Goal: Task Accomplishment & Management: Manage account settings

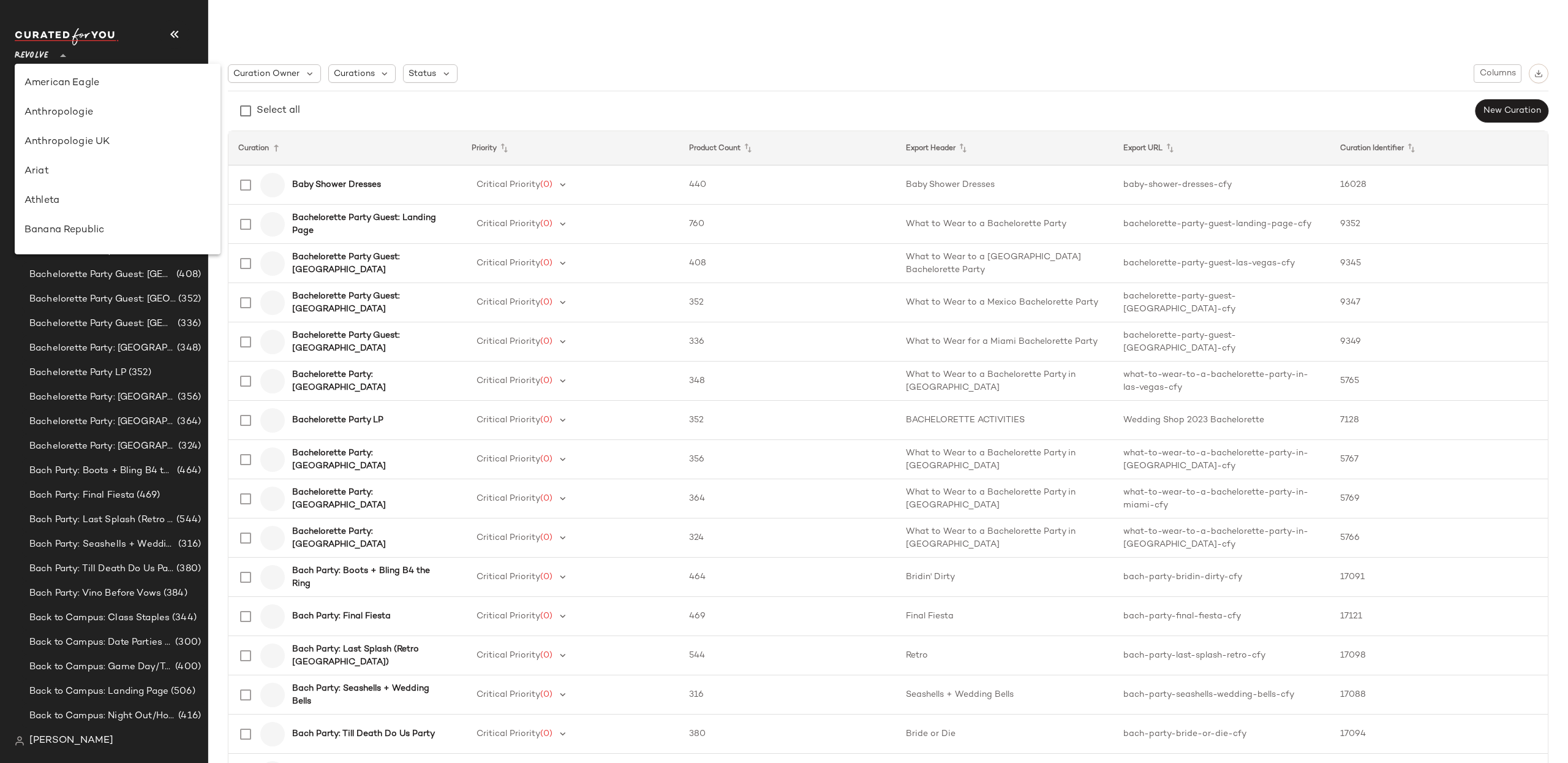
drag, startPoint x: 30, startPoint y: 55, endPoint x: 85, endPoint y: 137, distance: 98.7
click at [30, 55] on span "Revolve" at bounding box center [31, 52] width 34 height 22
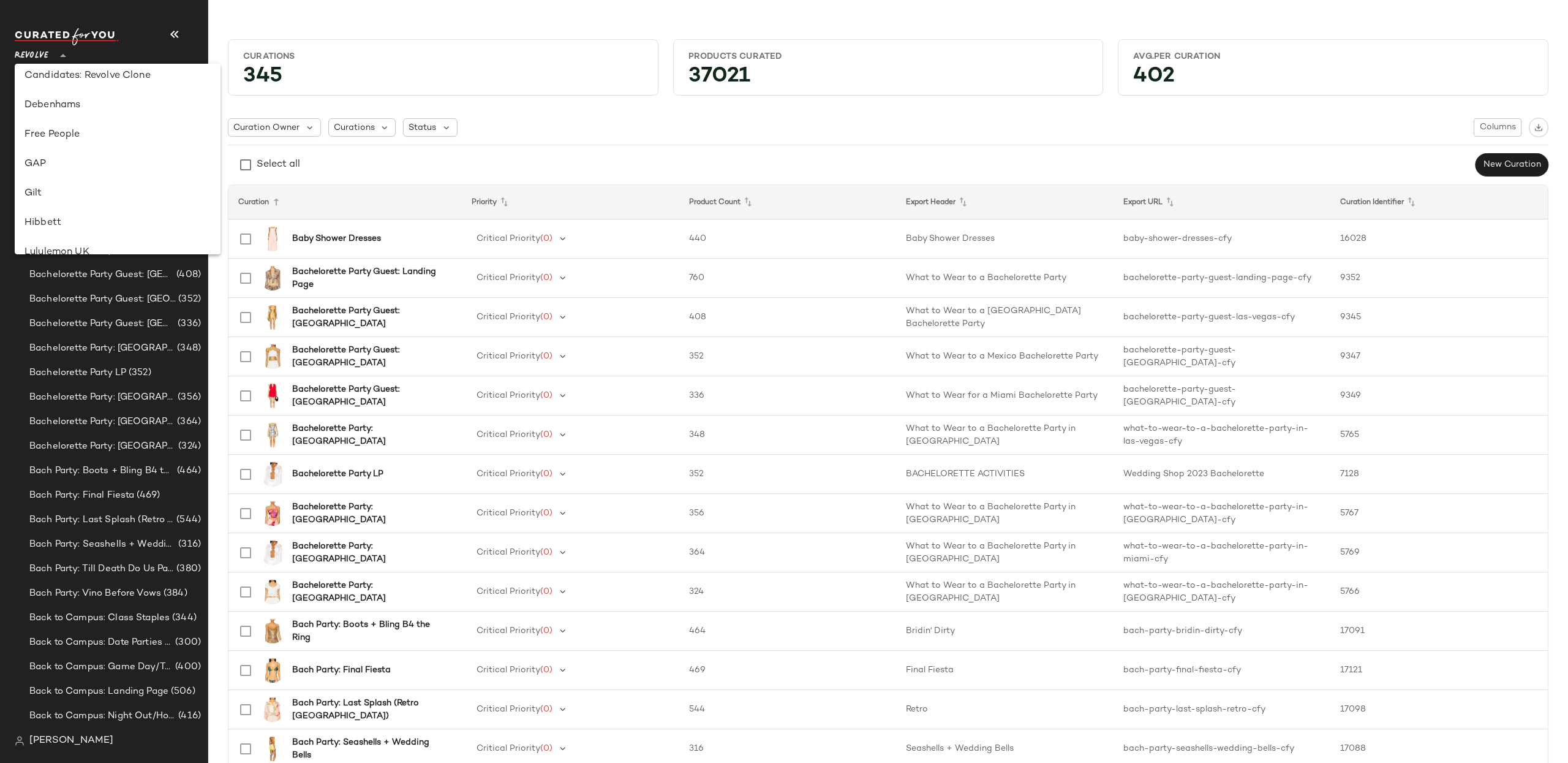
scroll to position [215, 0]
click at [79, 161] on div "GAP" at bounding box center [117, 163] width 186 height 15
type input "**"
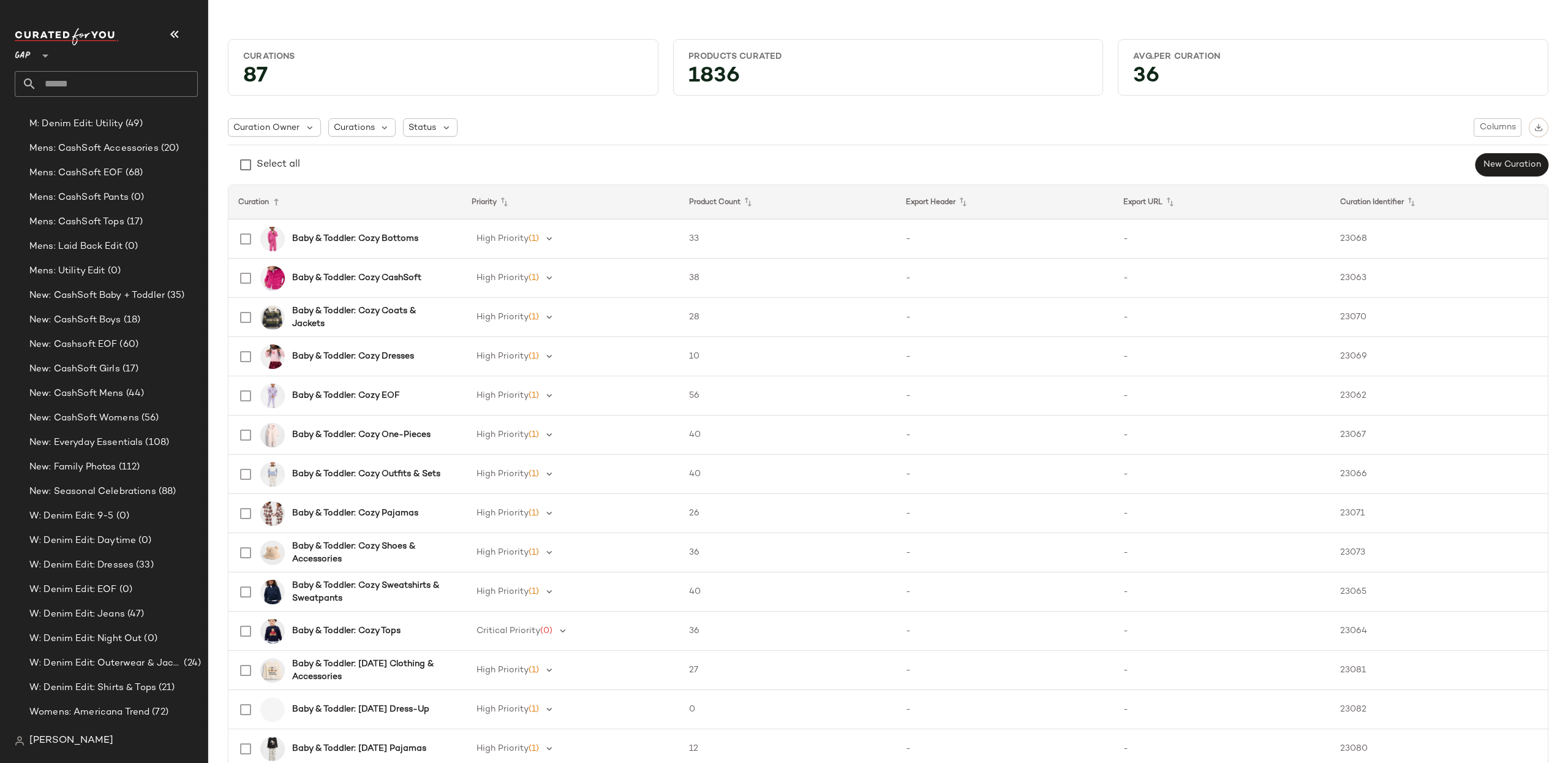
scroll to position [1616, 0]
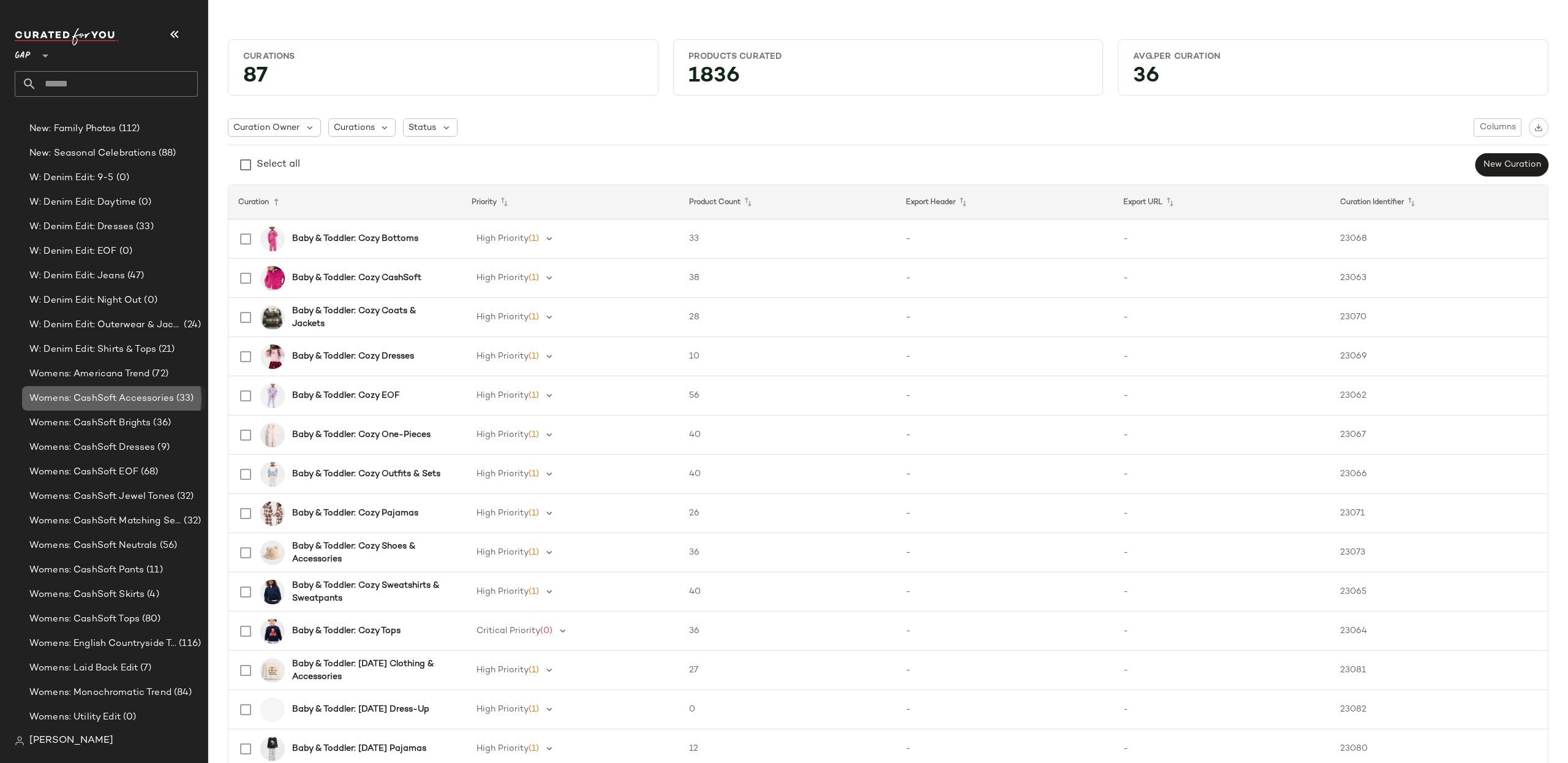
click at [107, 396] on span "Womens: CashSoft Accessories" at bounding box center [101, 399] width 144 height 14
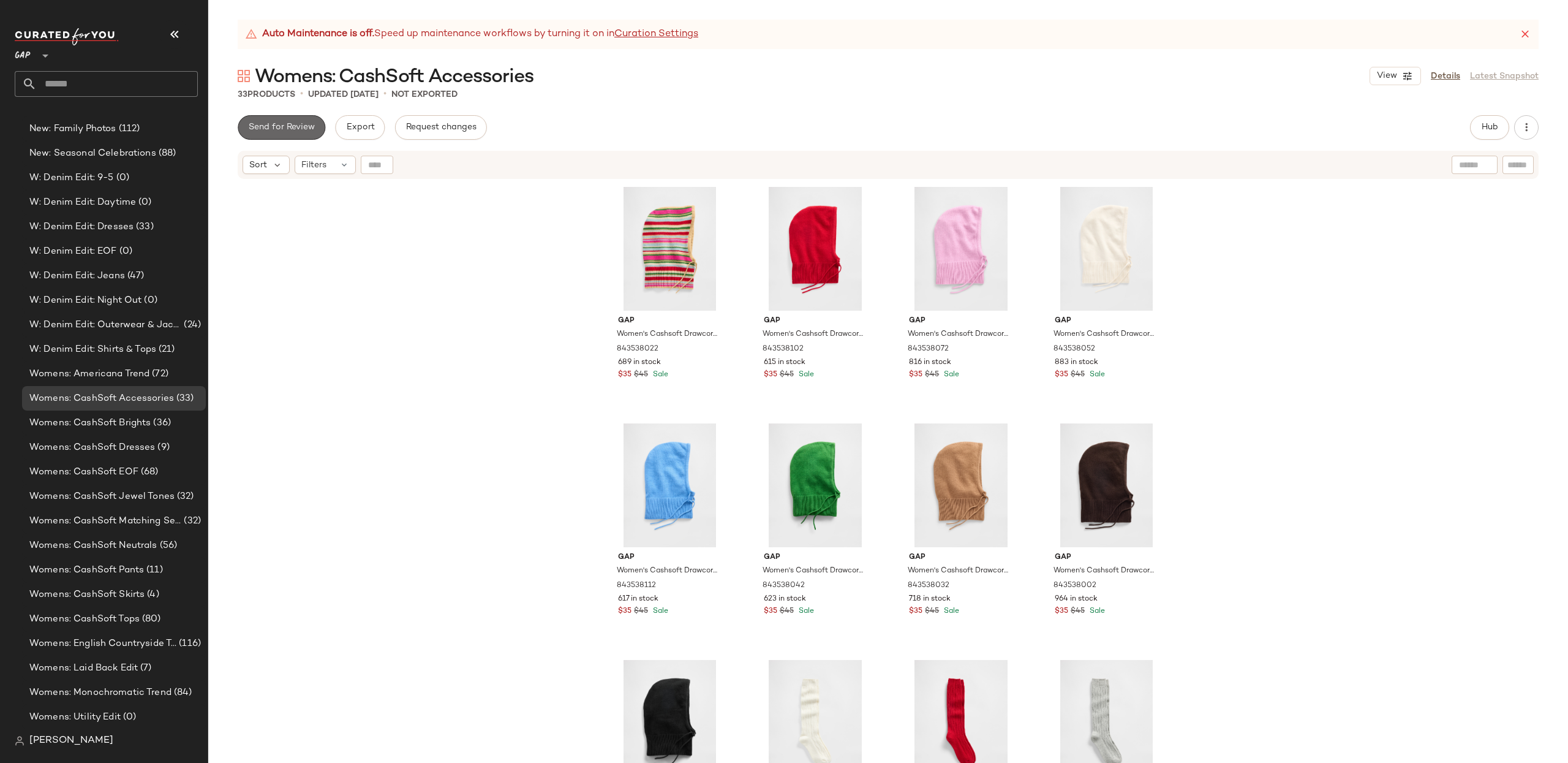
click at [285, 126] on span "Send for Review" at bounding box center [281, 127] width 67 height 10
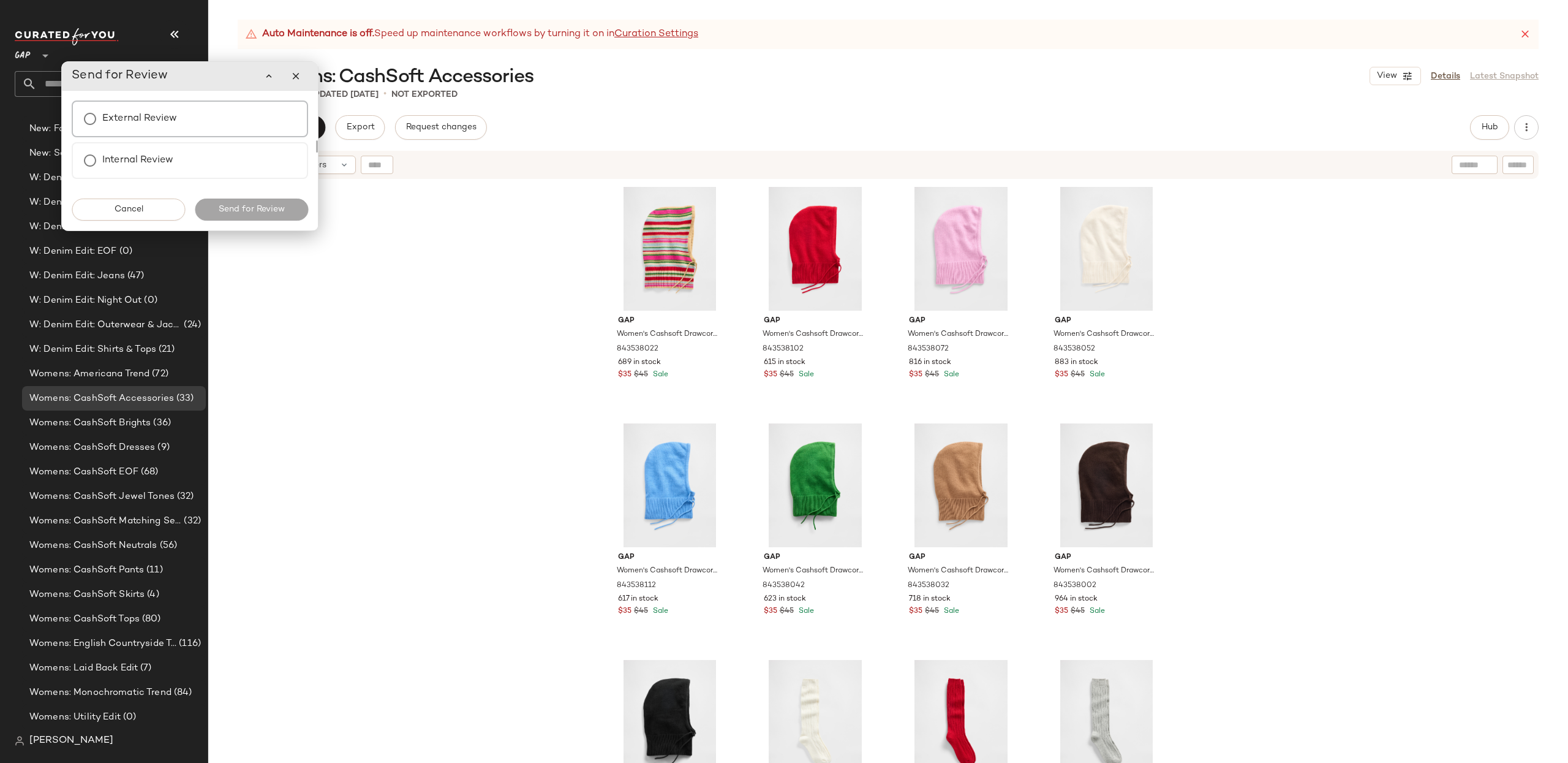
click at [182, 126] on div "External Review" at bounding box center [189, 119] width 236 height 37
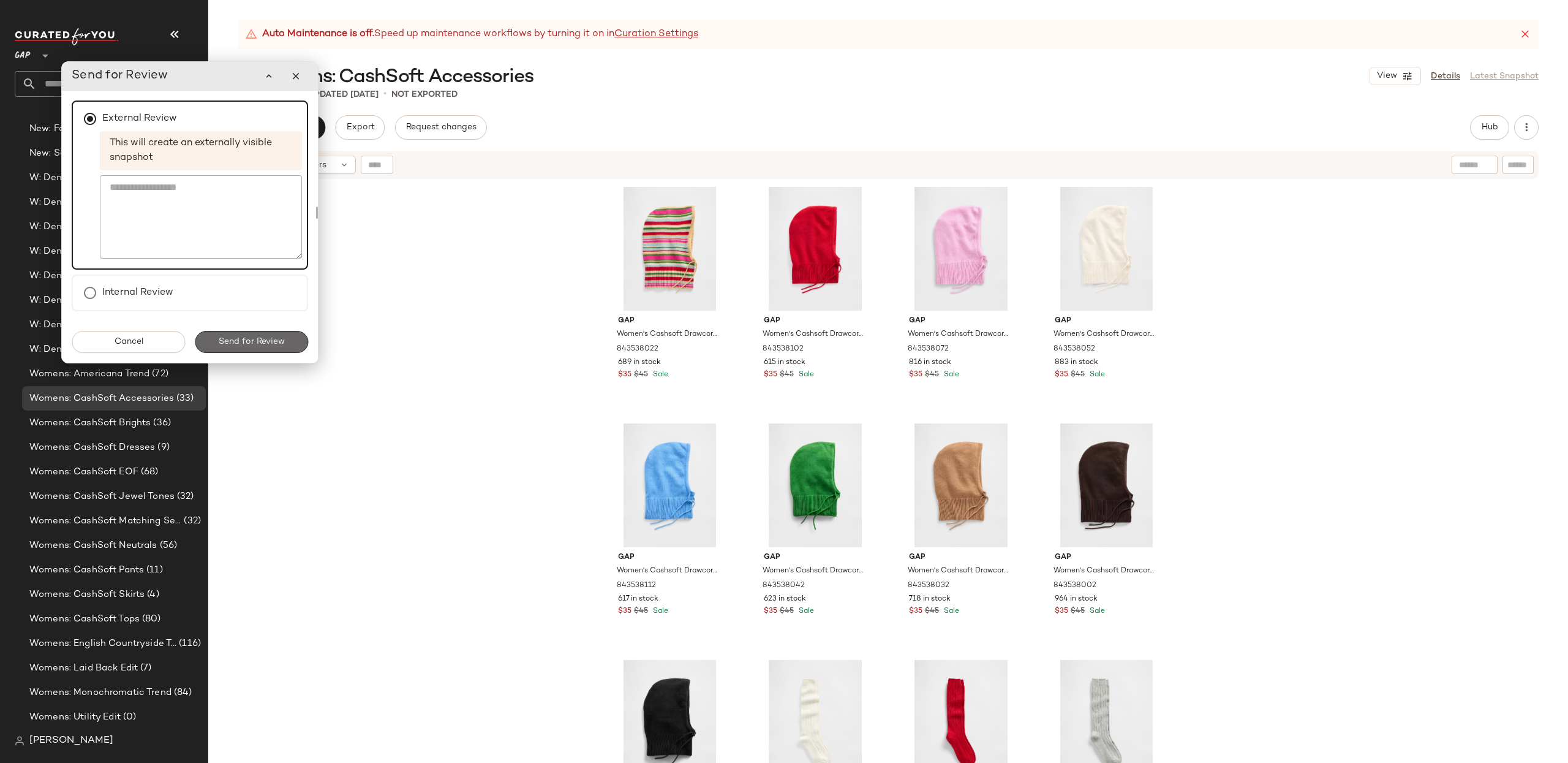
click at [244, 340] on span "Send for Review" at bounding box center [252, 342] width 67 height 10
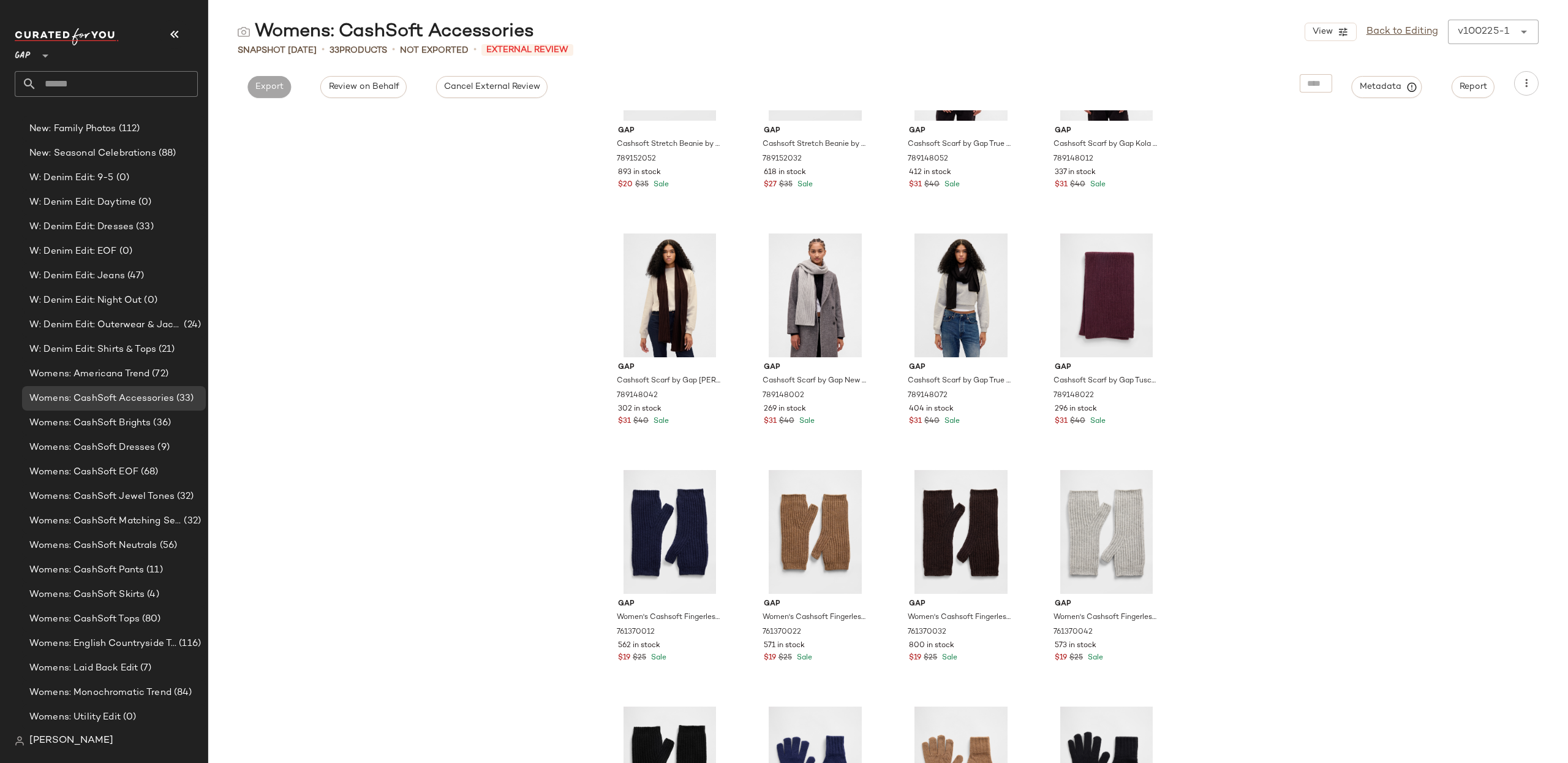
scroll to position [1045, 0]
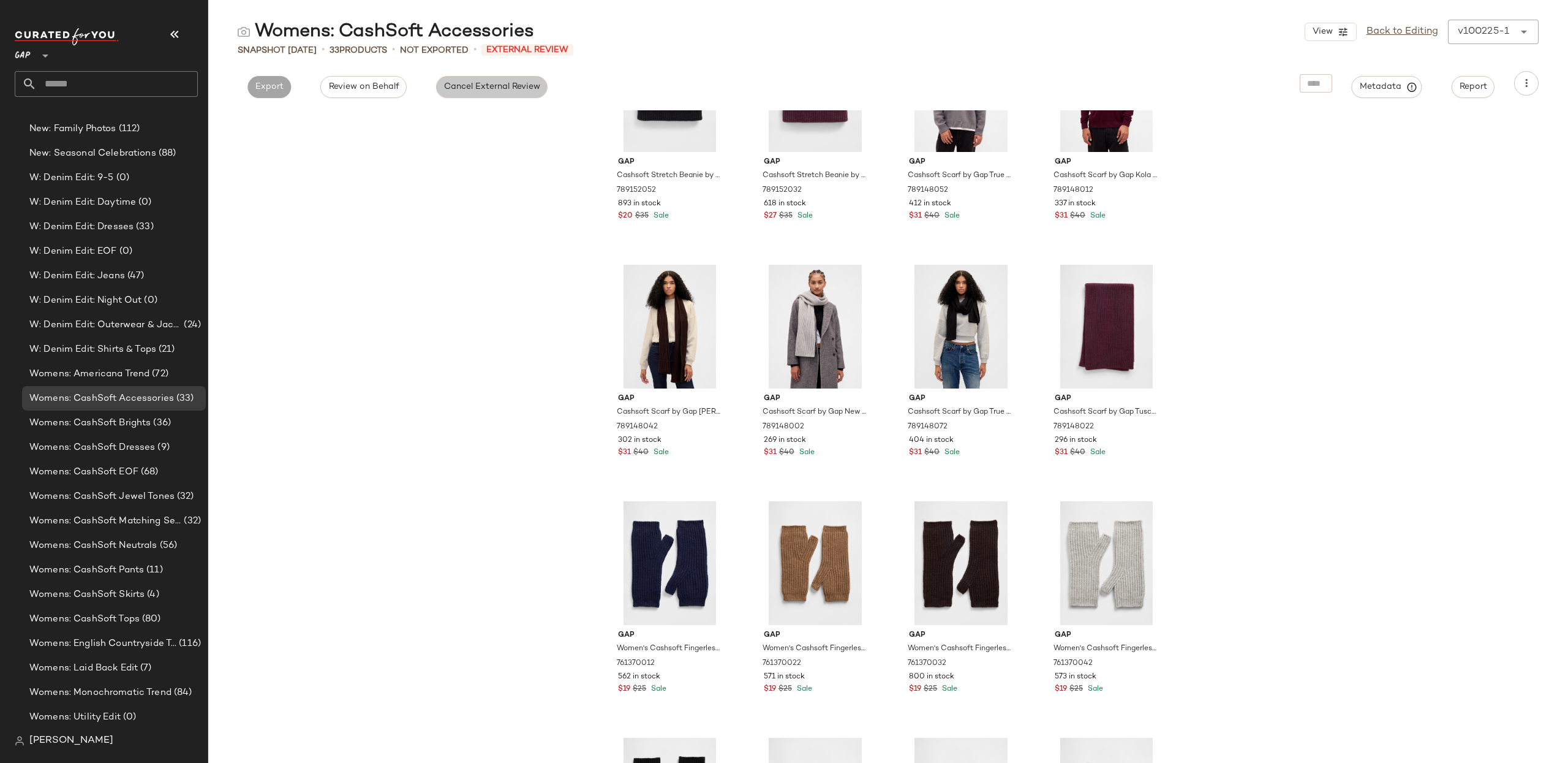
click at [524, 87] on span "Cancel External Review" at bounding box center [492, 87] width 97 height 10
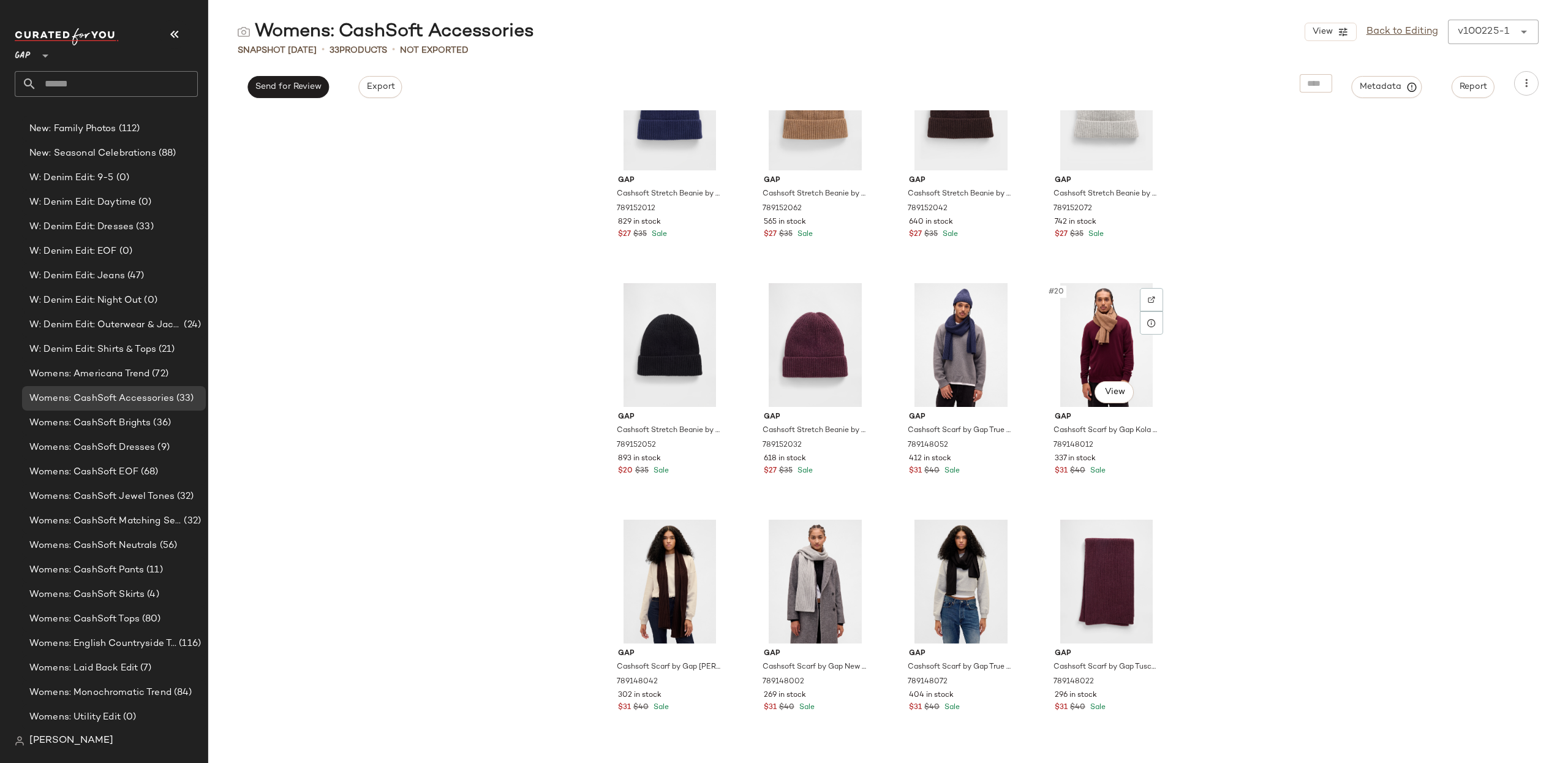
scroll to position [906, 0]
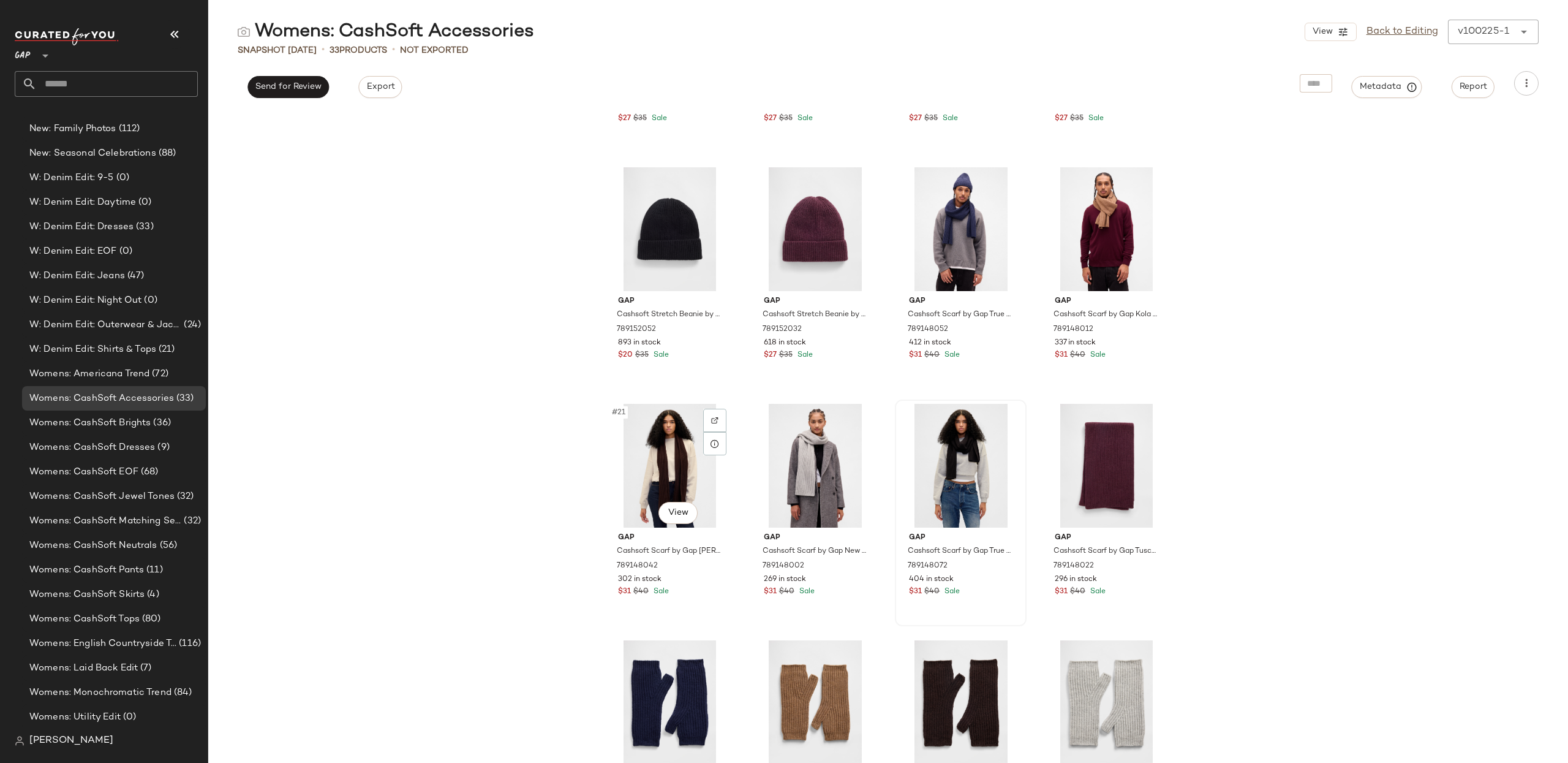
drag, startPoint x: 652, startPoint y: 453, endPoint x: 897, endPoint y: 453, distance: 245.0
click at [652, 453] on div "#21 View" at bounding box center [670, 466] width 123 height 124
click at [1121, 472] on div "#24 View" at bounding box center [1106, 466] width 123 height 124
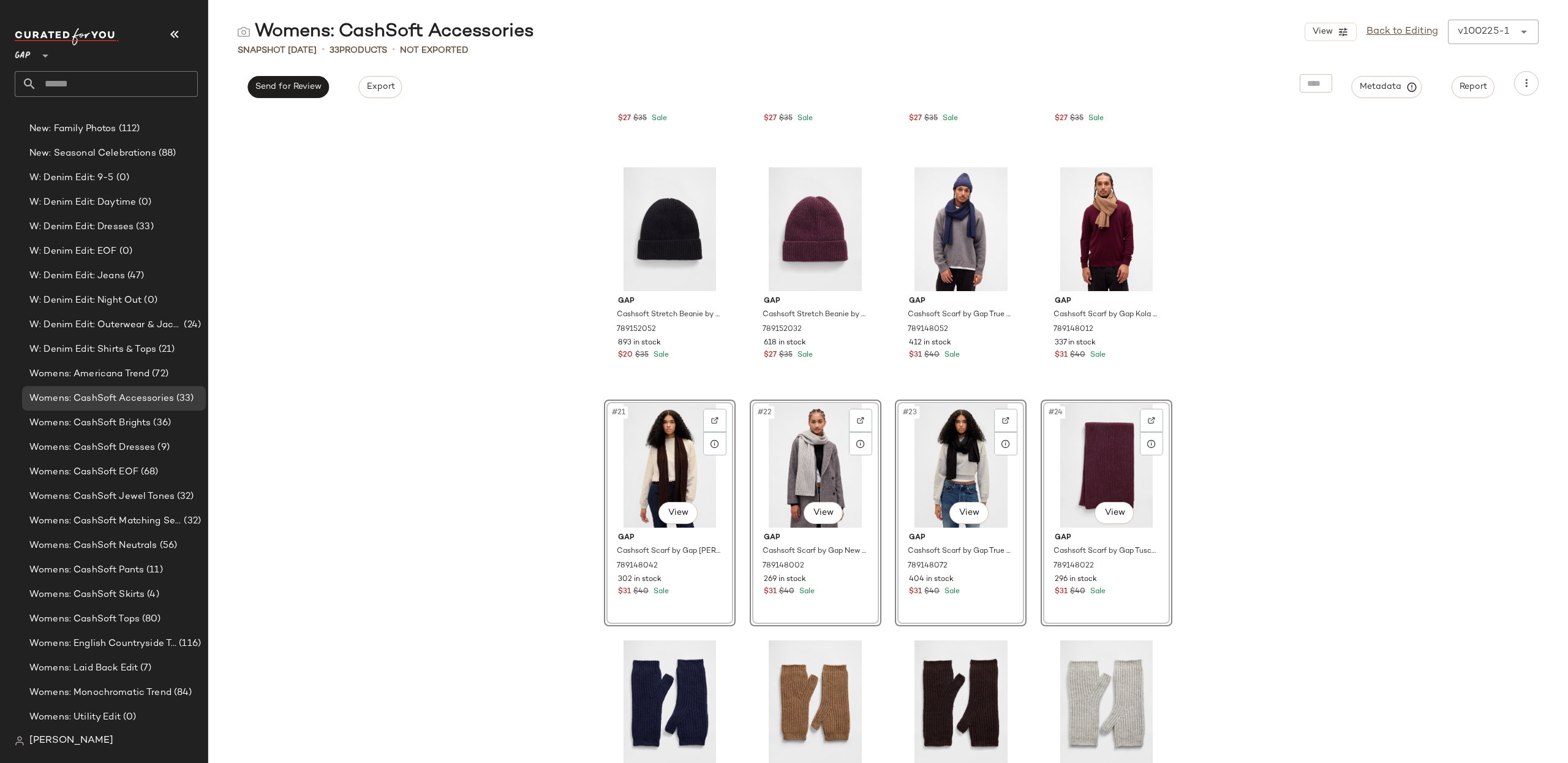
click at [1315, 464] on div "Gap Cashsoft Stretch Beanie by Gap True Navy One Size 789152012 829 in stock $2…" at bounding box center [888, 436] width 1360 height 653
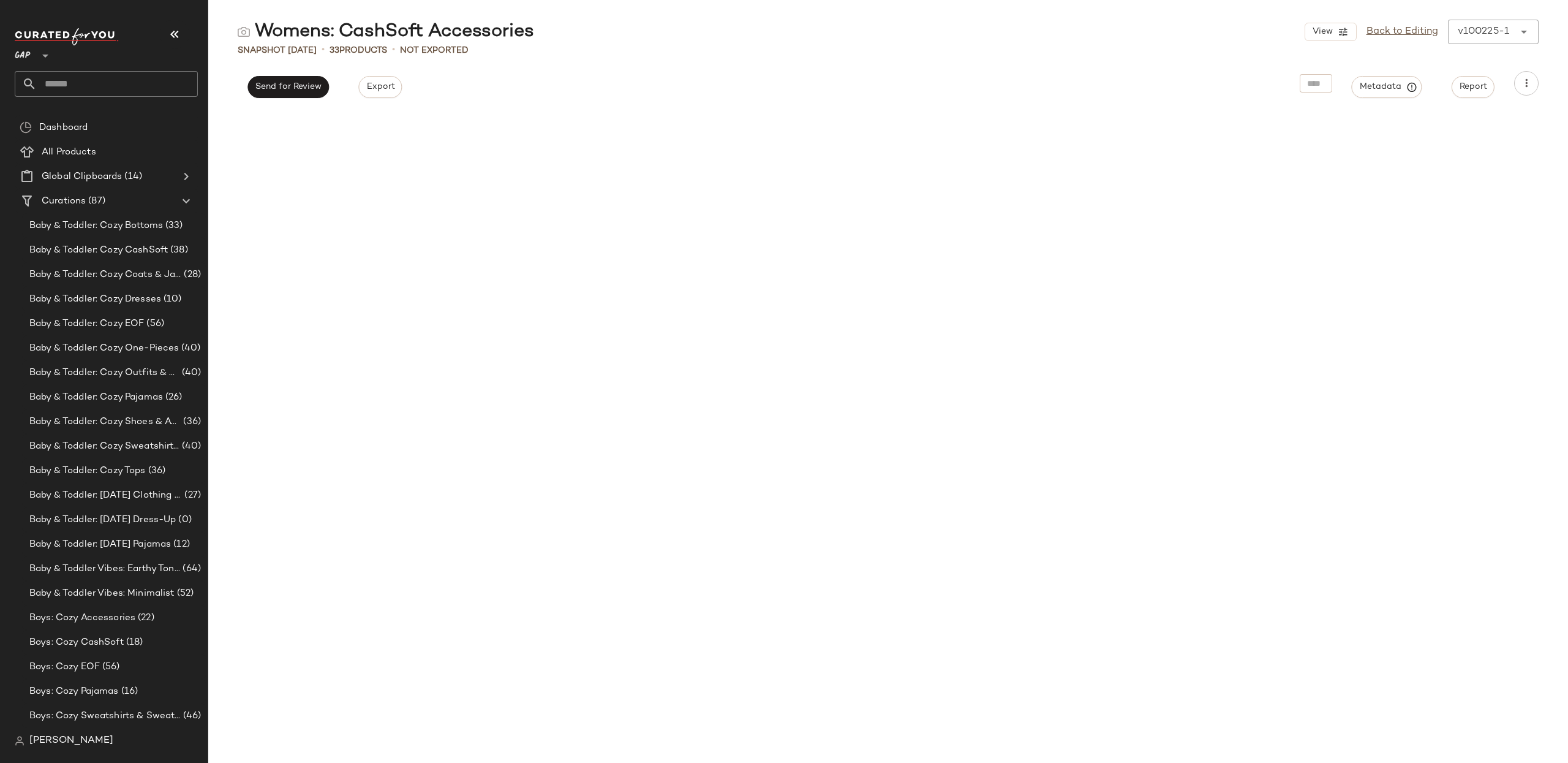
scroll to position [956, 0]
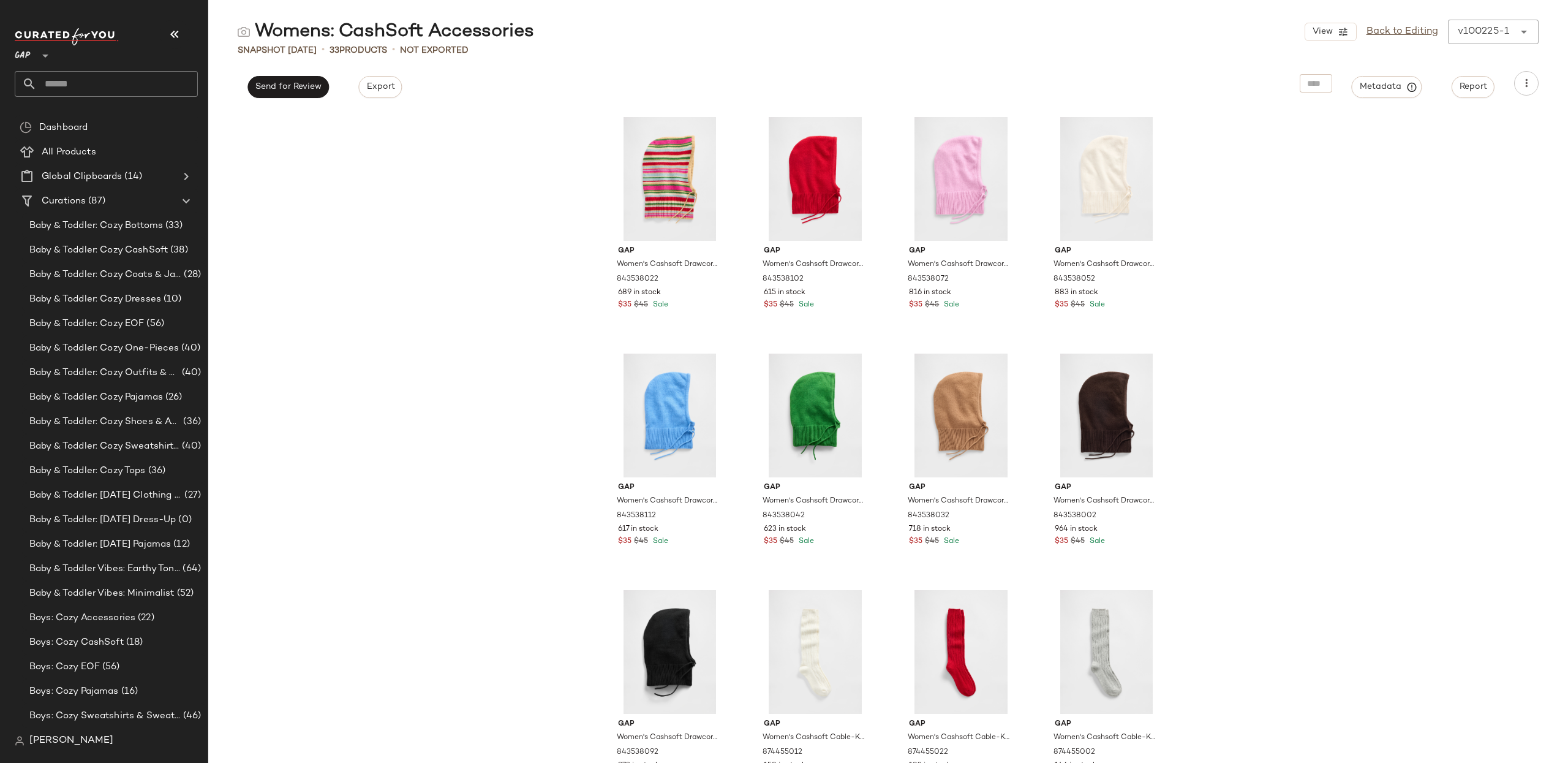
click at [488, 220] on div "Gap Women's Cashsoft Drawcord Hood by Gap Multi Color Happy Stripe One Size 843…" at bounding box center [888, 436] width 1360 height 653
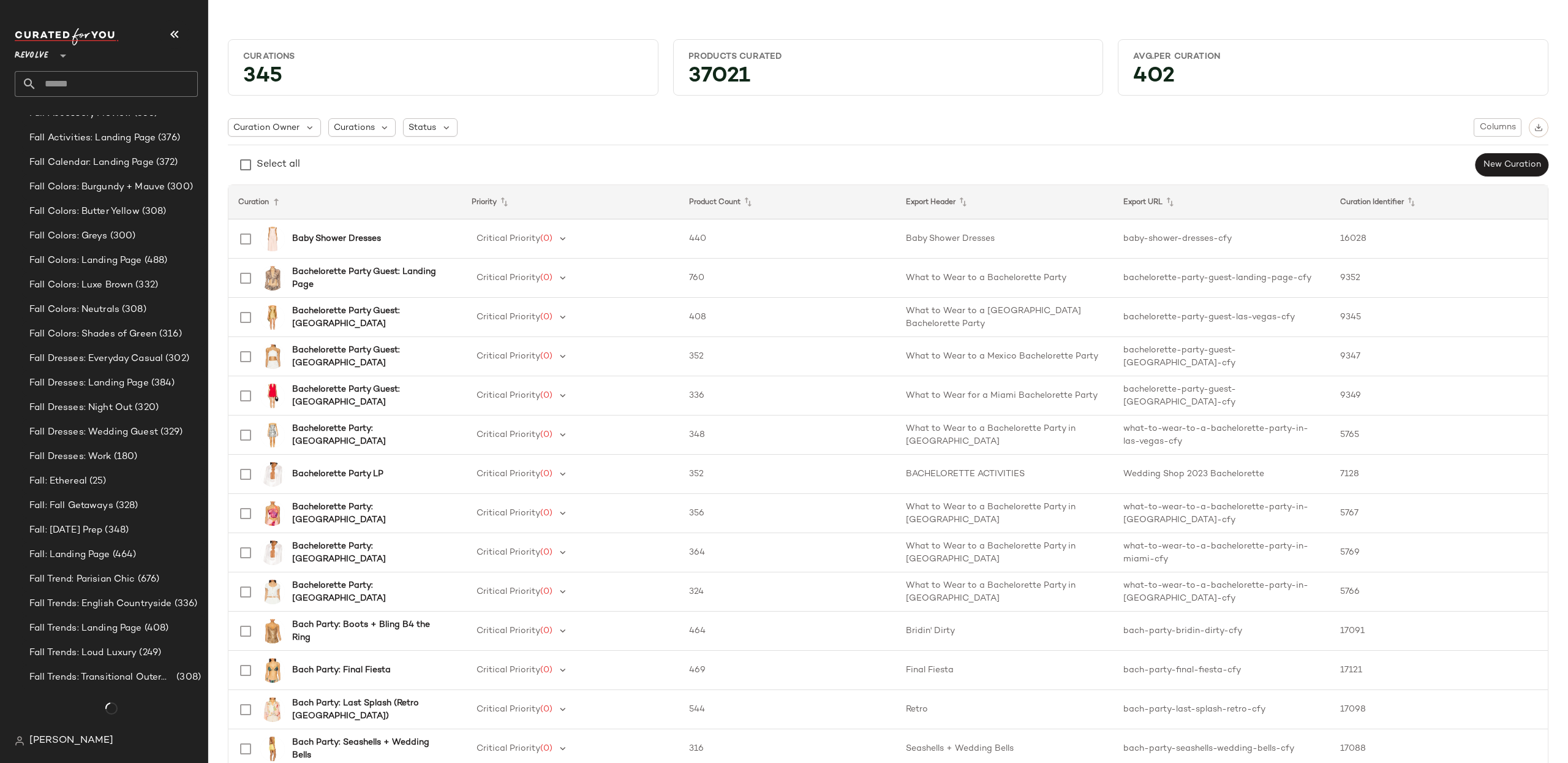
scroll to position [1975, 0]
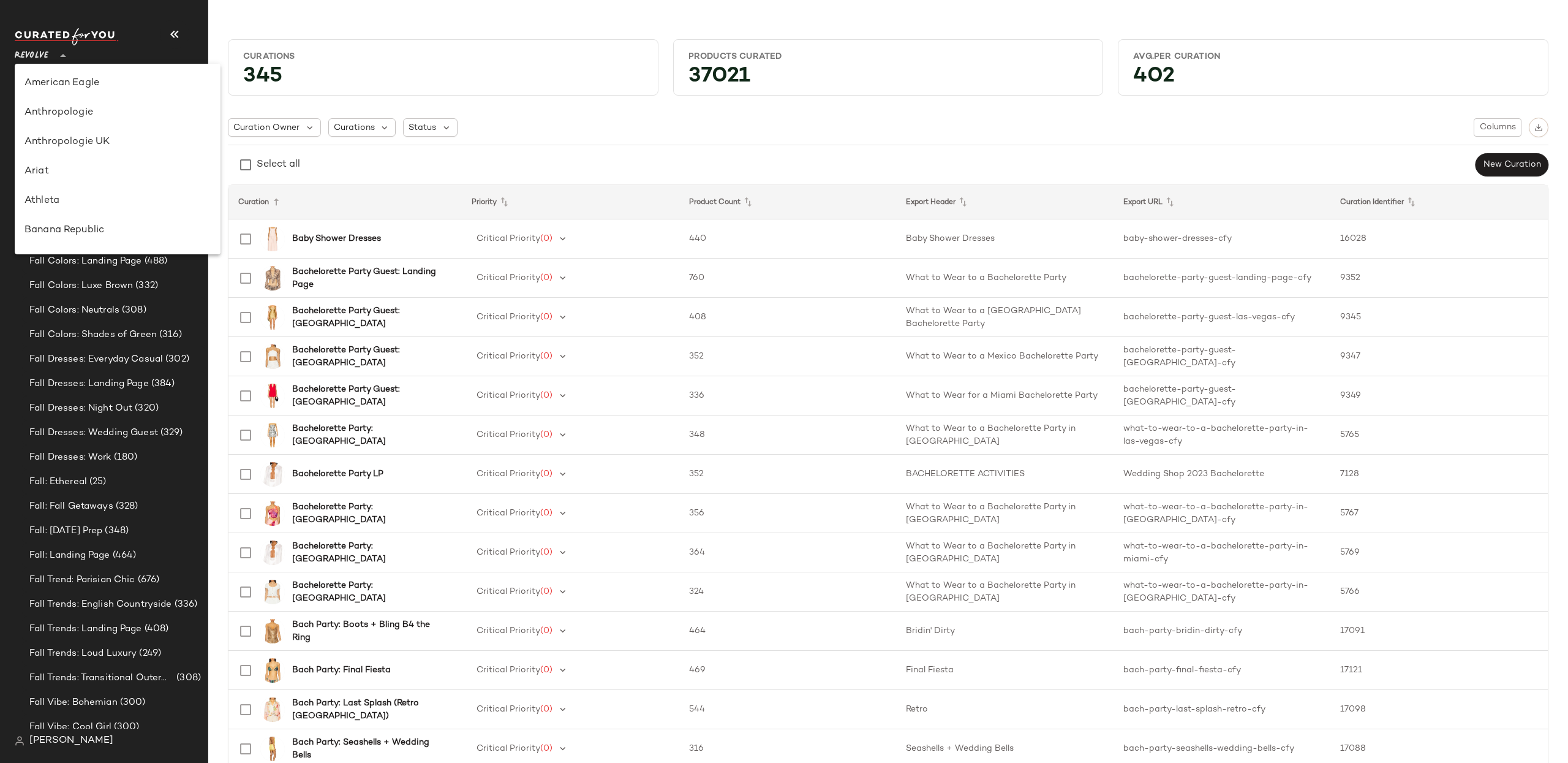
click at [45, 55] on span "Revolve" at bounding box center [31, 52] width 34 height 22
click at [73, 79] on div "GAP" at bounding box center [117, 75] width 186 height 15
type input "**"
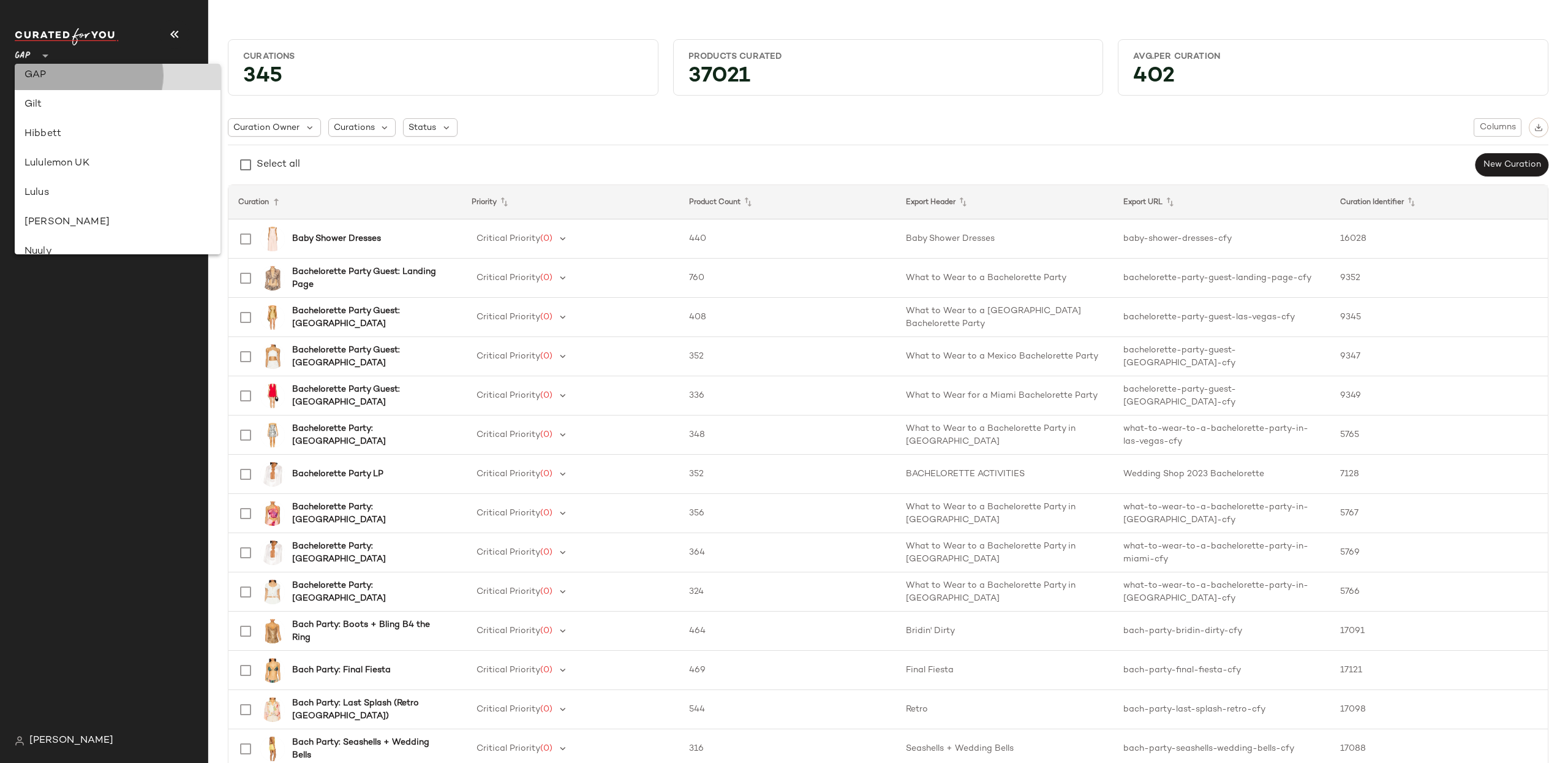
scroll to position [0, 0]
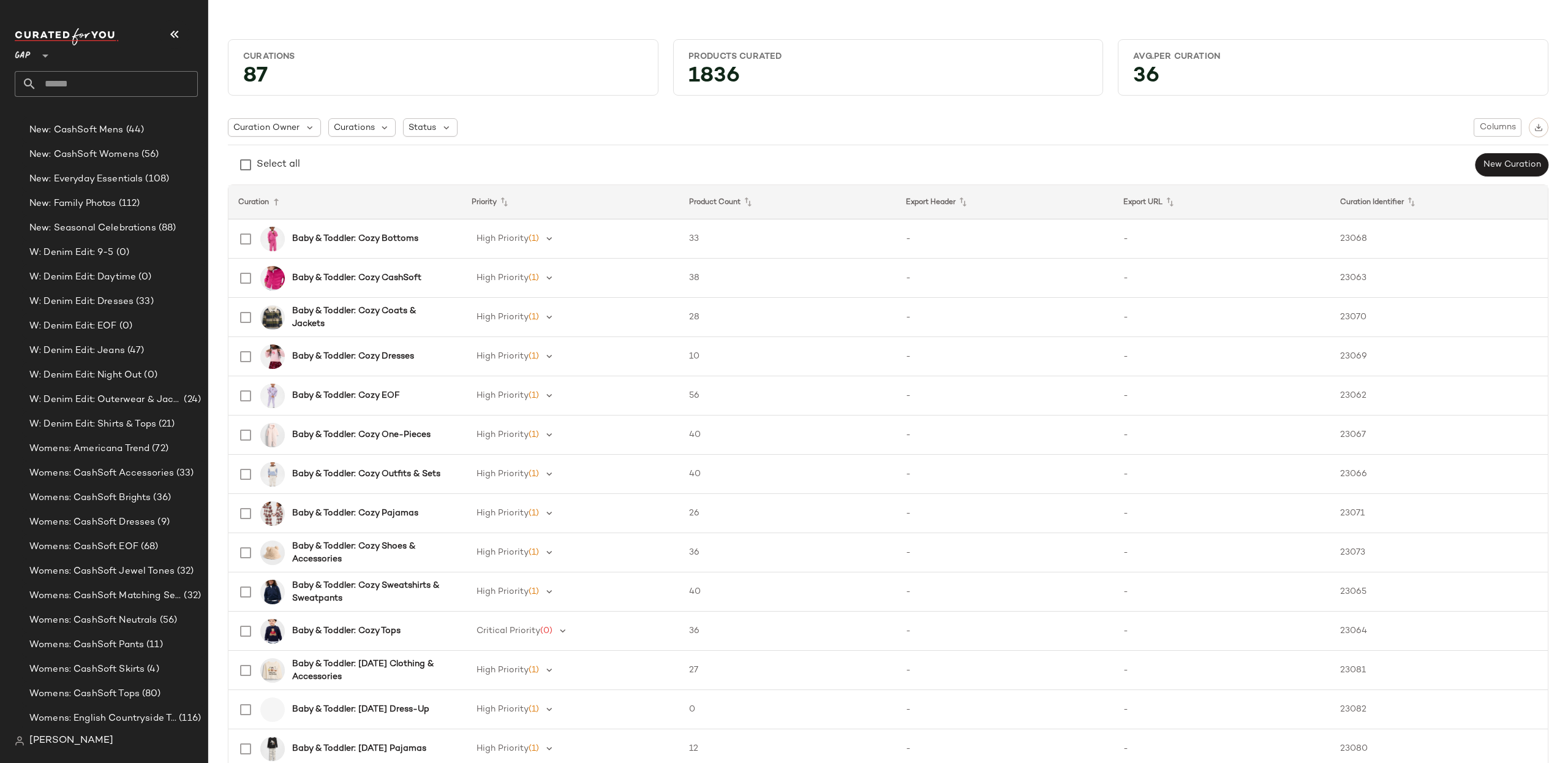
scroll to position [1616, 0]
drag, startPoint x: 104, startPoint y: 463, endPoint x: 96, endPoint y: 463, distance: 8.0
click at [104, 463] on div "Womens: CashSoft EOF (68)" at bounding box center [114, 471] width 184 height 24
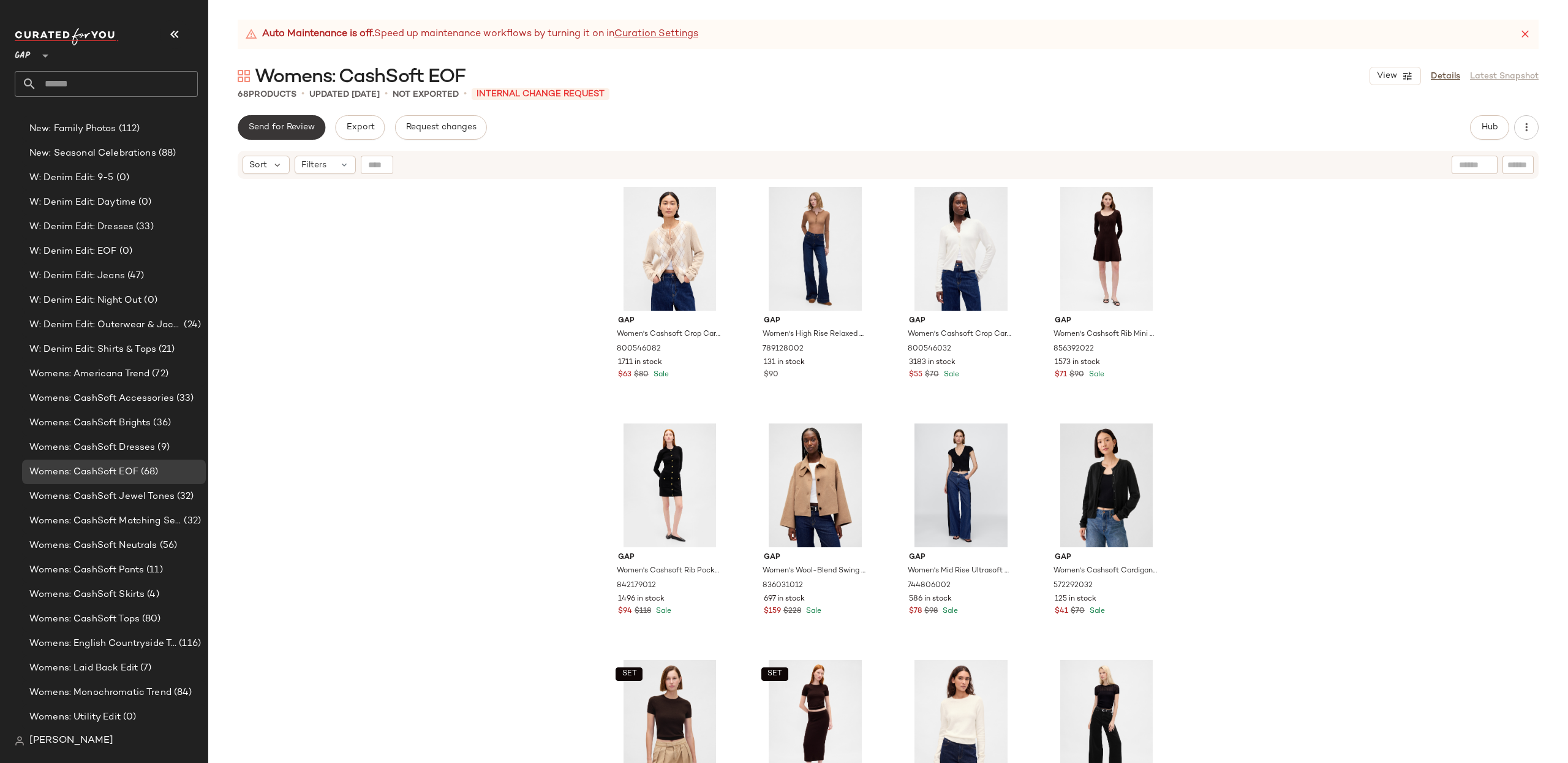
click at [271, 131] on span "Send for Review" at bounding box center [281, 127] width 67 height 10
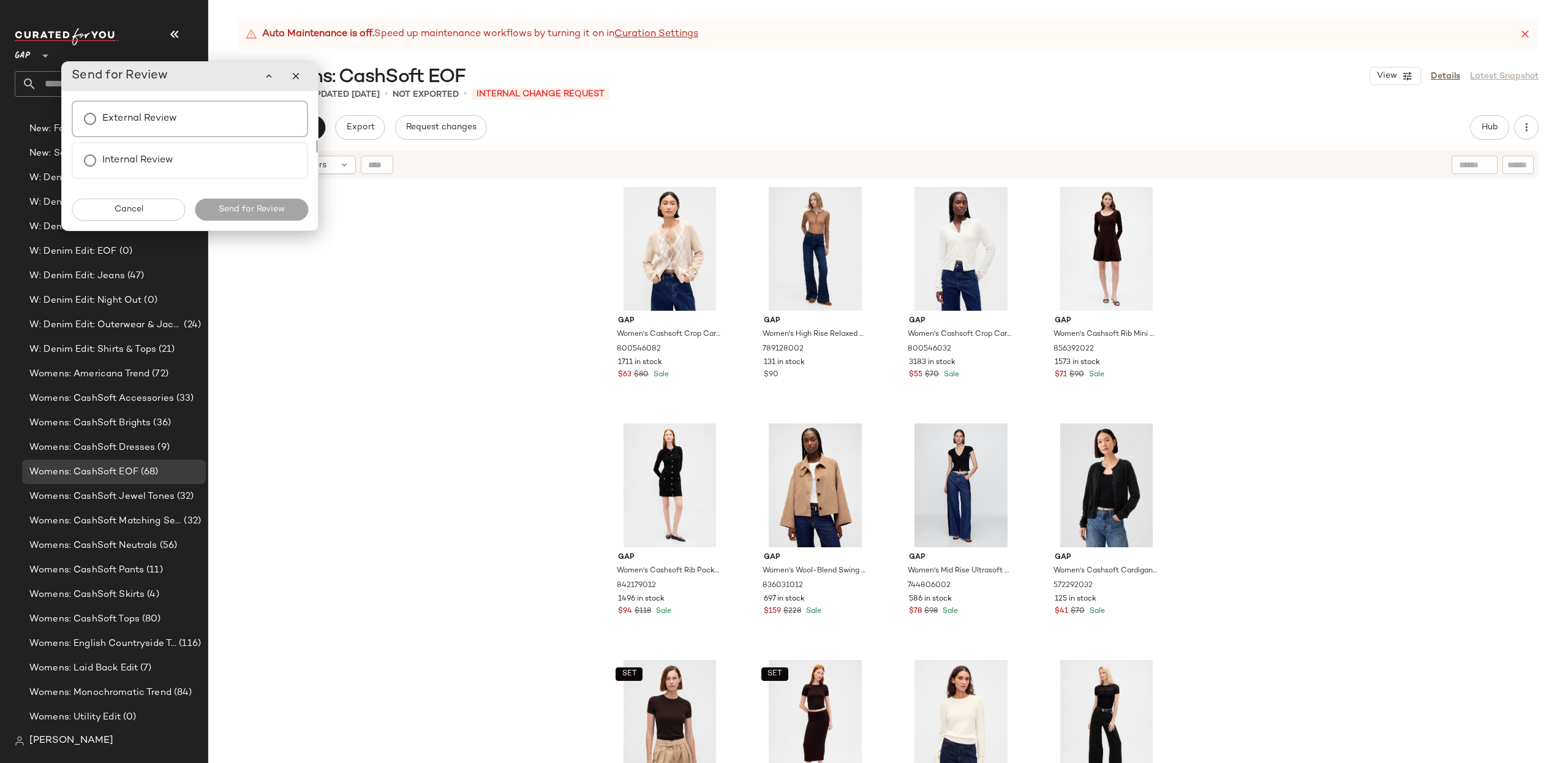
click at [179, 122] on div "External Review" at bounding box center [189, 119] width 236 height 37
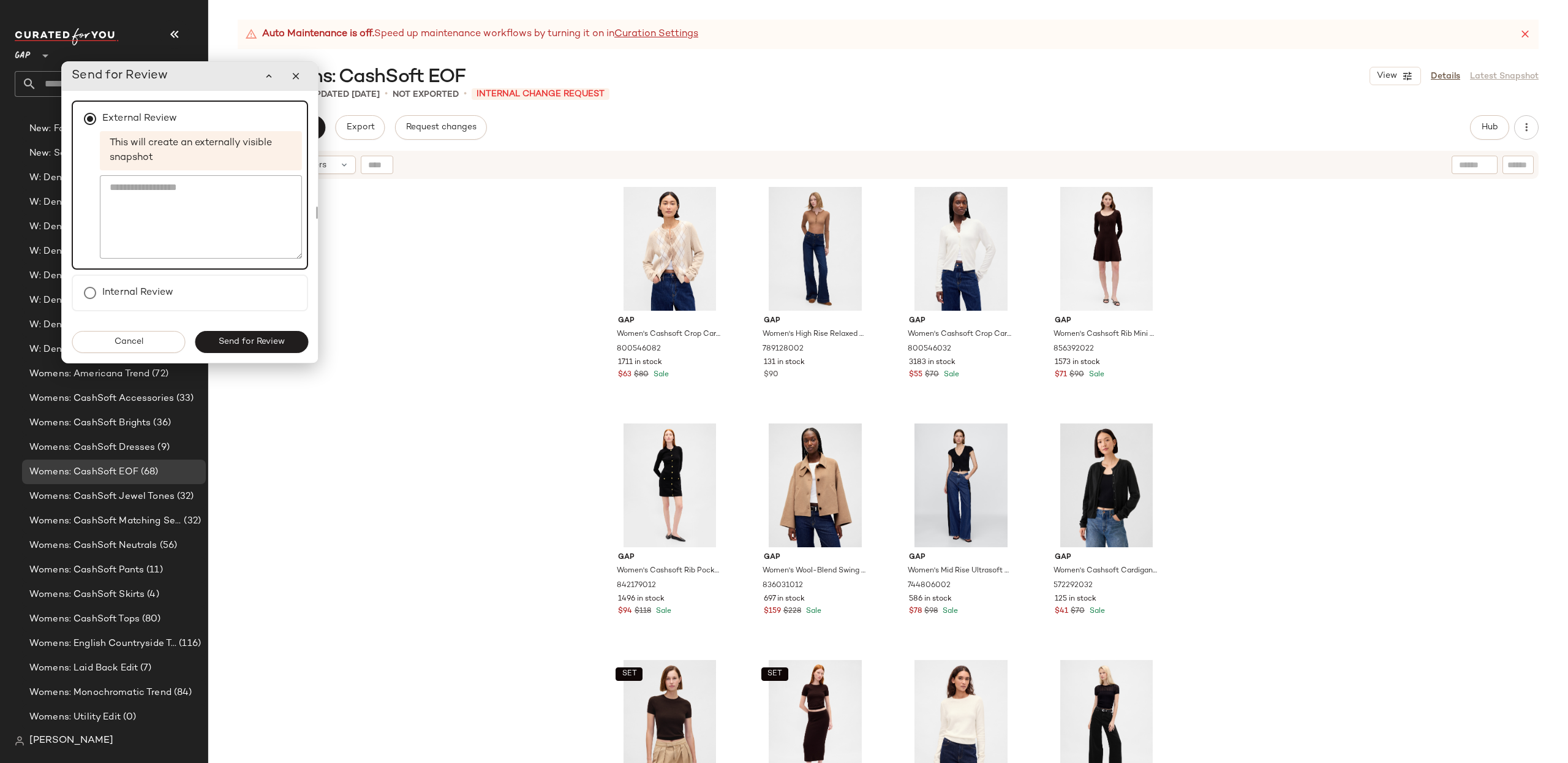
click at [276, 338] on span "Send for Review" at bounding box center [252, 342] width 67 height 10
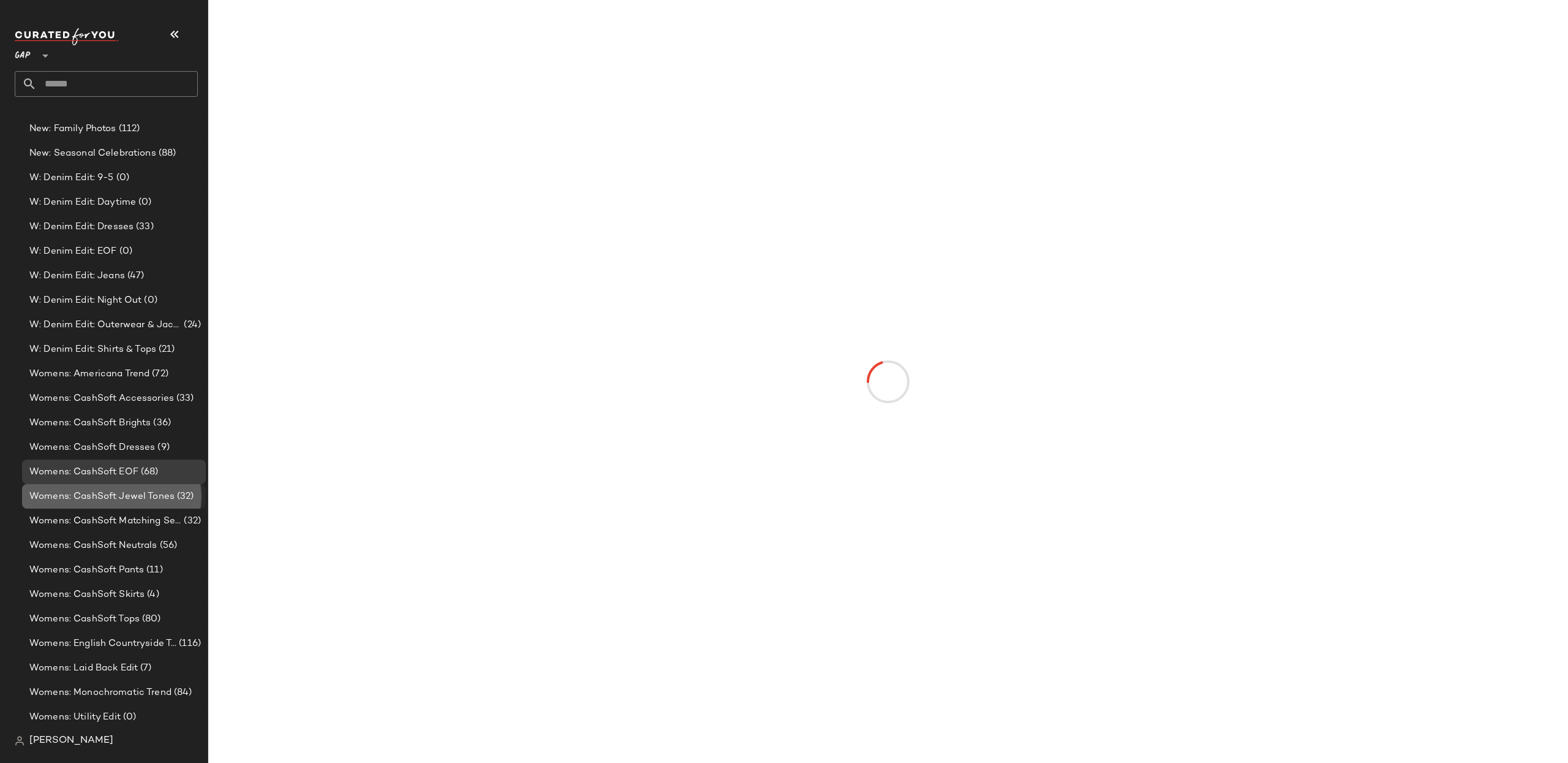
drag, startPoint x: 136, startPoint y: 490, endPoint x: 196, endPoint y: 507, distance: 62.4
click at [136, 490] on span "Womens: CashSoft Jewel Tones" at bounding box center [102, 497] width 145 height 14
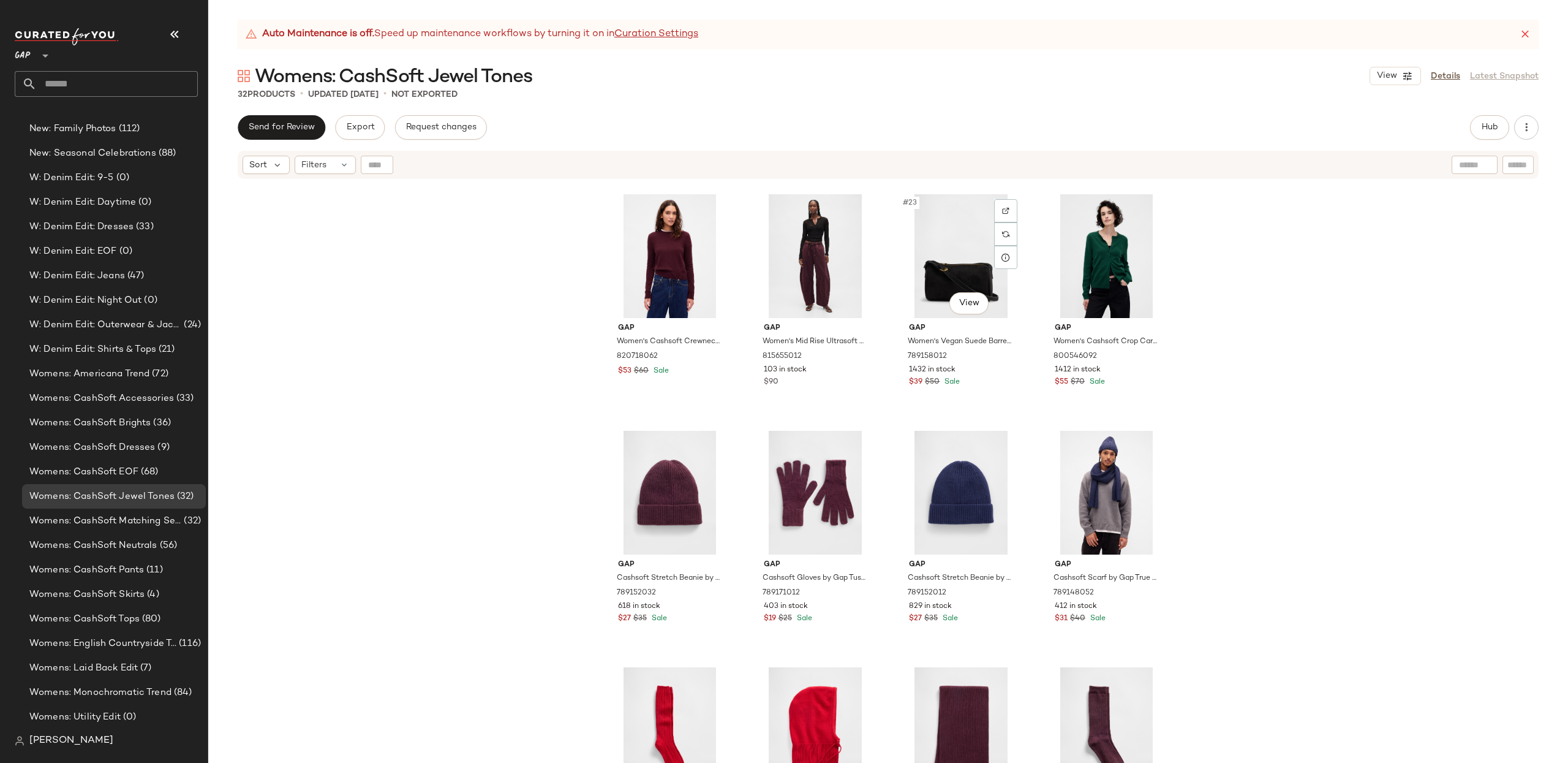
scroll to position [1281, 0]
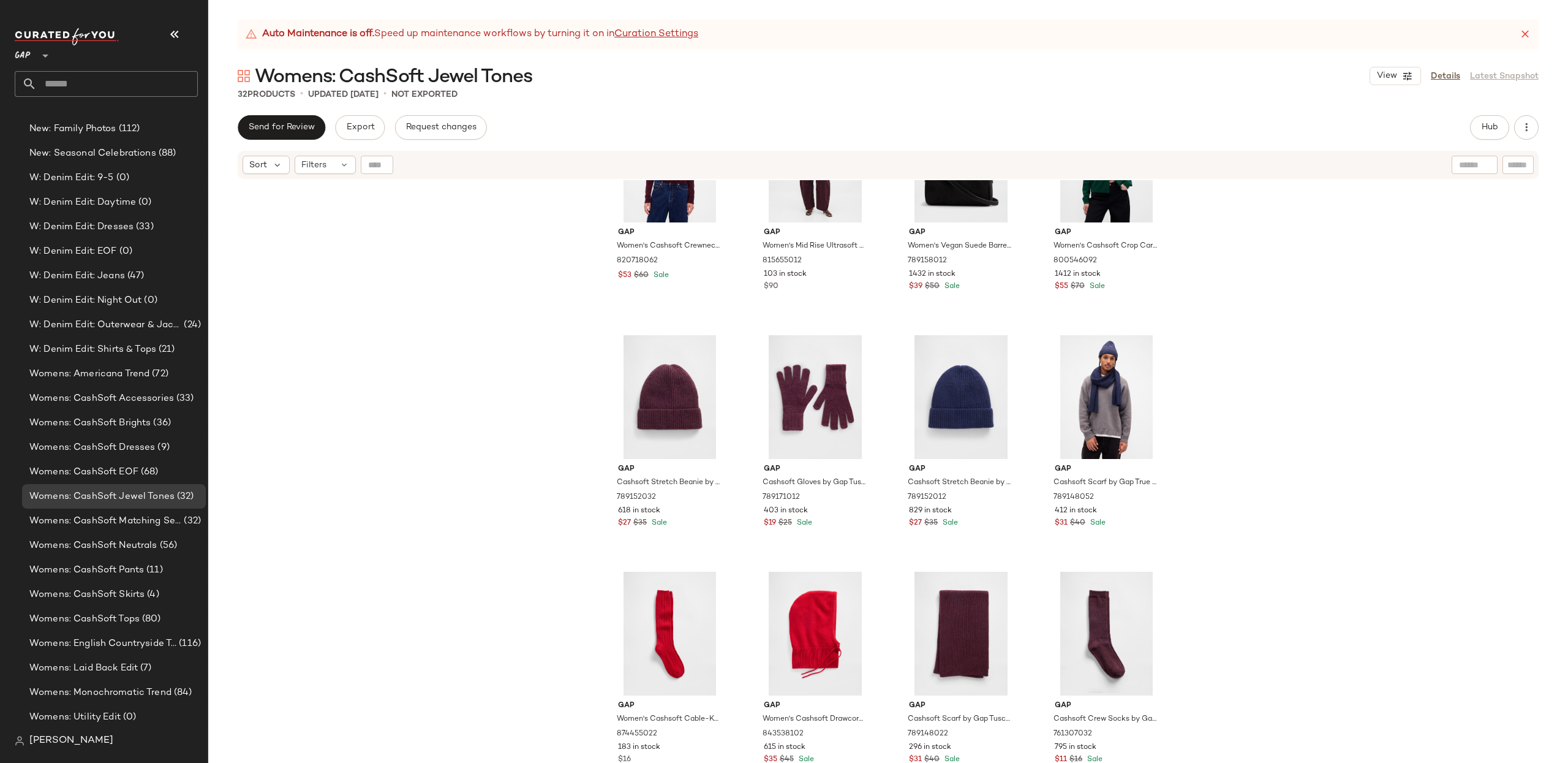
click at [302, 127] on span "Send for Review" at bounding box center [281, 127] width 67 height 10
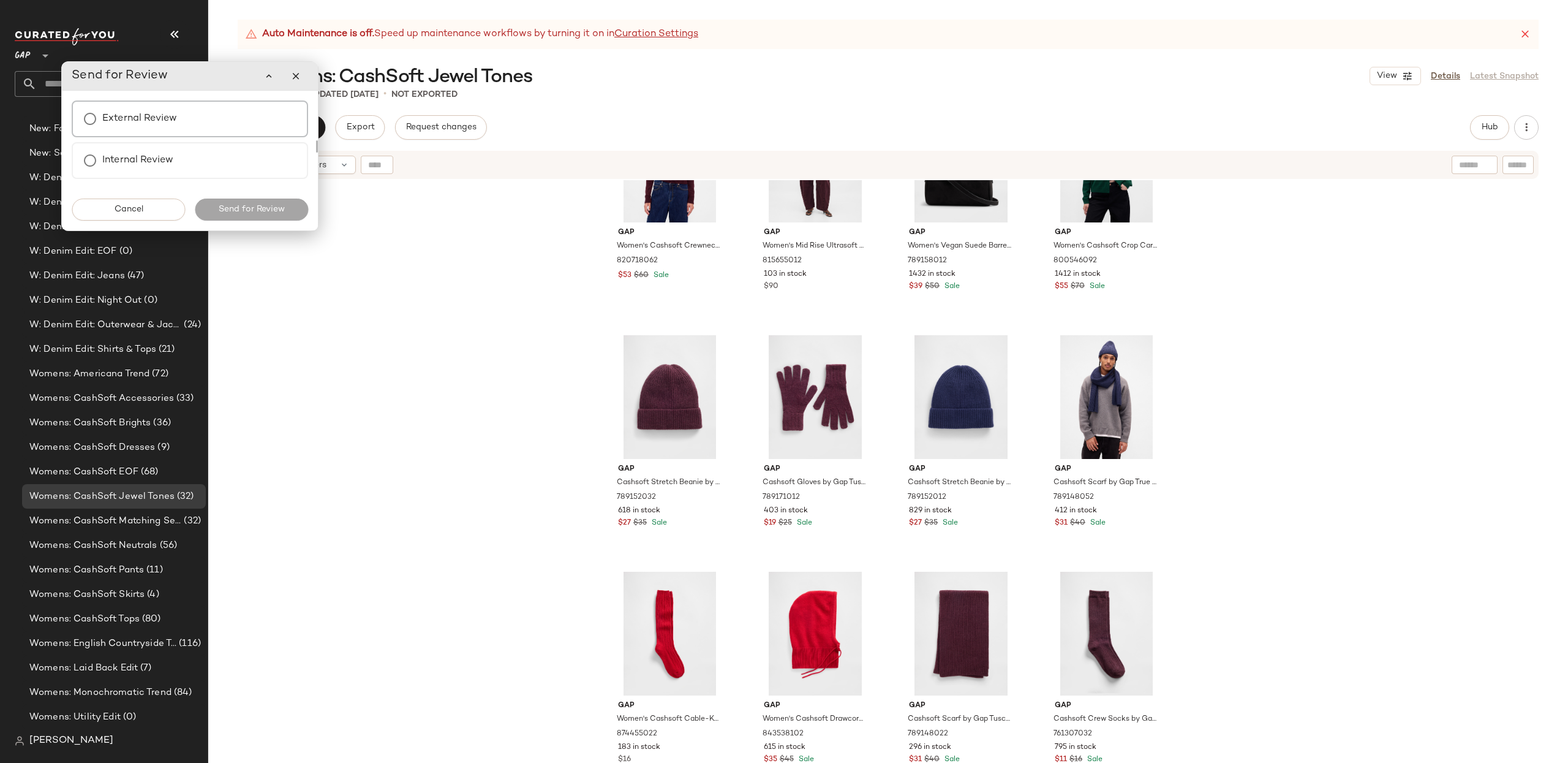
click at [136, 129] on label "External Review" at bounding box center [140, 119] width 75 height 24
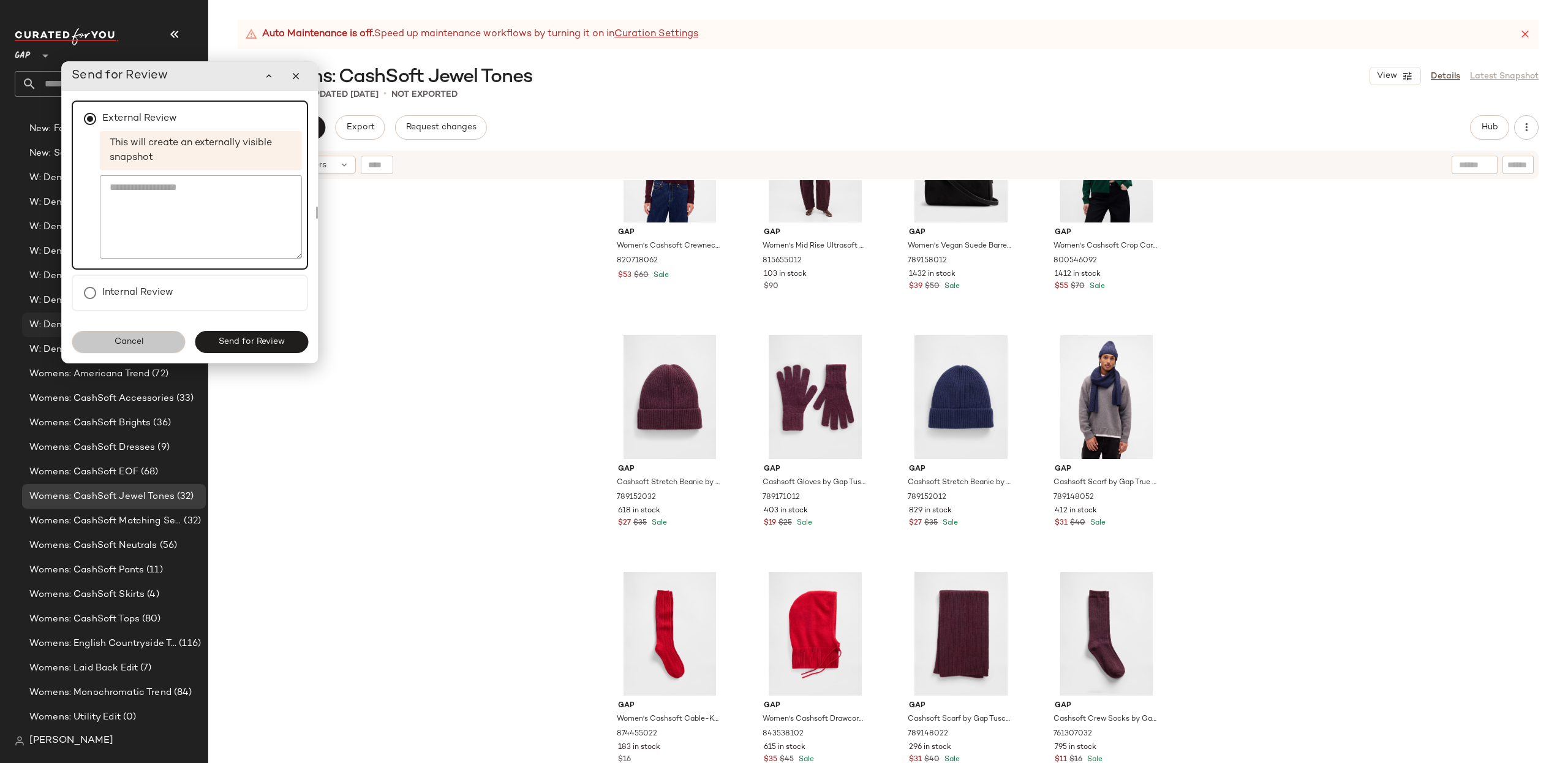
click at [144, 335] on button "Cancel" at bounding box center [128, 342] width 113 height 22
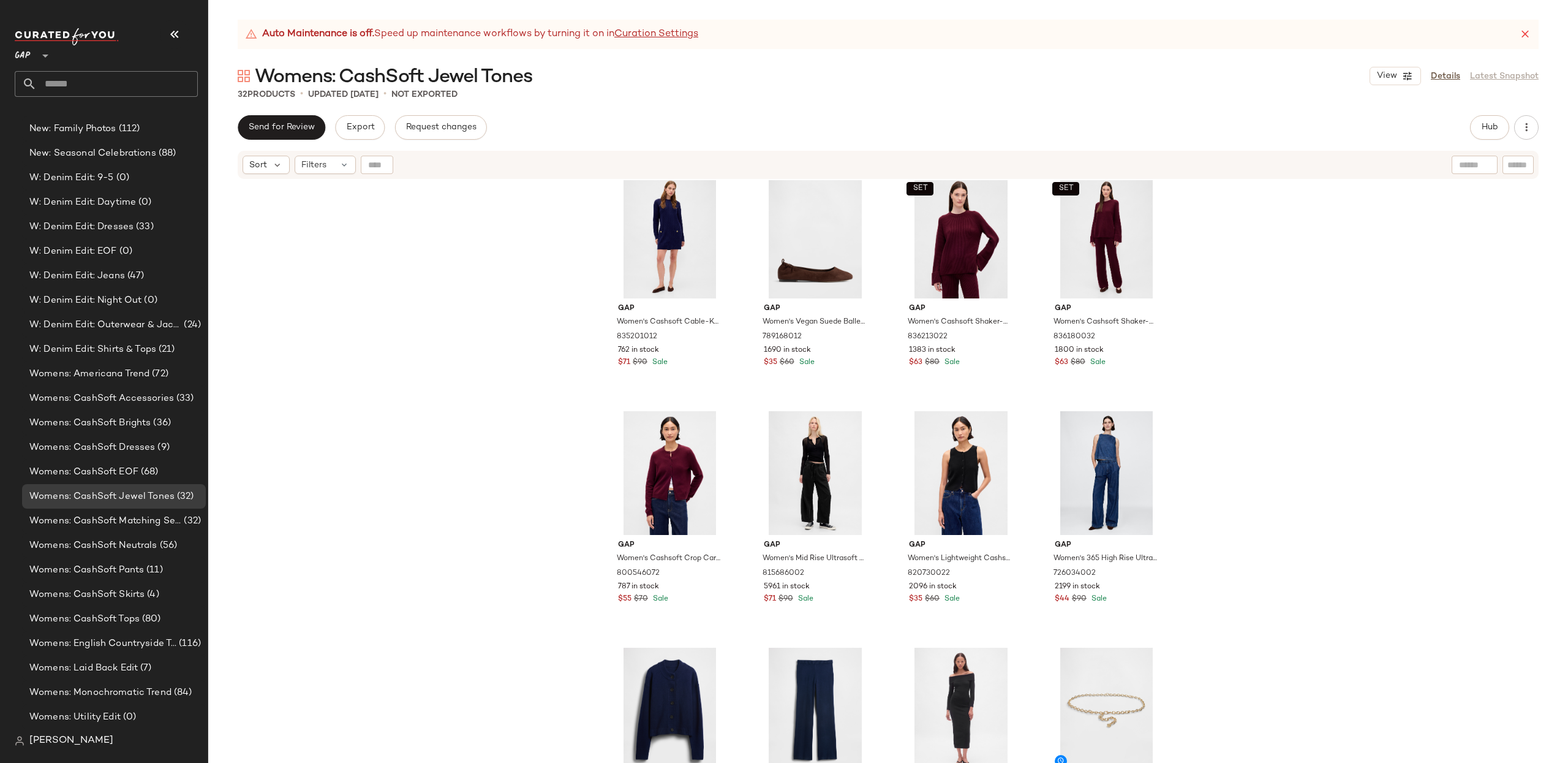
scroll to position [0, 0]
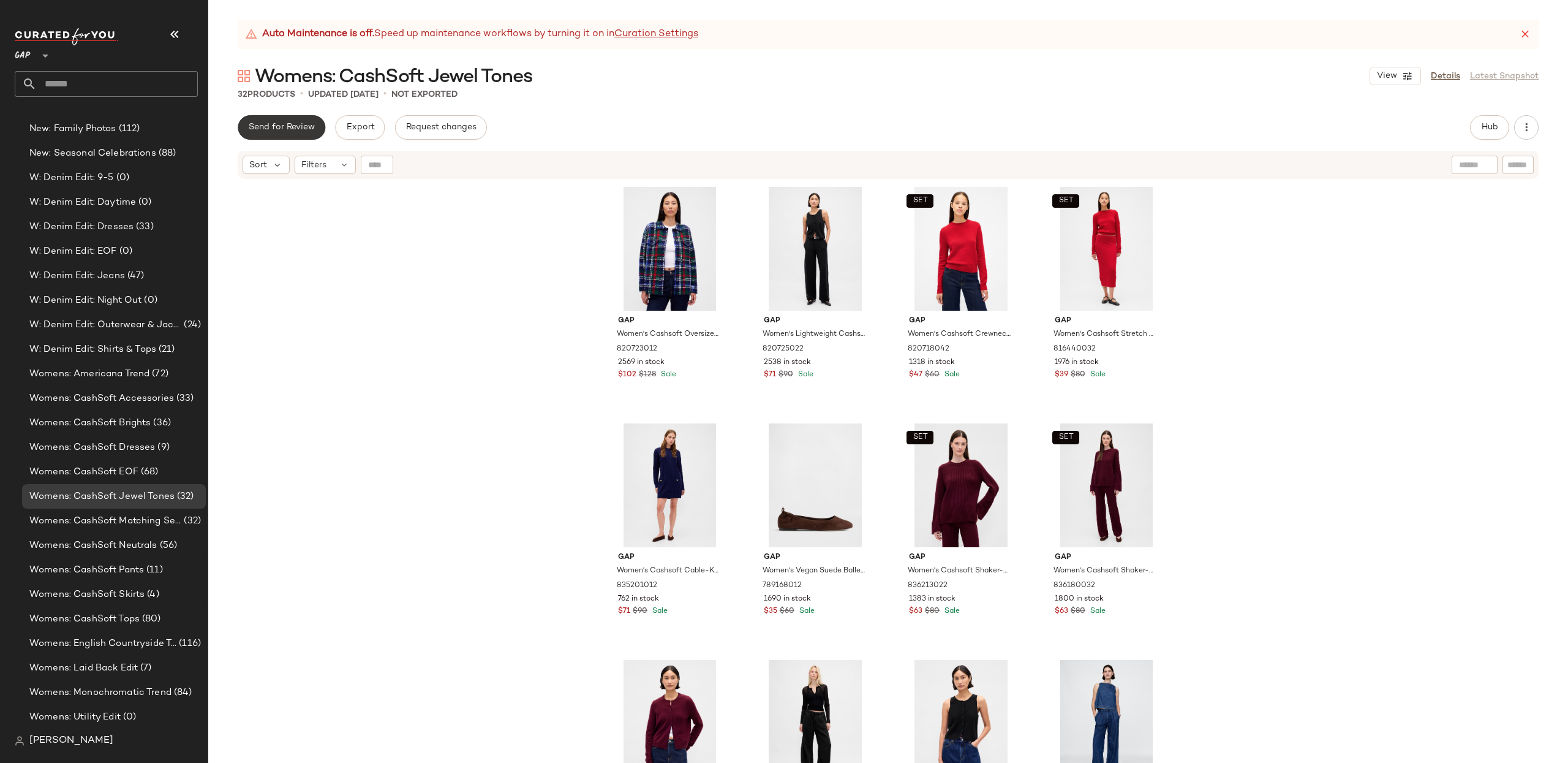
click at [290, 130] on span "Send for Review" at bounding box center [281, 127] width 67 height 10
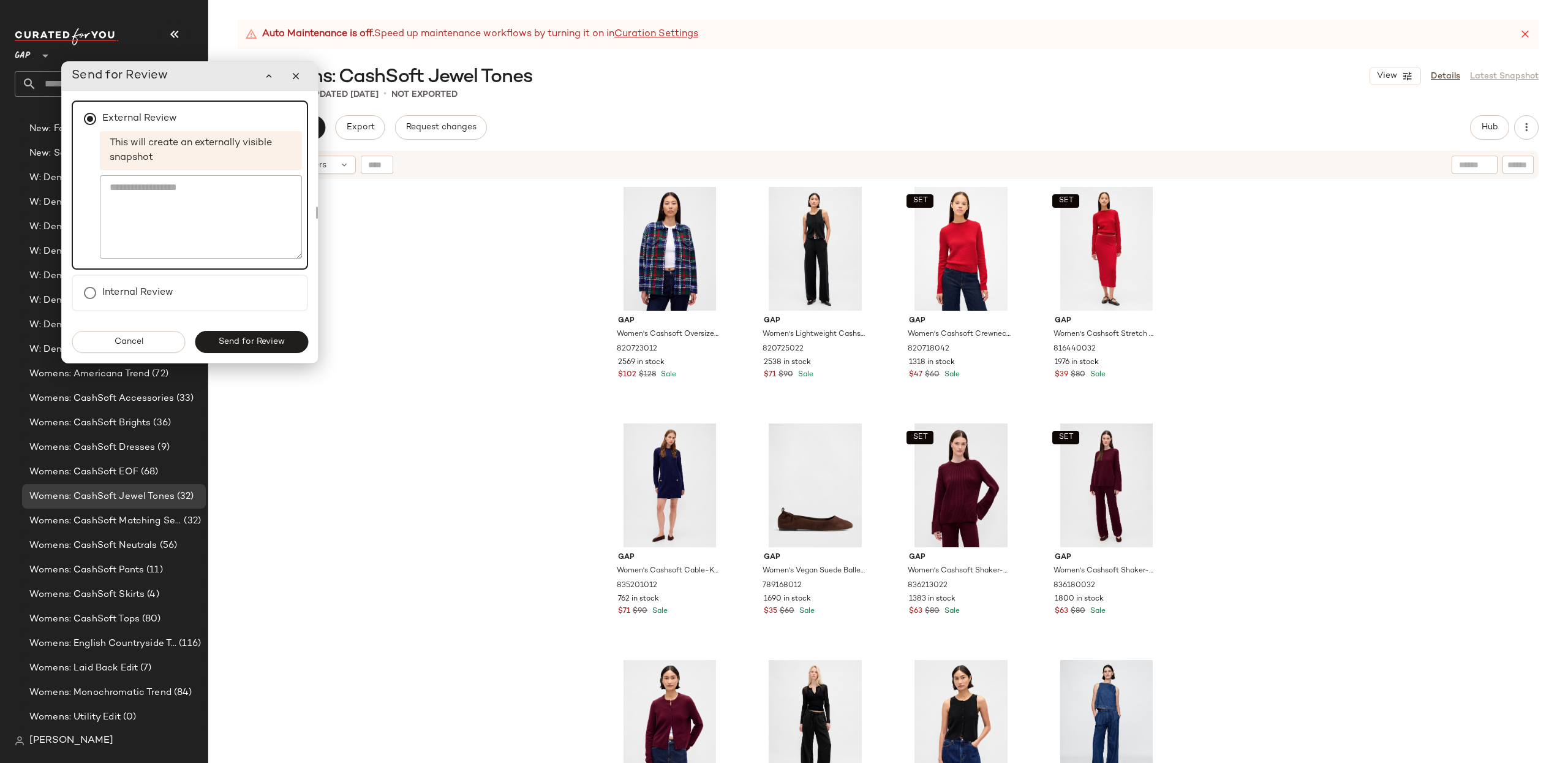
click at [226, 350] on button "Send for Review" at bounding box center [251, 342] width 113 height 22
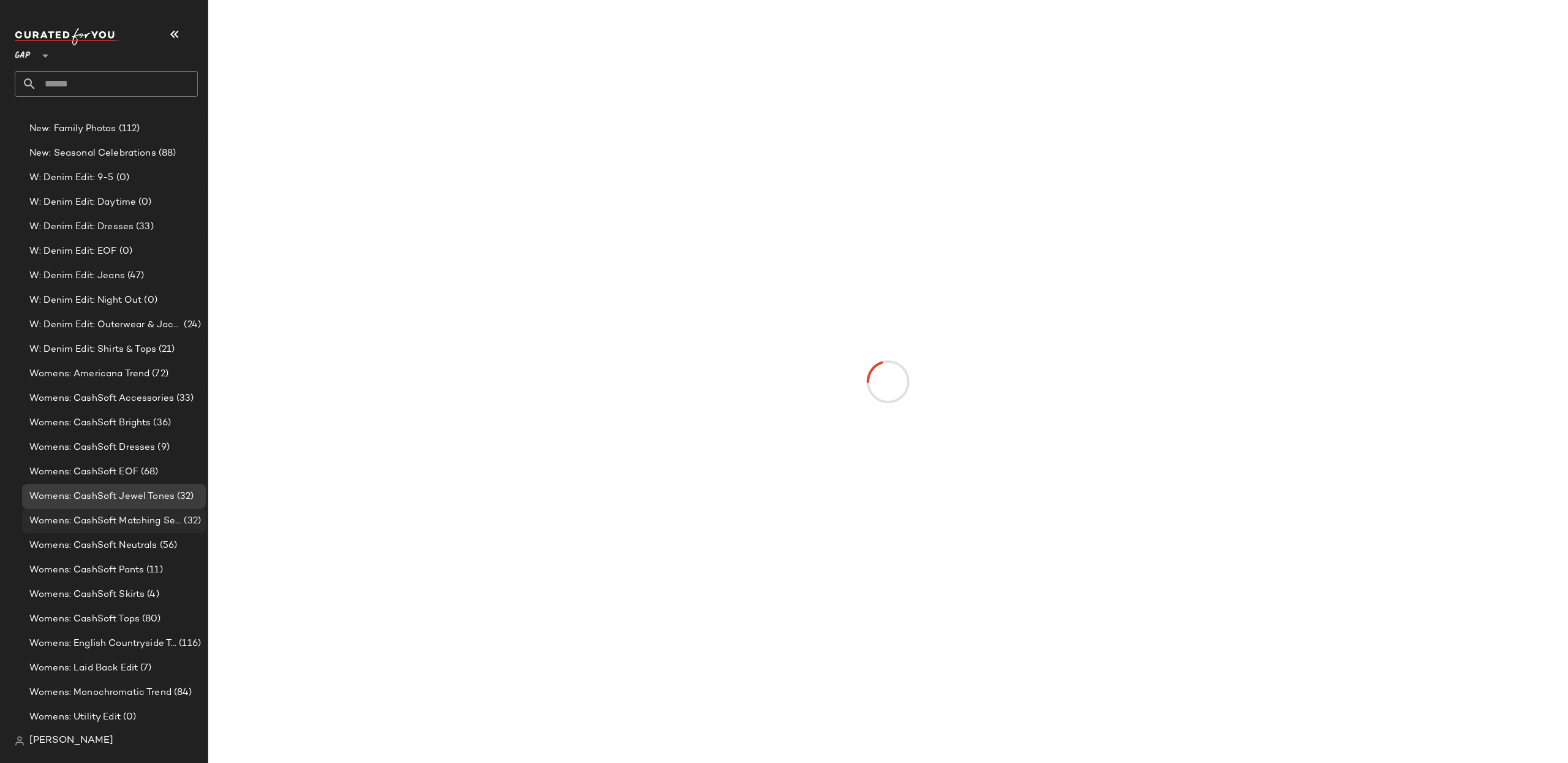
click at [103, 516] on span "Womens: CashSoft Matching Sets" at bounding box center [105, 521] width 152 height 14
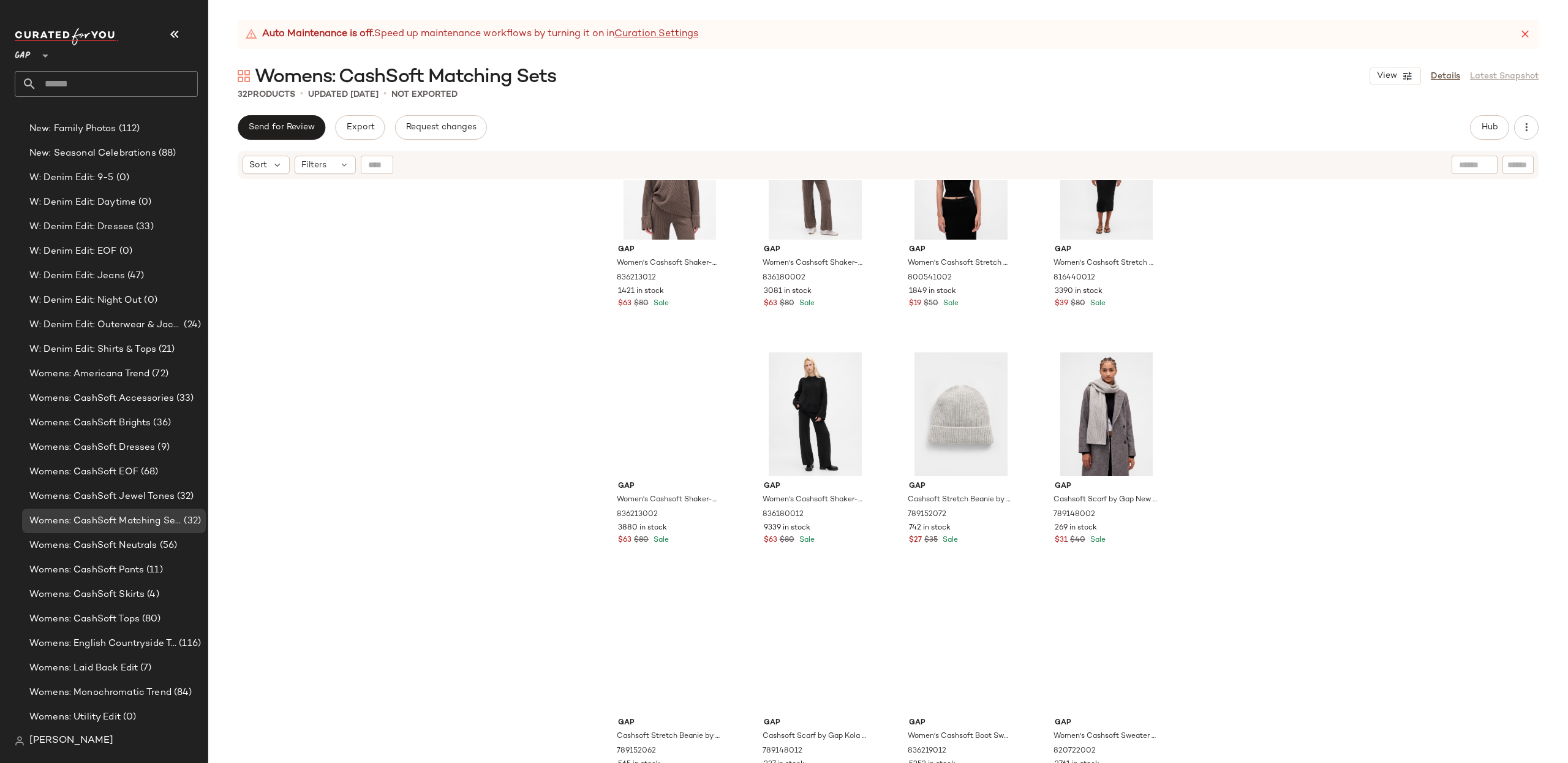
scroll to position [1281, 0]
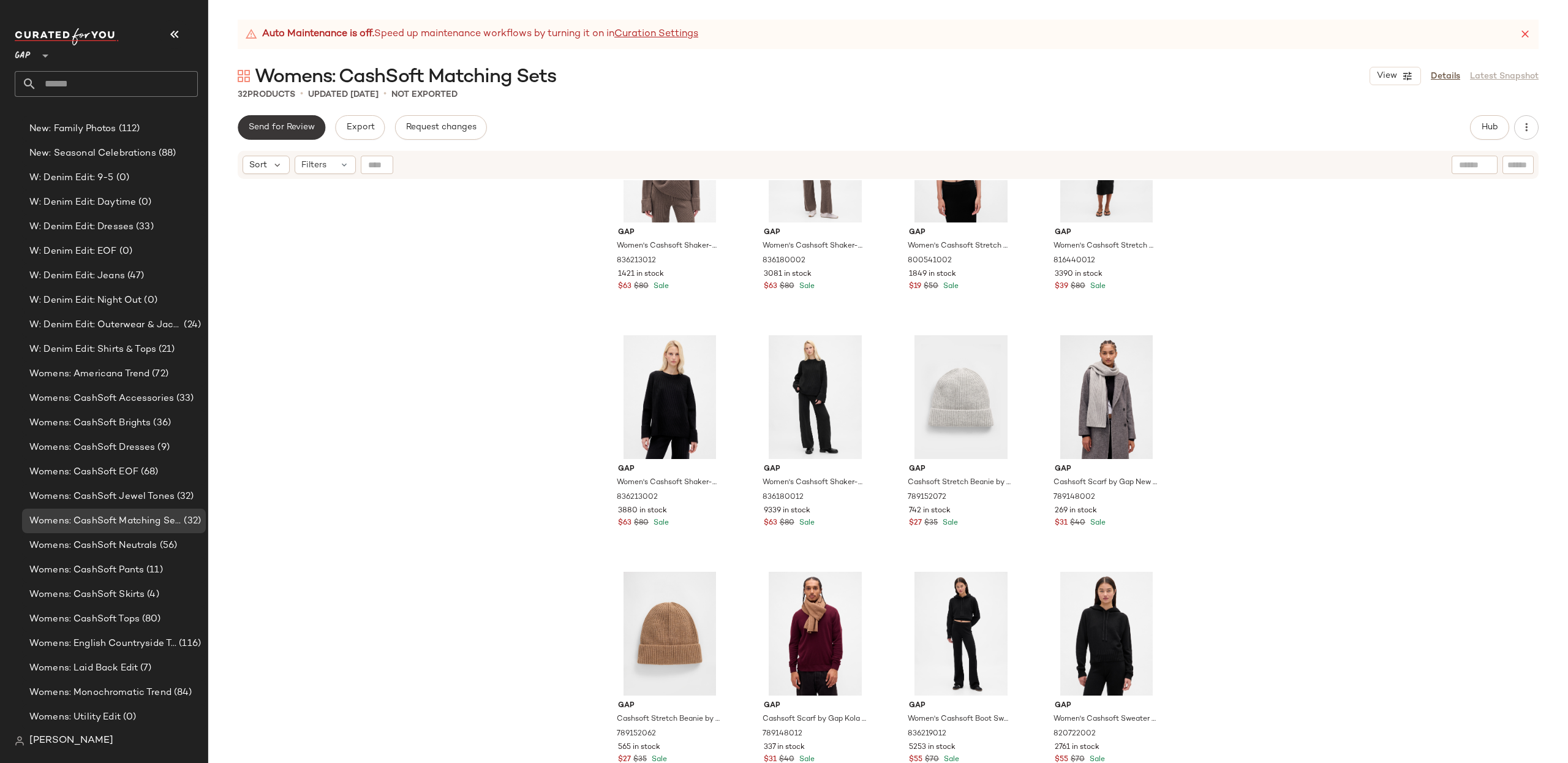
click at [288, 136] on button "Send for Review" at bounding box center [281, 127] width 87 height 24
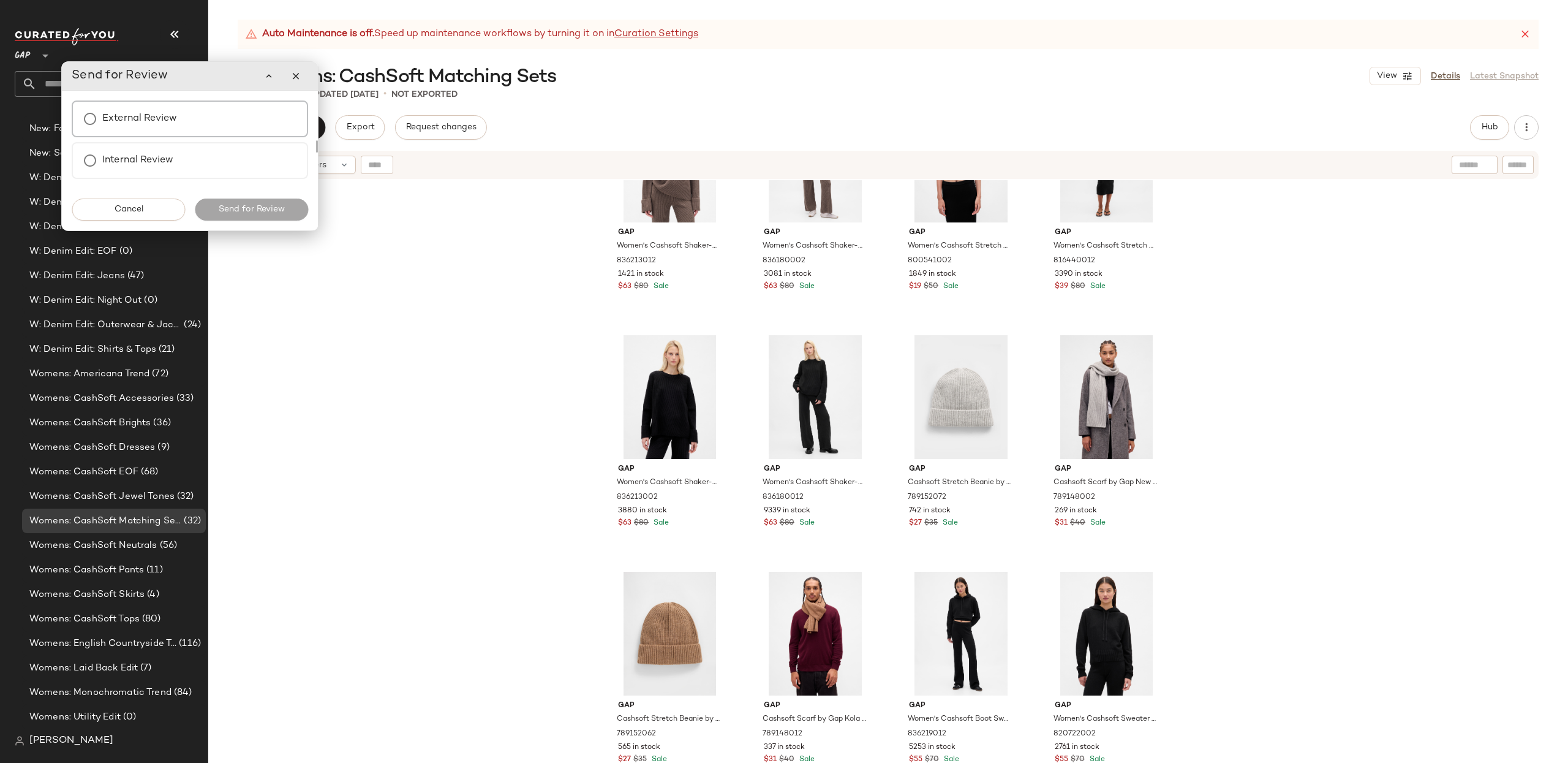
click at [176, 122] on label "External Review" at bounding box center [140, 119] width 75 height 24
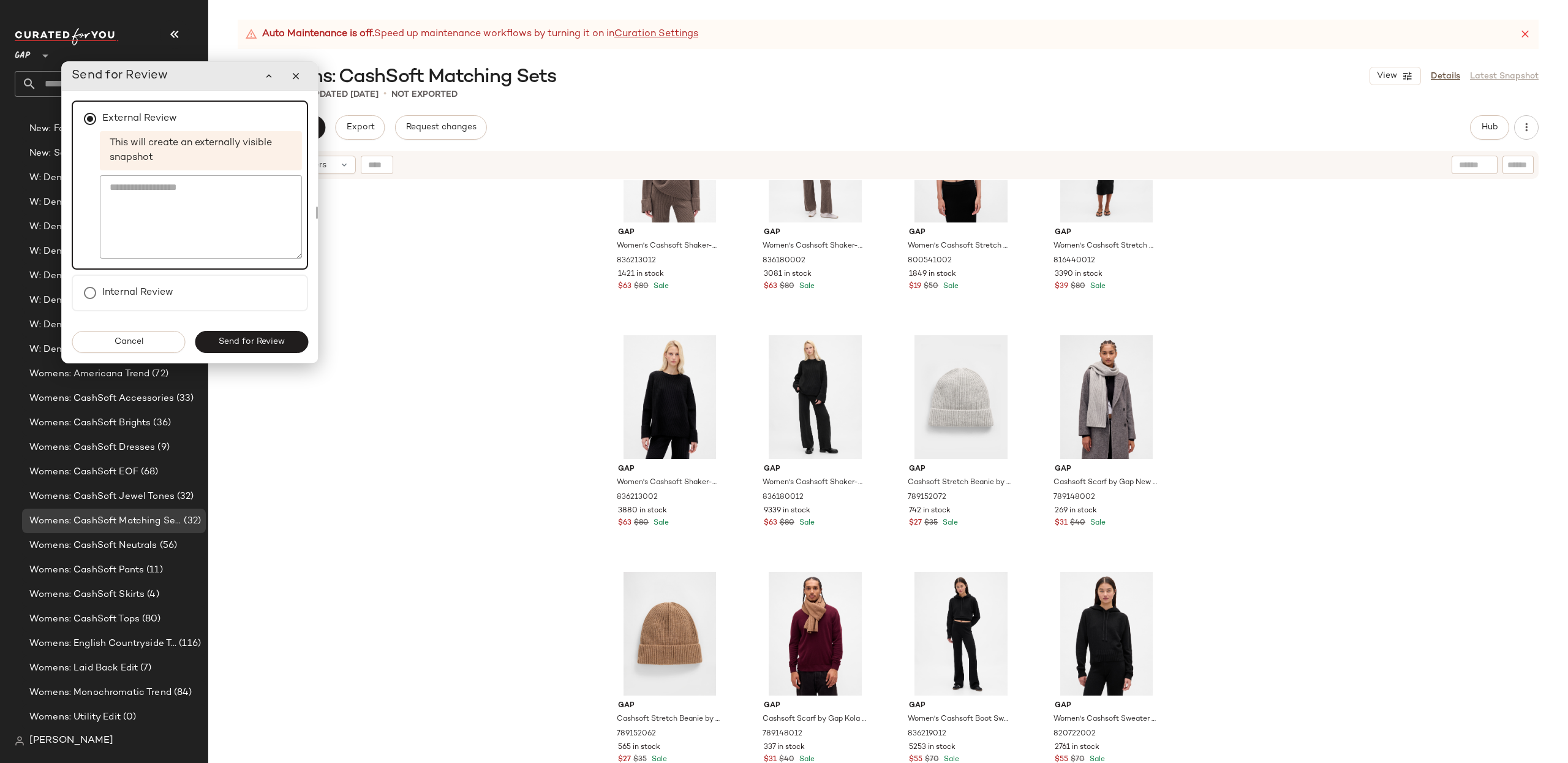
click at [261, 346] on button "Send for Review" at bounding box center [251, 342] width 113 height 22
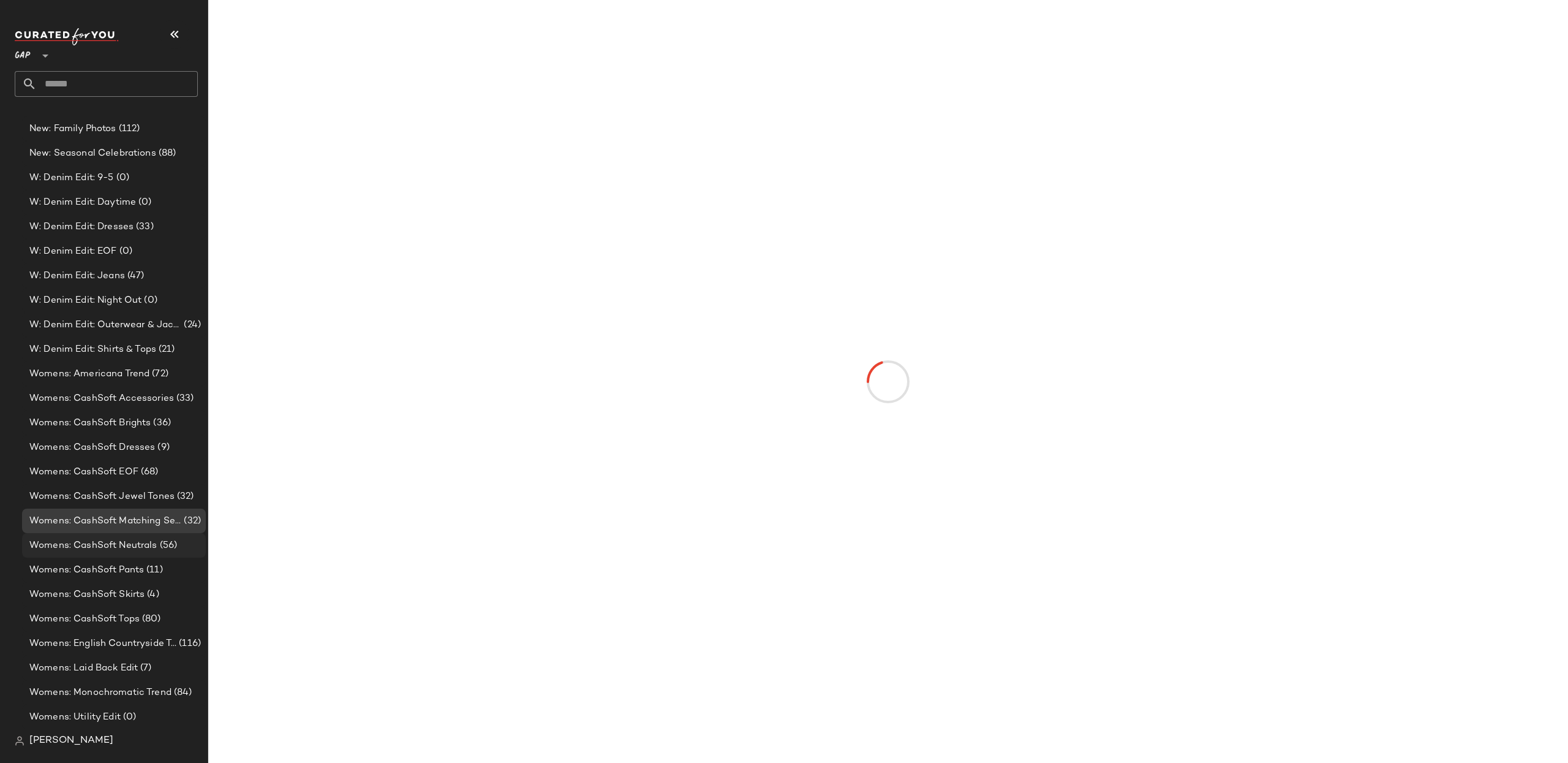
click at [114, 535] on div "Womens: CashSoft Neutrals (56)" at bounding box center [114, 545] width 184 height 24
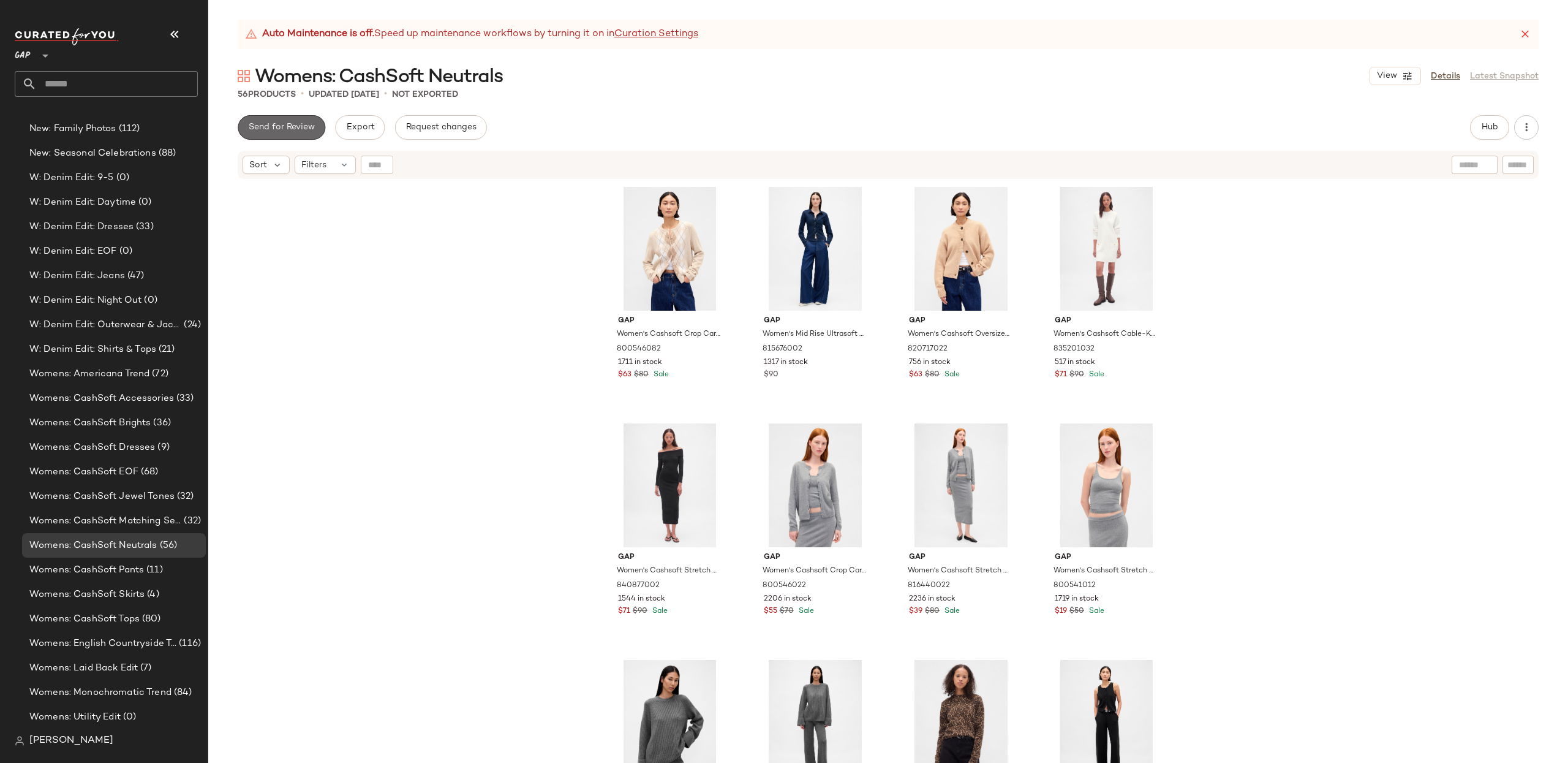
click at [269, 130] on span "Send for Review" at bounding box center [281, 127] width 67 height 10
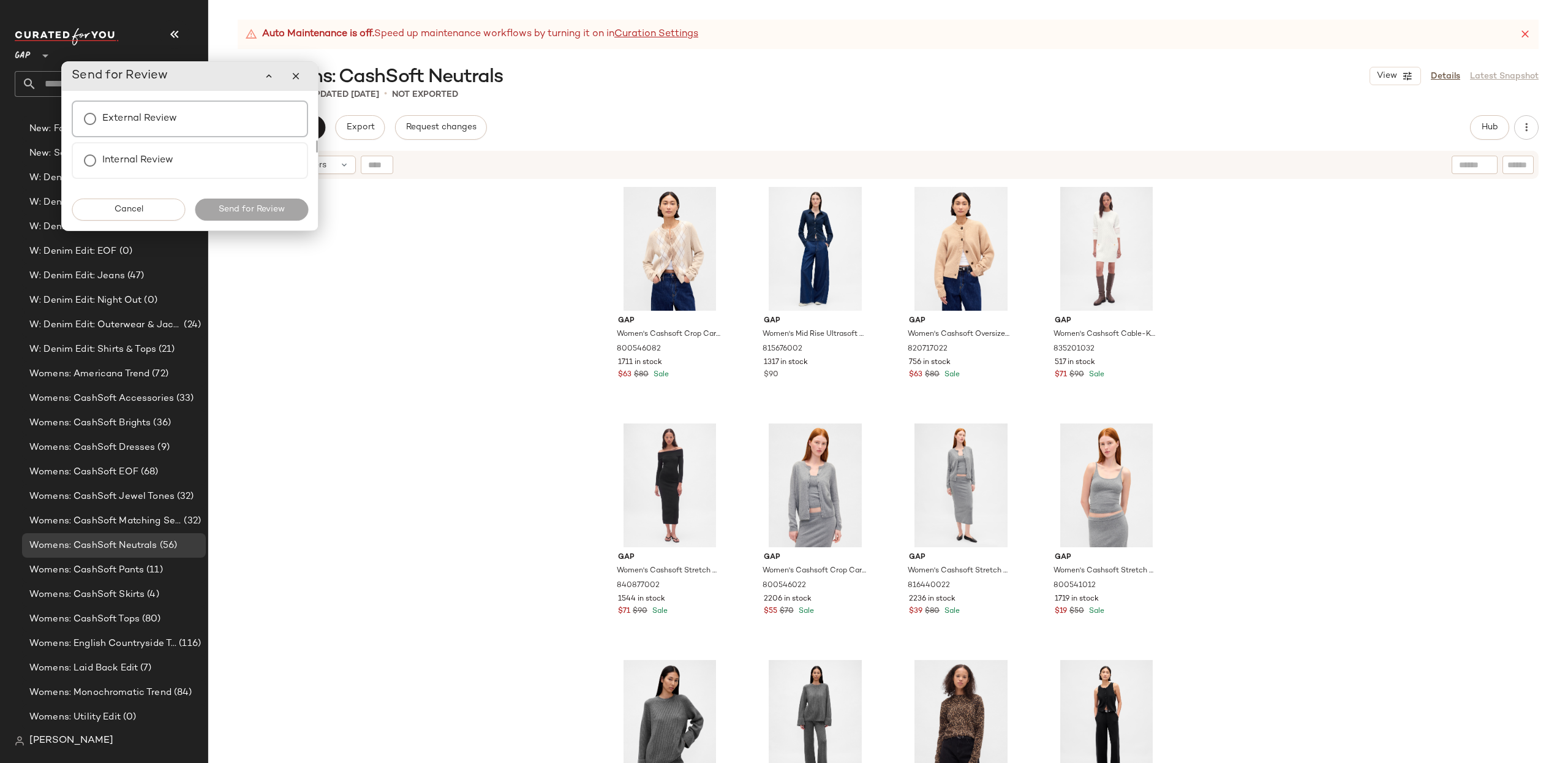
click at [185, 130] on div "External Review" at bounding box center [189, 119] width 236 height 37
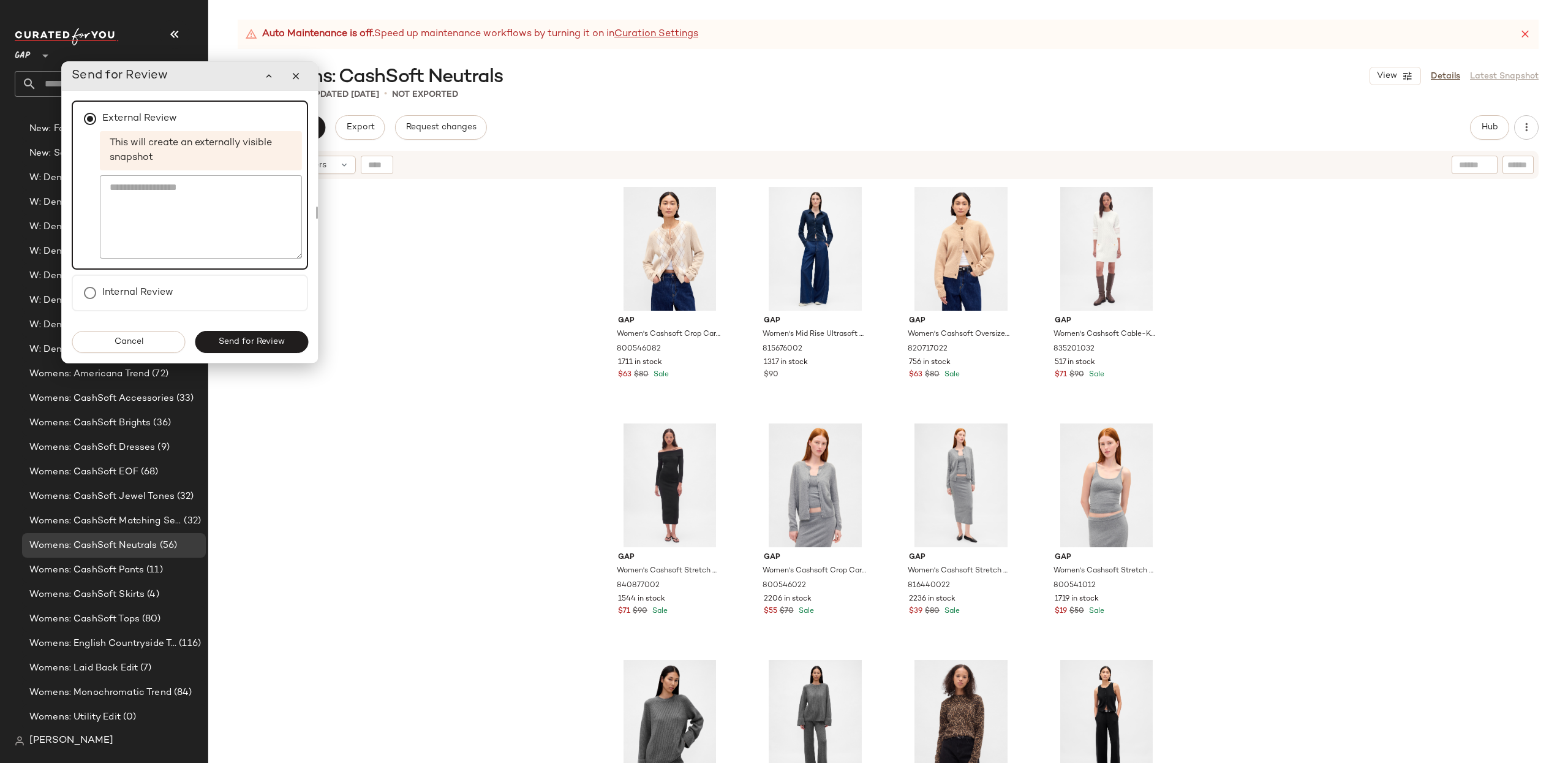
click at [270, 349] on button "Send for Review" at bounding box center [251, 342] width 113 height 22
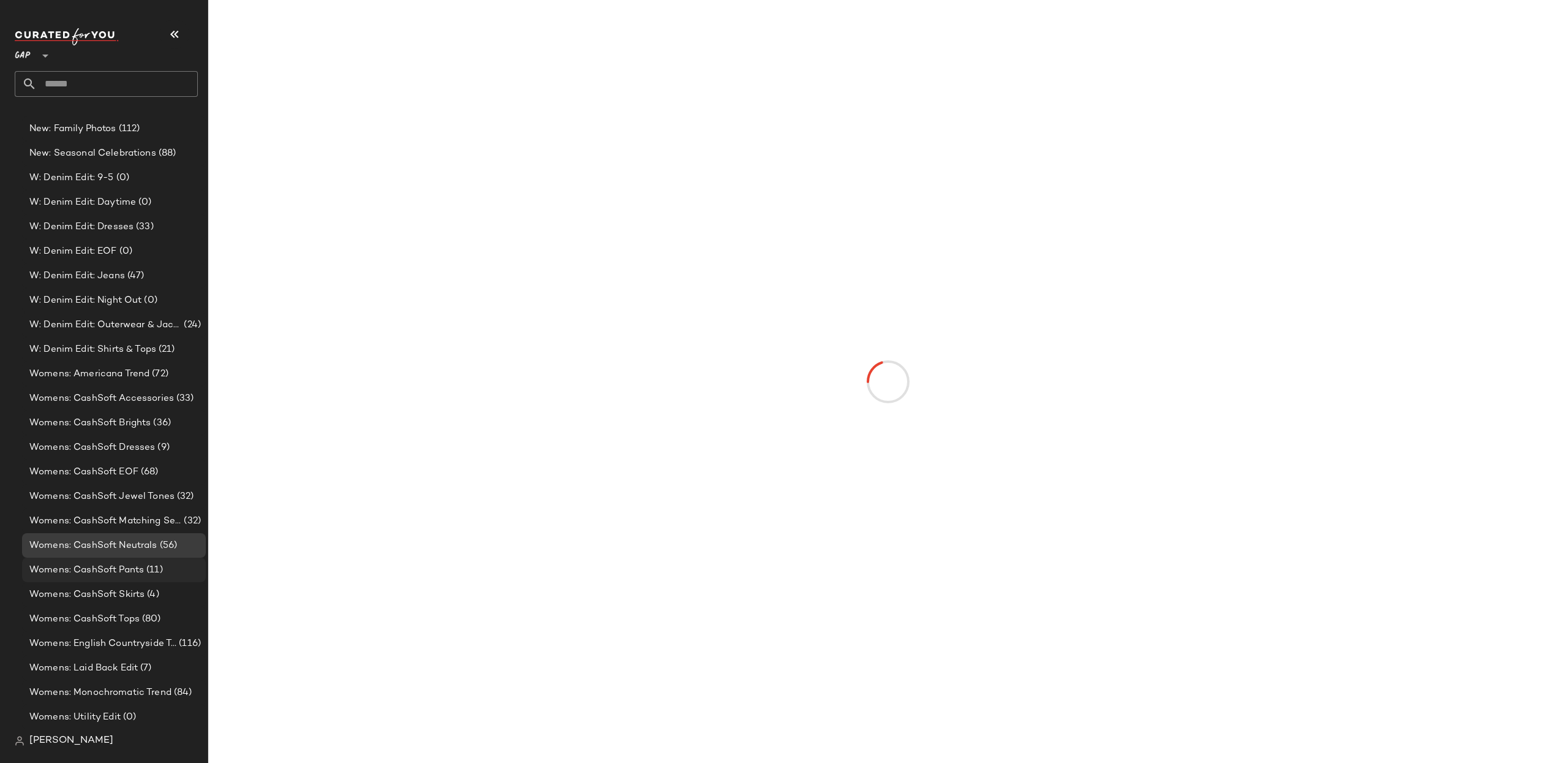
click at [133, 575] on span "Womens: CashSoft Pants" at bounding box center [87, 570] width 115 height 14
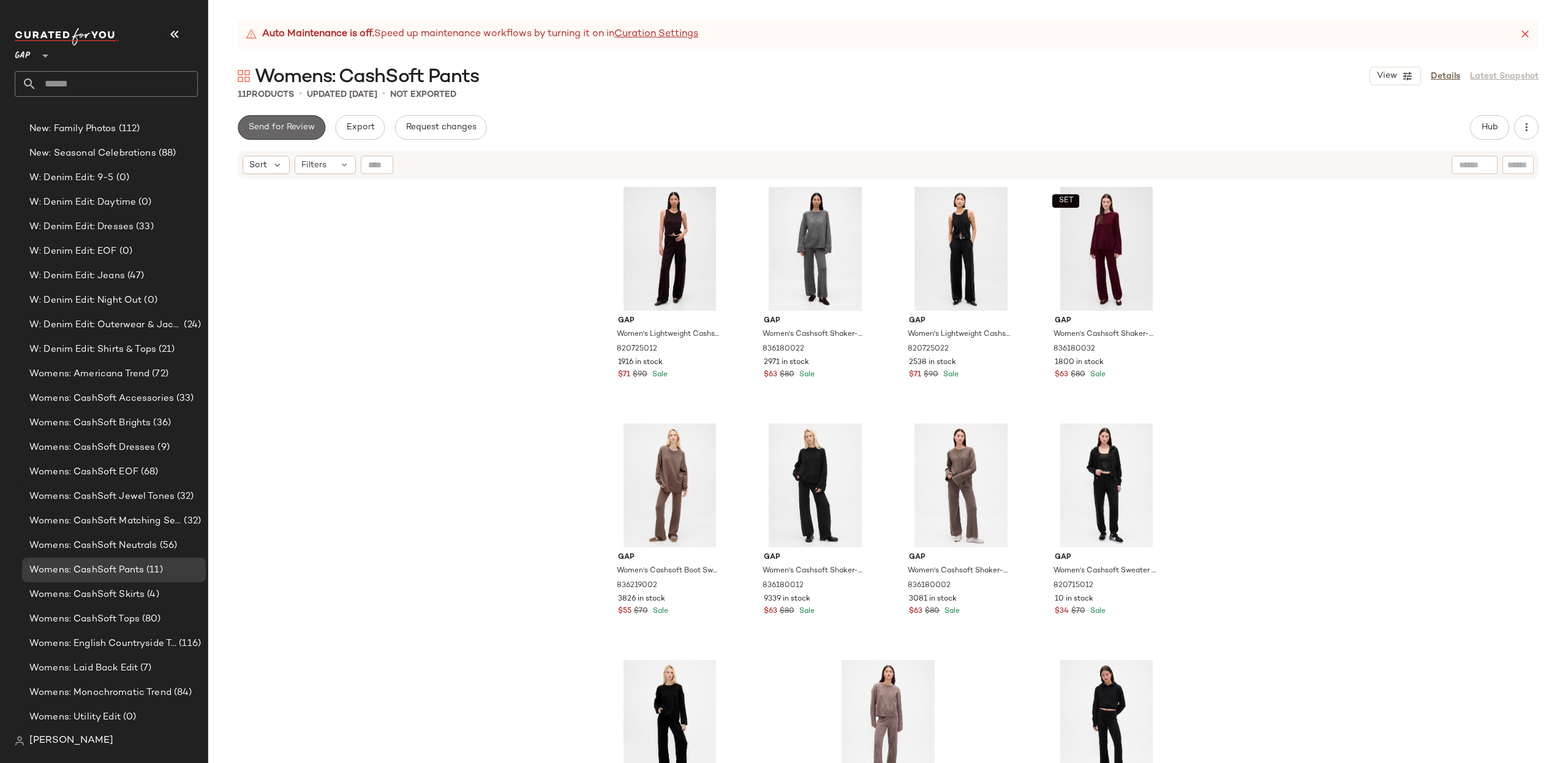
click at [292, 128] on span "Send for Review" at bounding box center [281, 127] width 67 height 10
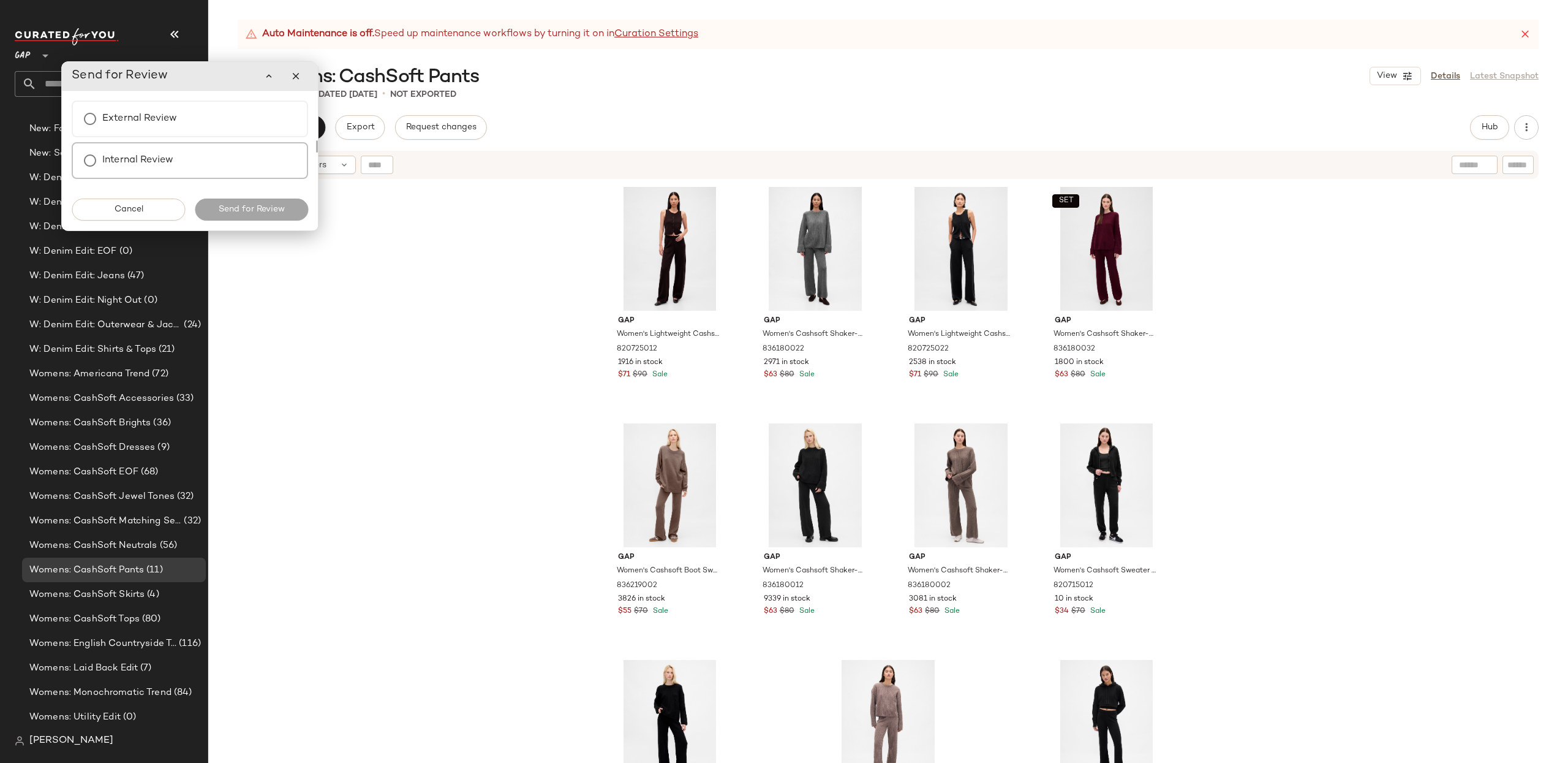
click at [209, 158] on div "Internal Review" at bounding box center [189, 160] width 236 height 37
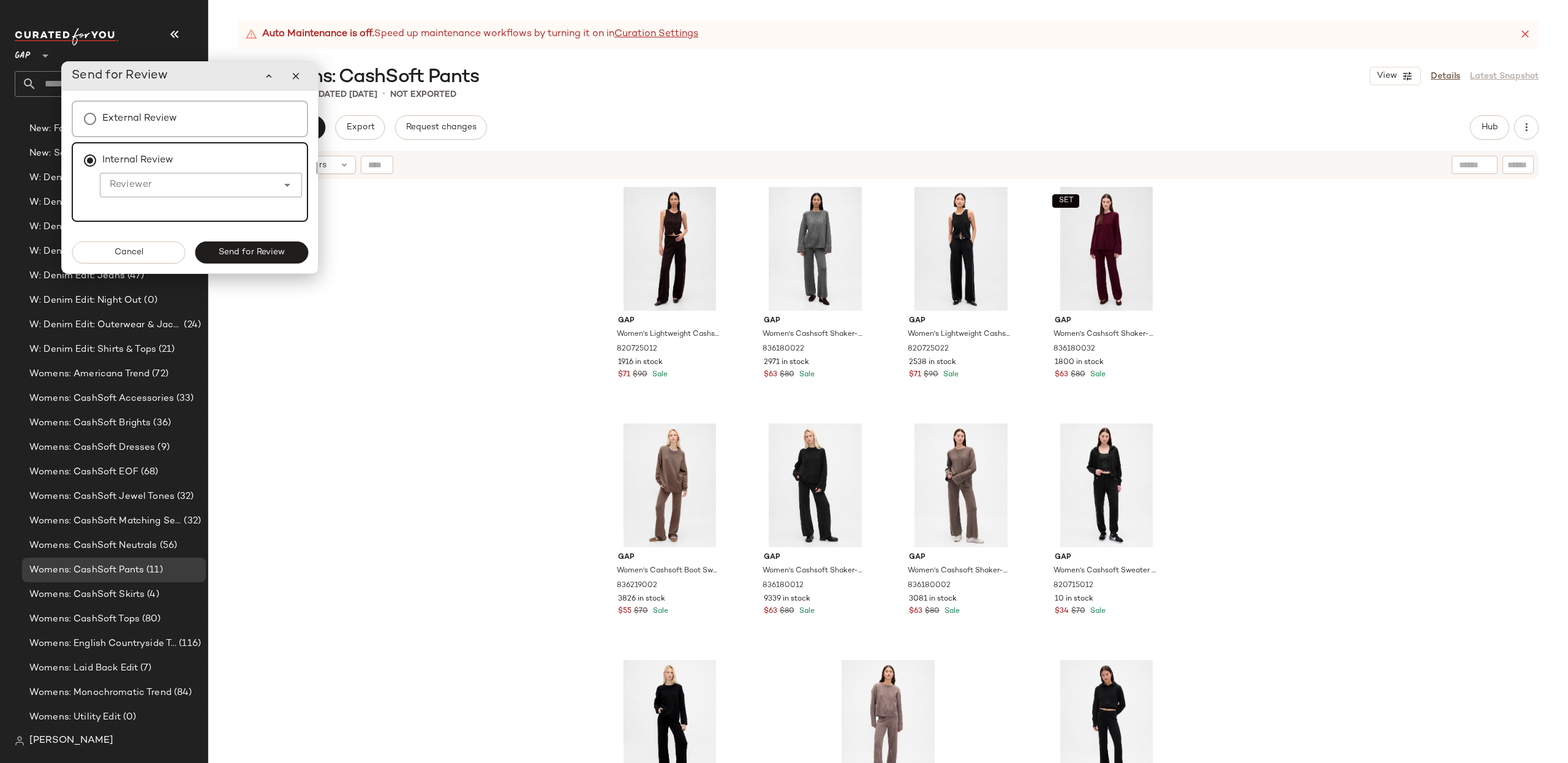
click at [208, 119] on div "External Review" at bounding box center [189, 119] width 236 height 37
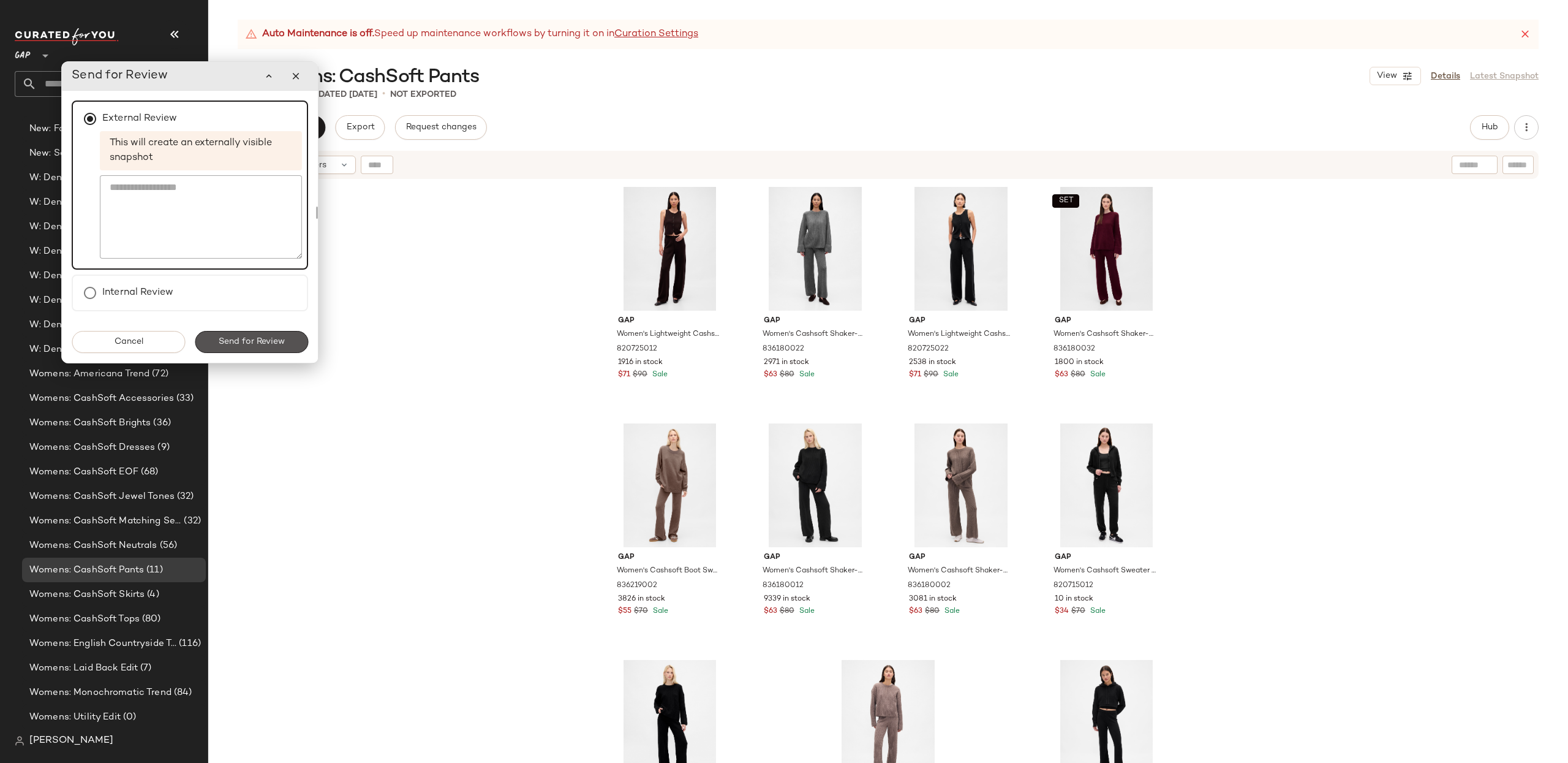
click at [267, 340] on span "Send for Review" at bounding box center [252, 342] width 67 height 10
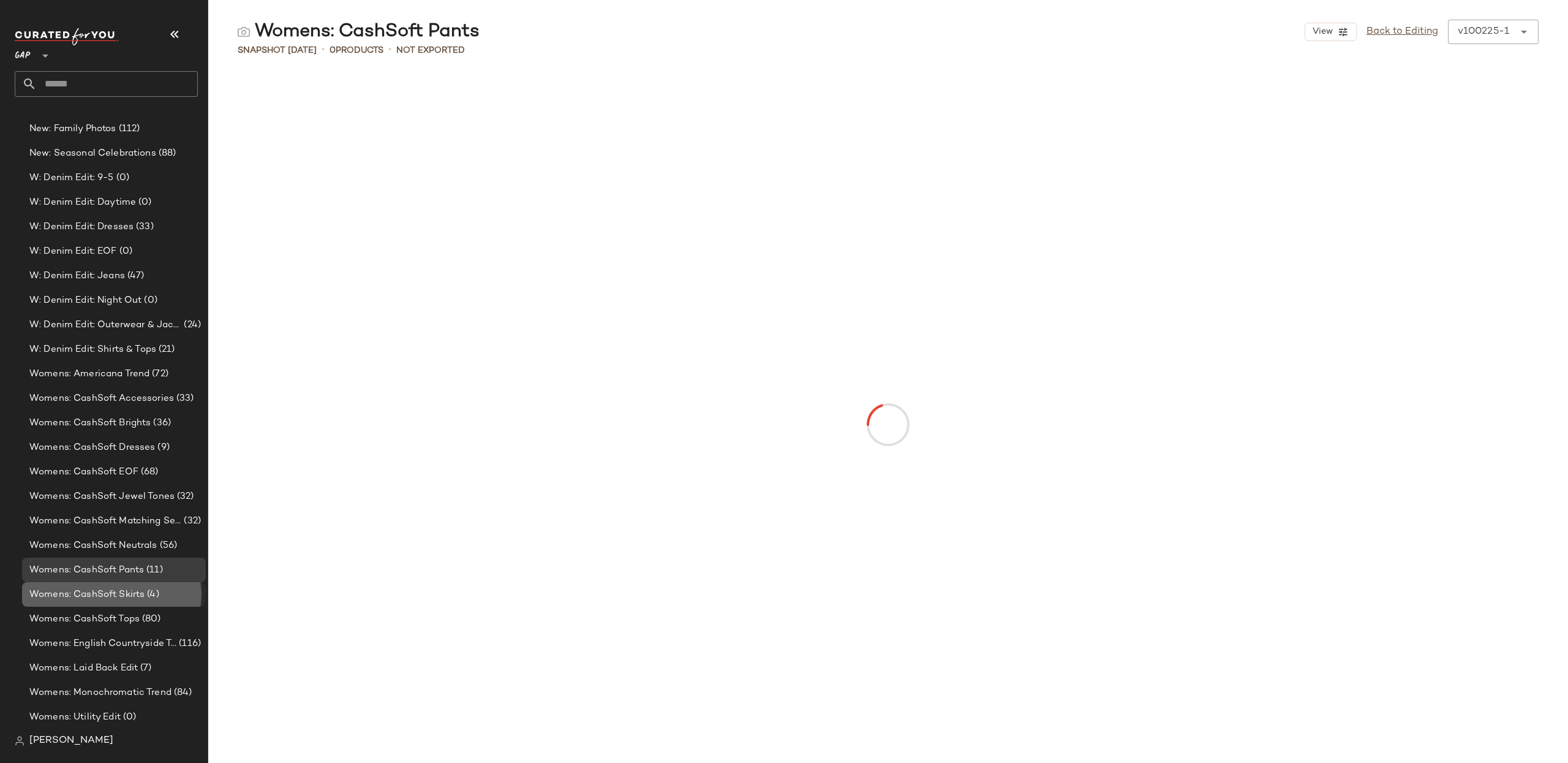
click at [94, 590] on span "Womens: CashSoft Skirts" at bounding box center [87, 594] width 115 height 14
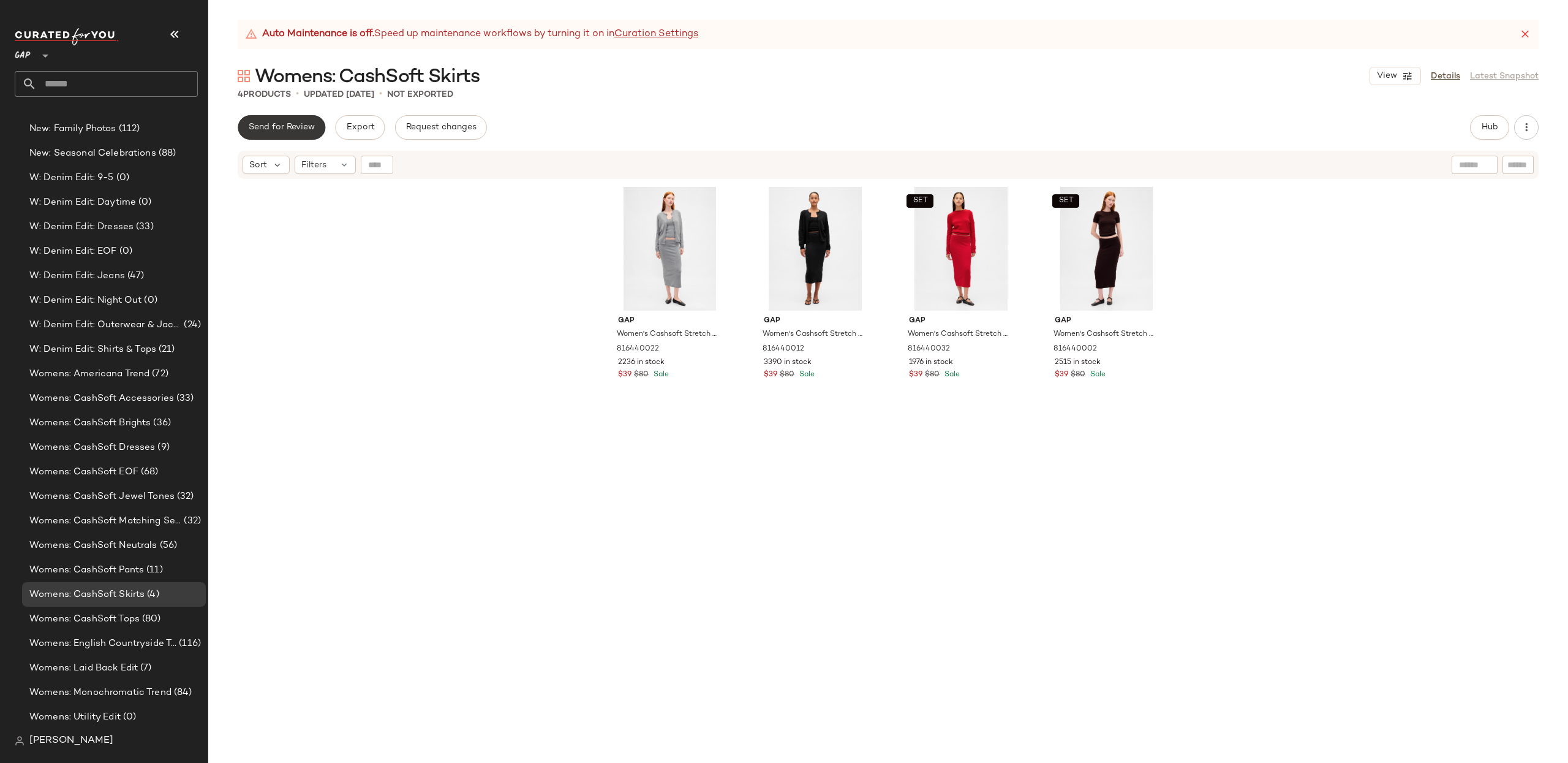
click at [300, 128] on span "Send for Review" at bounding box center [281, 127] width 67 height 10
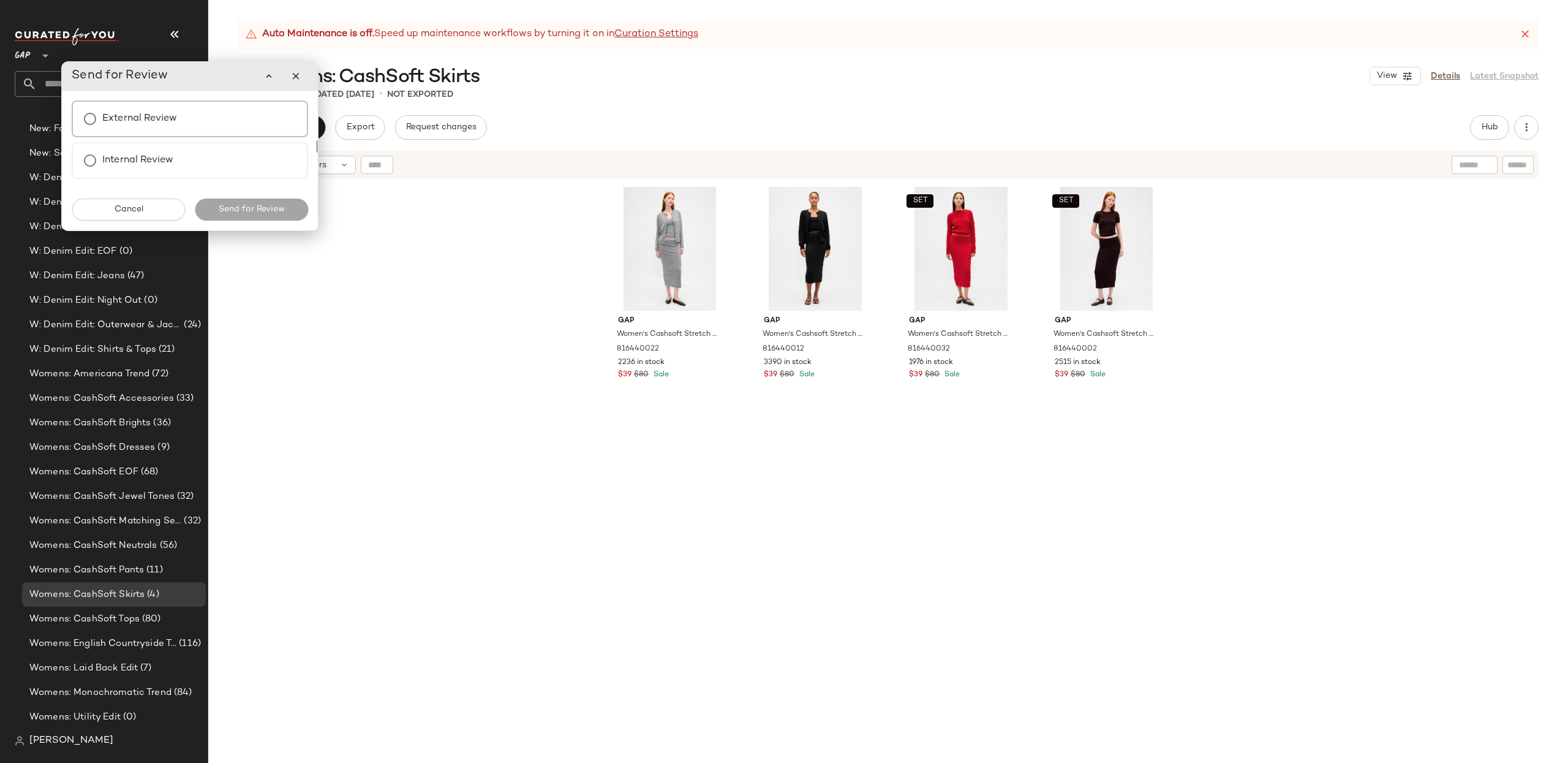
click at [189, 125] on div "External Review" at bounding box center [189, 119] width 236 height 37
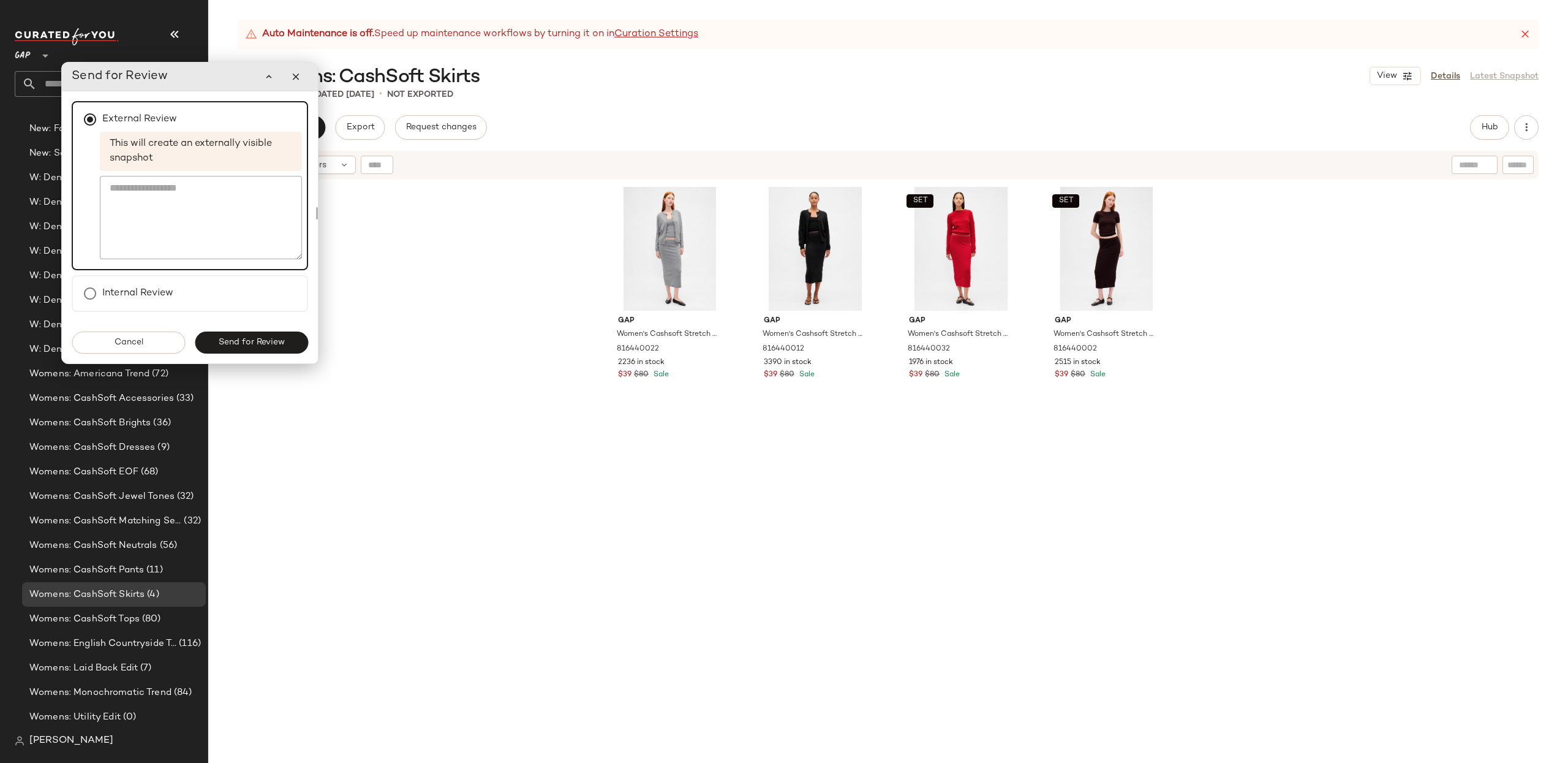
click at [254, 348] on button "Send for Review" at bounding box center [251, 342] width 113 height 22
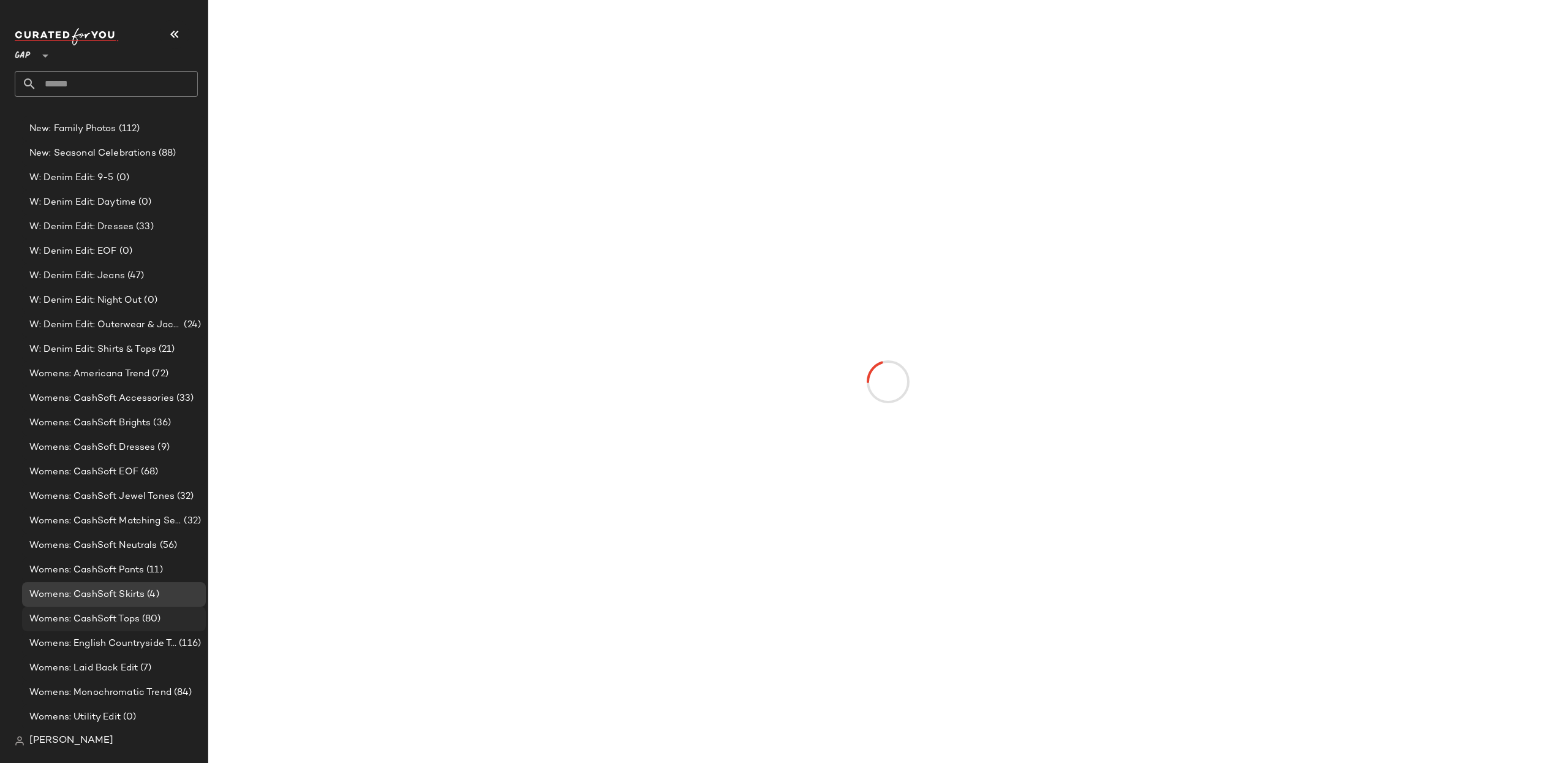
click at [111, 622] on span "Womens: CashSoft Tops" at bounding box center [84, 619] width 110 height 14
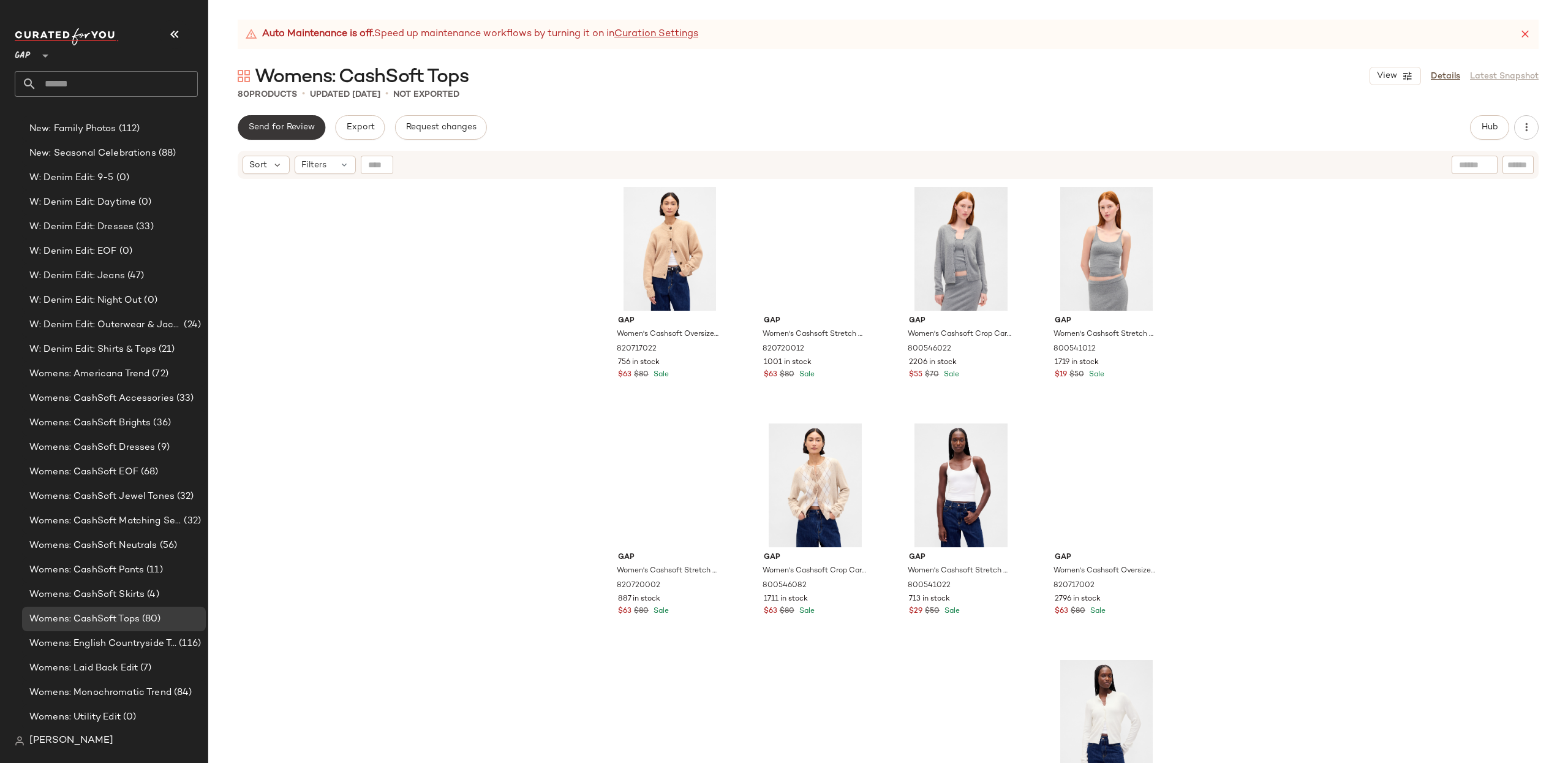
click at [284, 124] on span "Send for Review" at bounding box center [281, 127] width 67 height 10
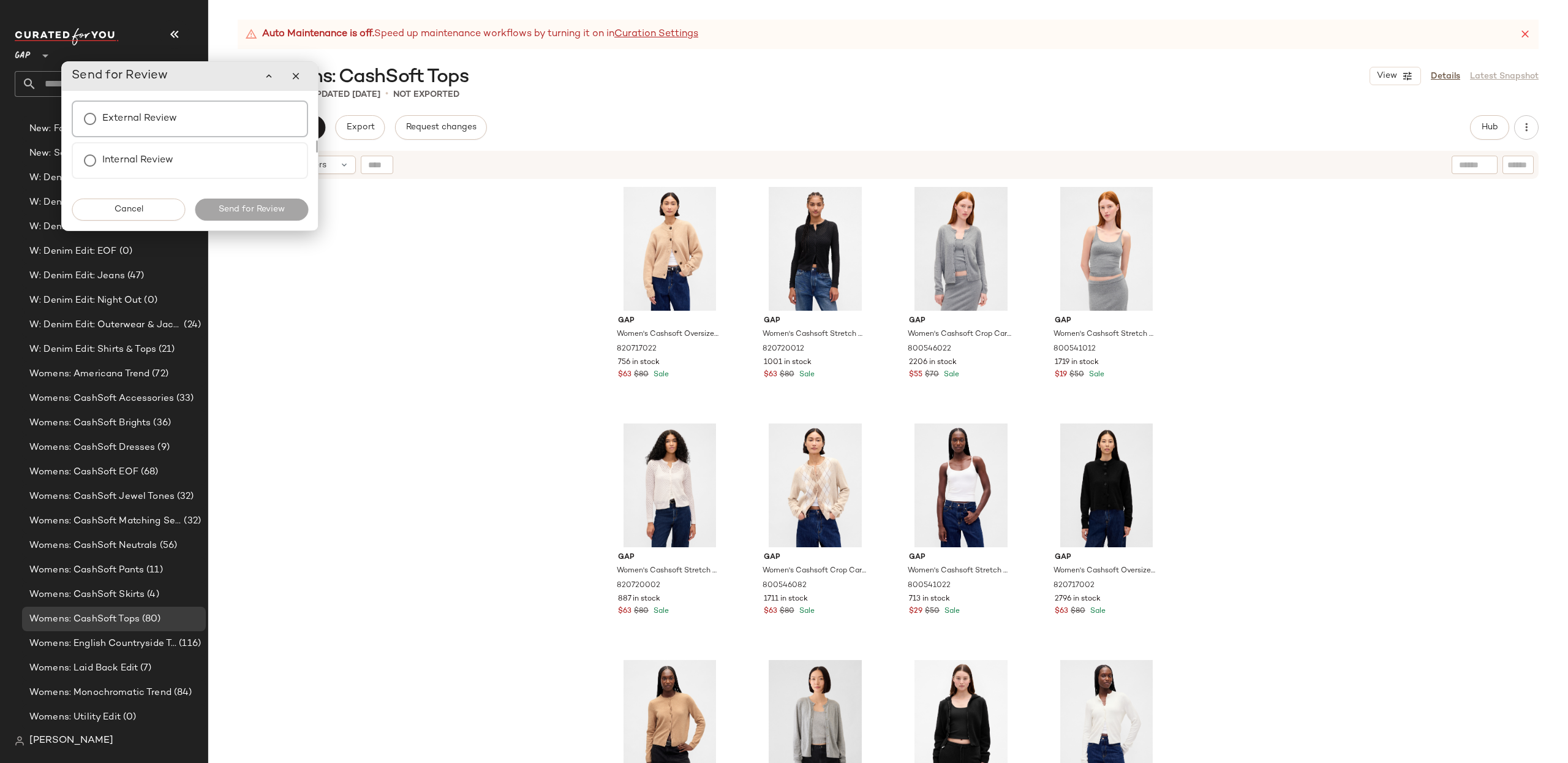
click at [204, 119] on div "External Review" at bounding box center [189, 119] width 236 height 37
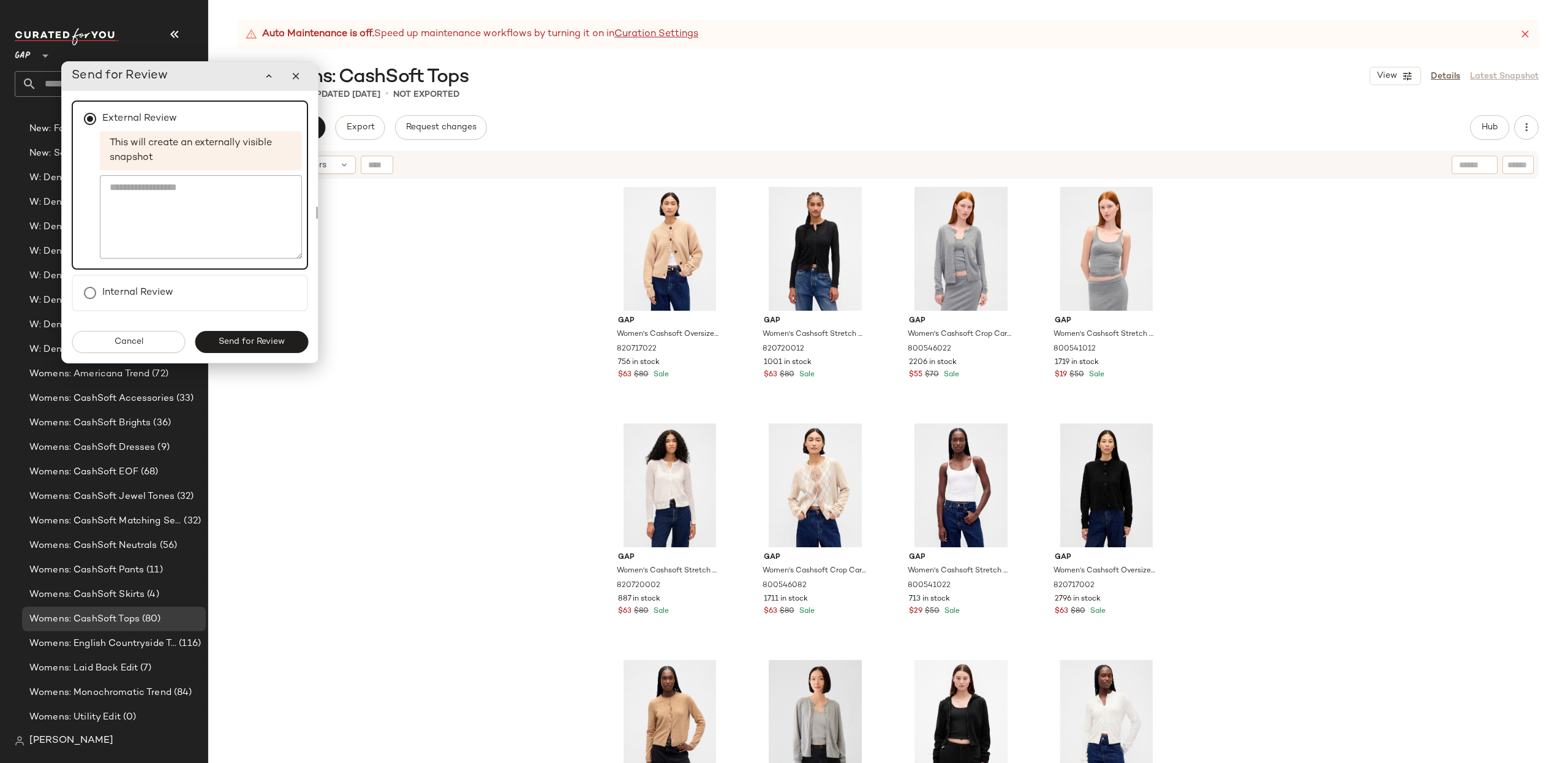
click at [266, 344] on span "Send for Review" at bounding box center [252, 342] width 67 height 10
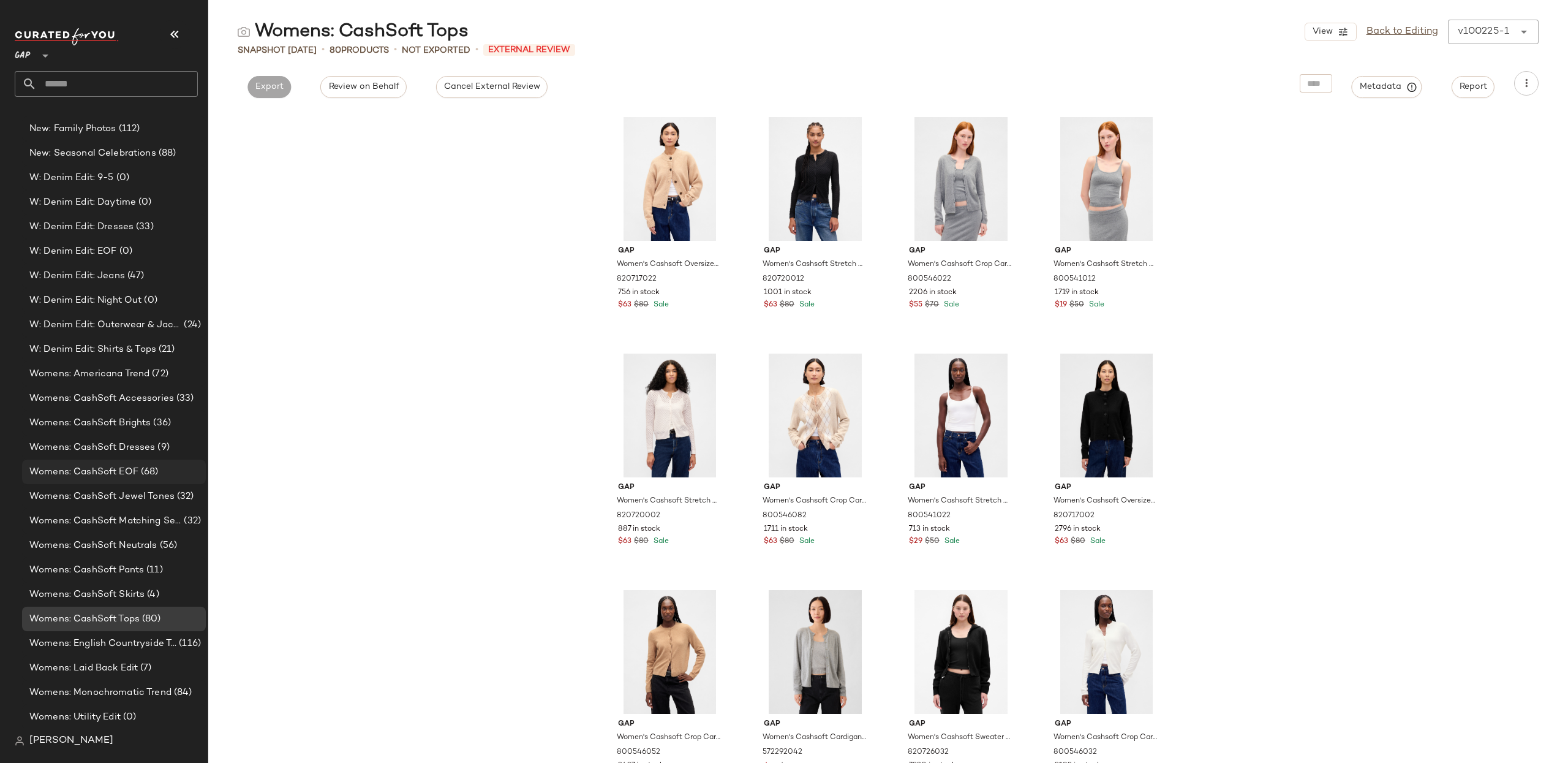
click at [106, 467] on span "Womens: CashSoft EOF" at bounding box center [84, 472] width 109 height 14
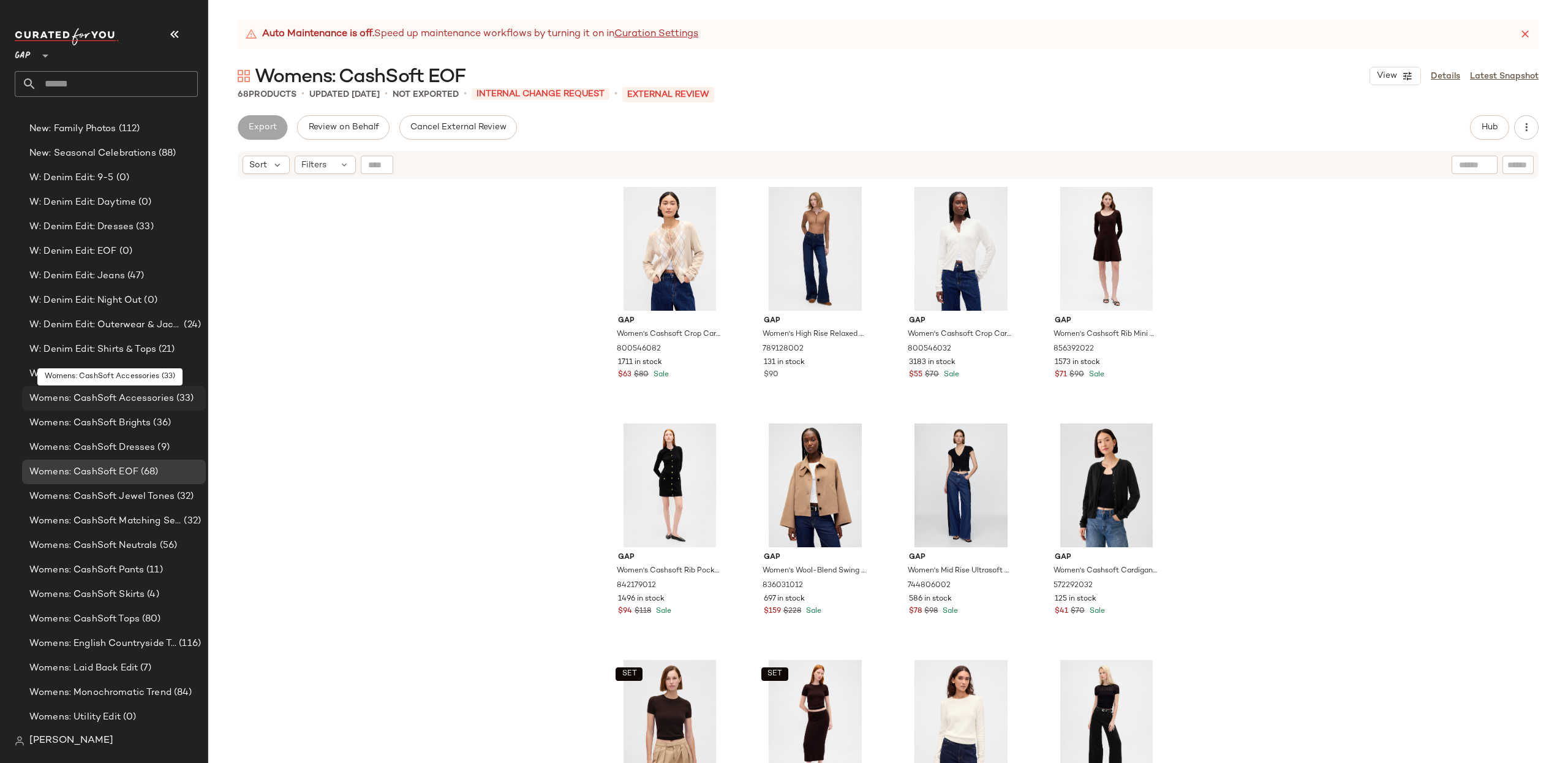
click at [80, 399] on span "Womens: CashSoft Accessories" at bounding box center [101, 399] width 144 height 14
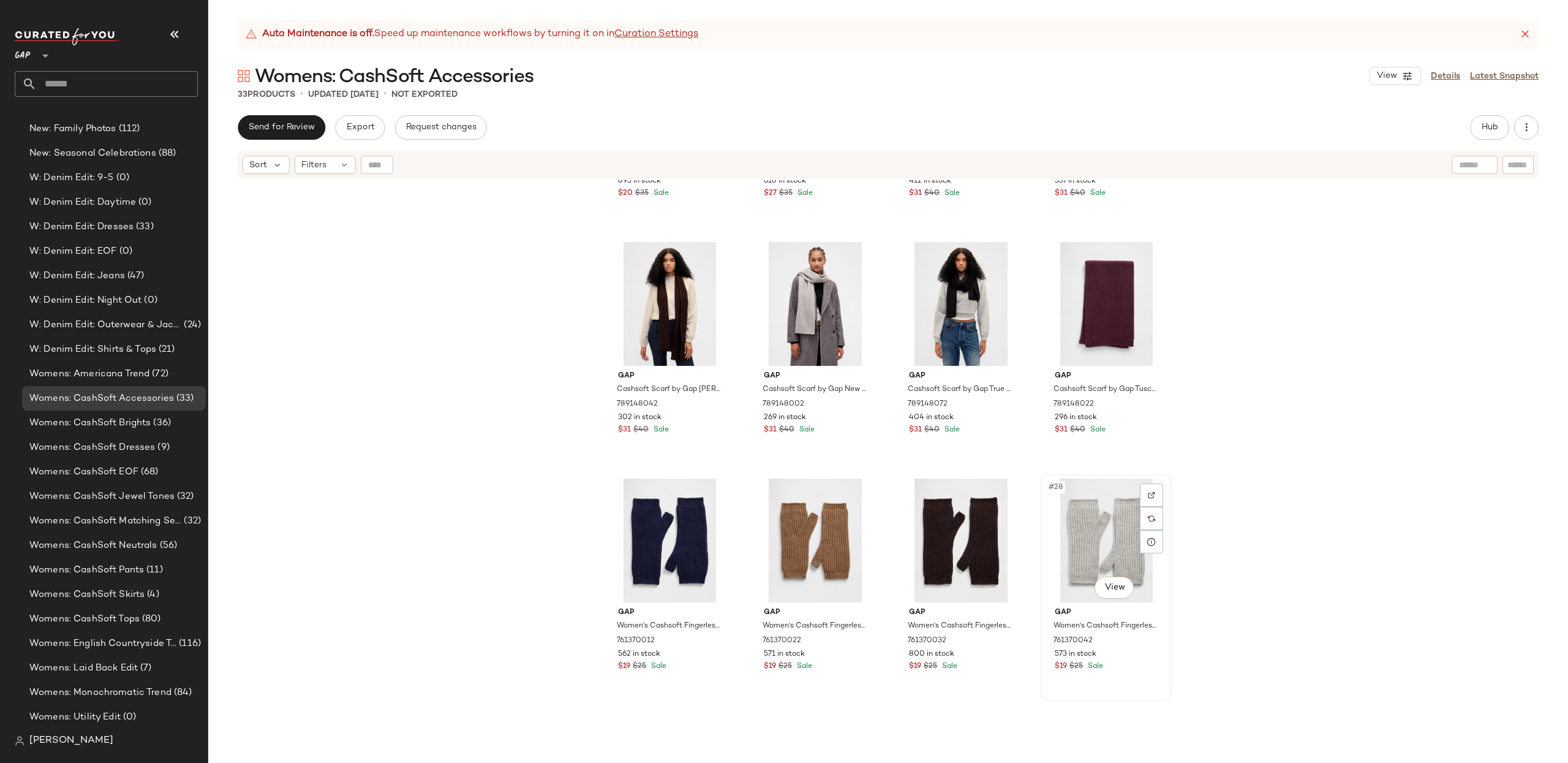
scroll to position [1180, 0]
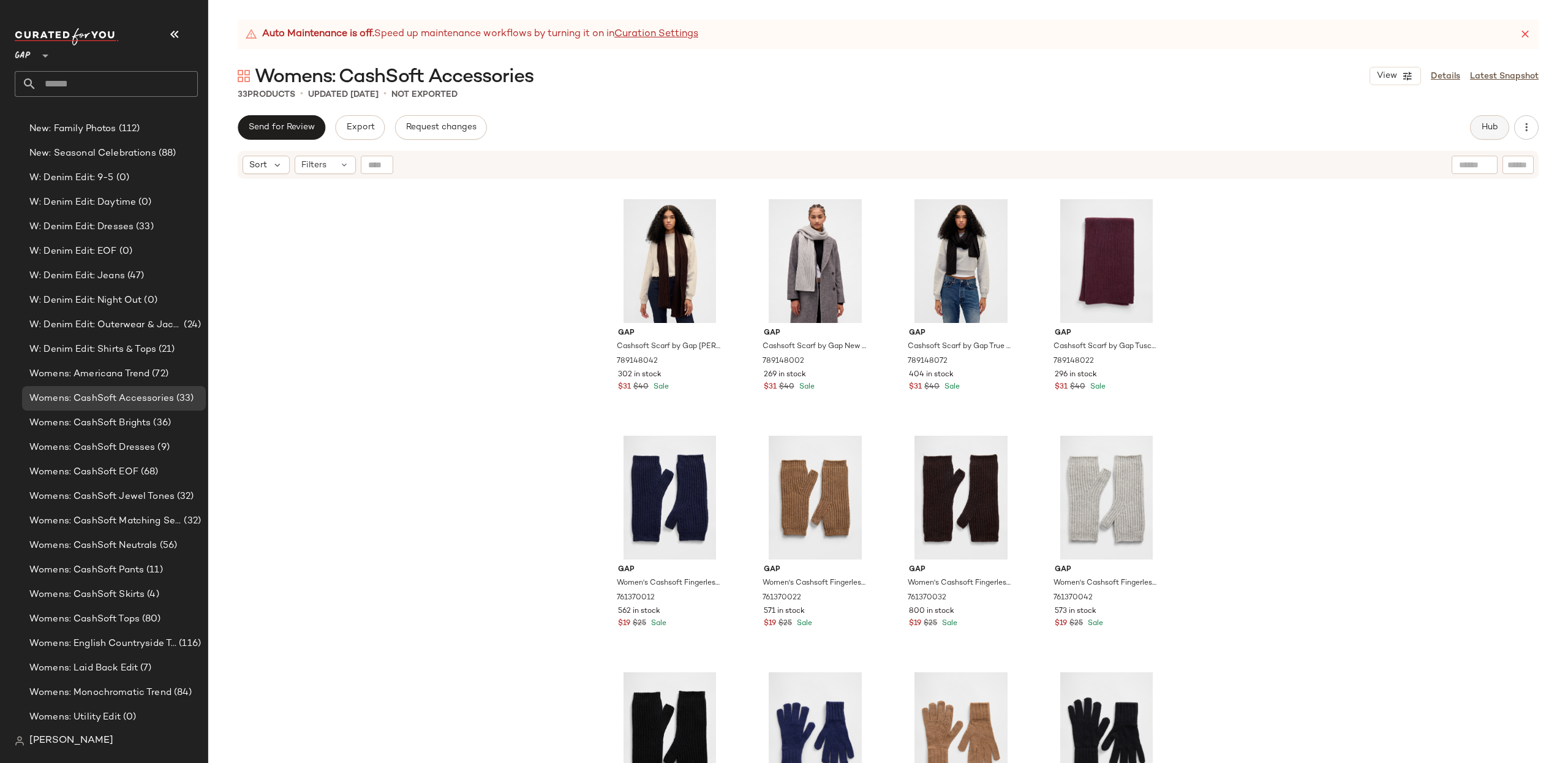
click at [1494, 122] on span "Hub" at bounding box center [1490, 127] width 17 height 10
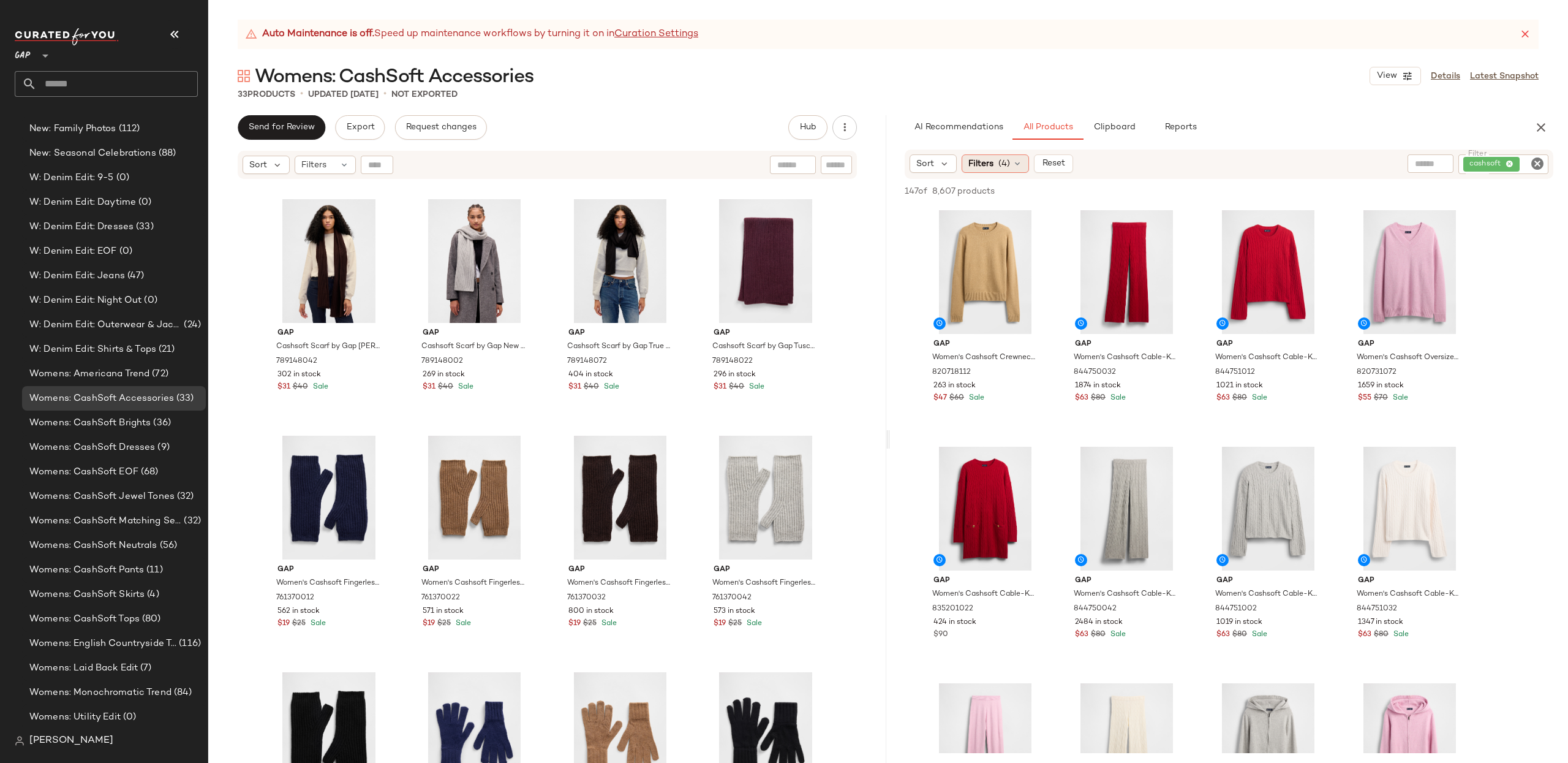
click at [1005, 165] on span "(4)" at bounding box center [1004, 164] width 12 height 12
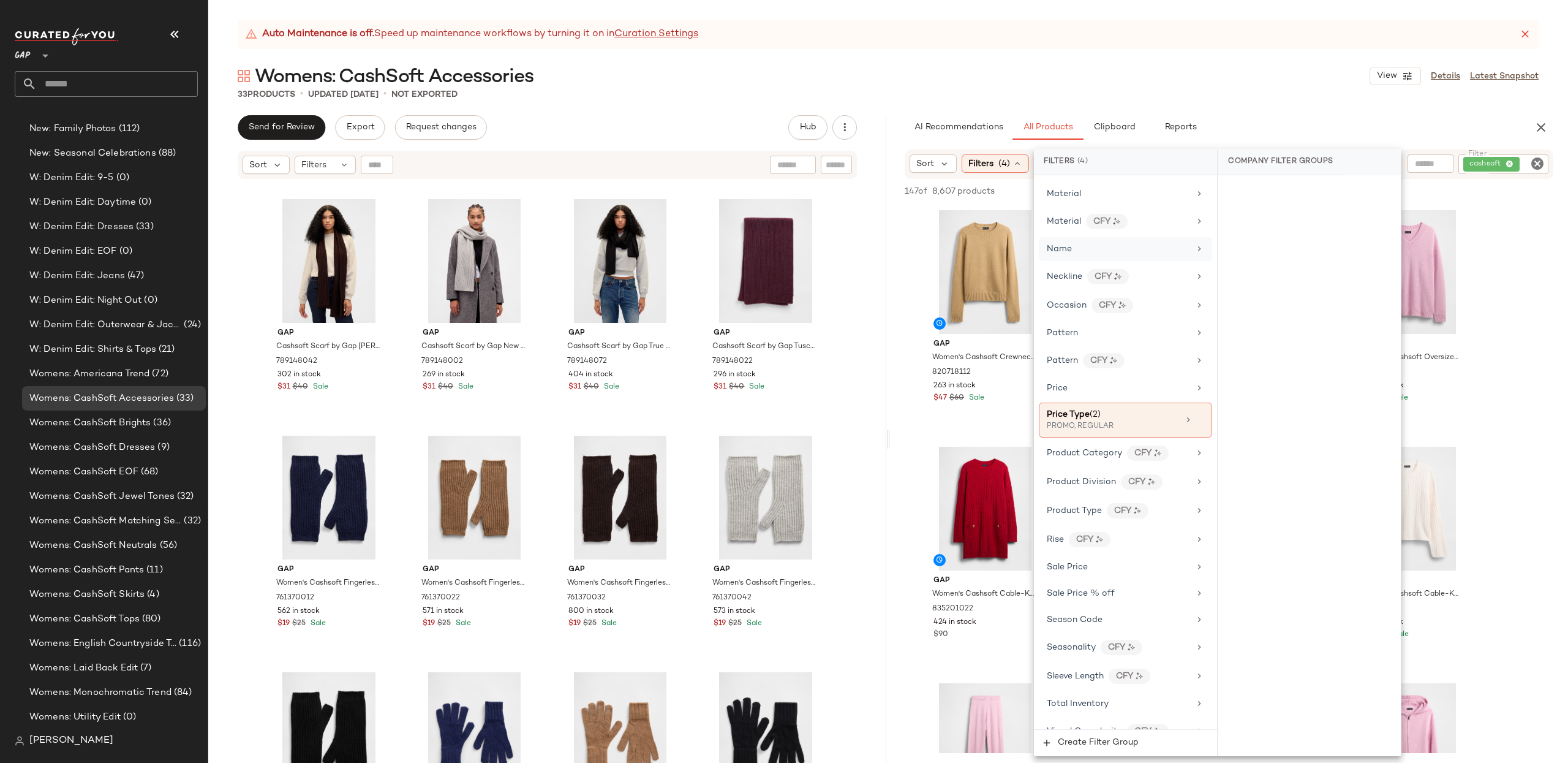
scroll to position [690, 0]
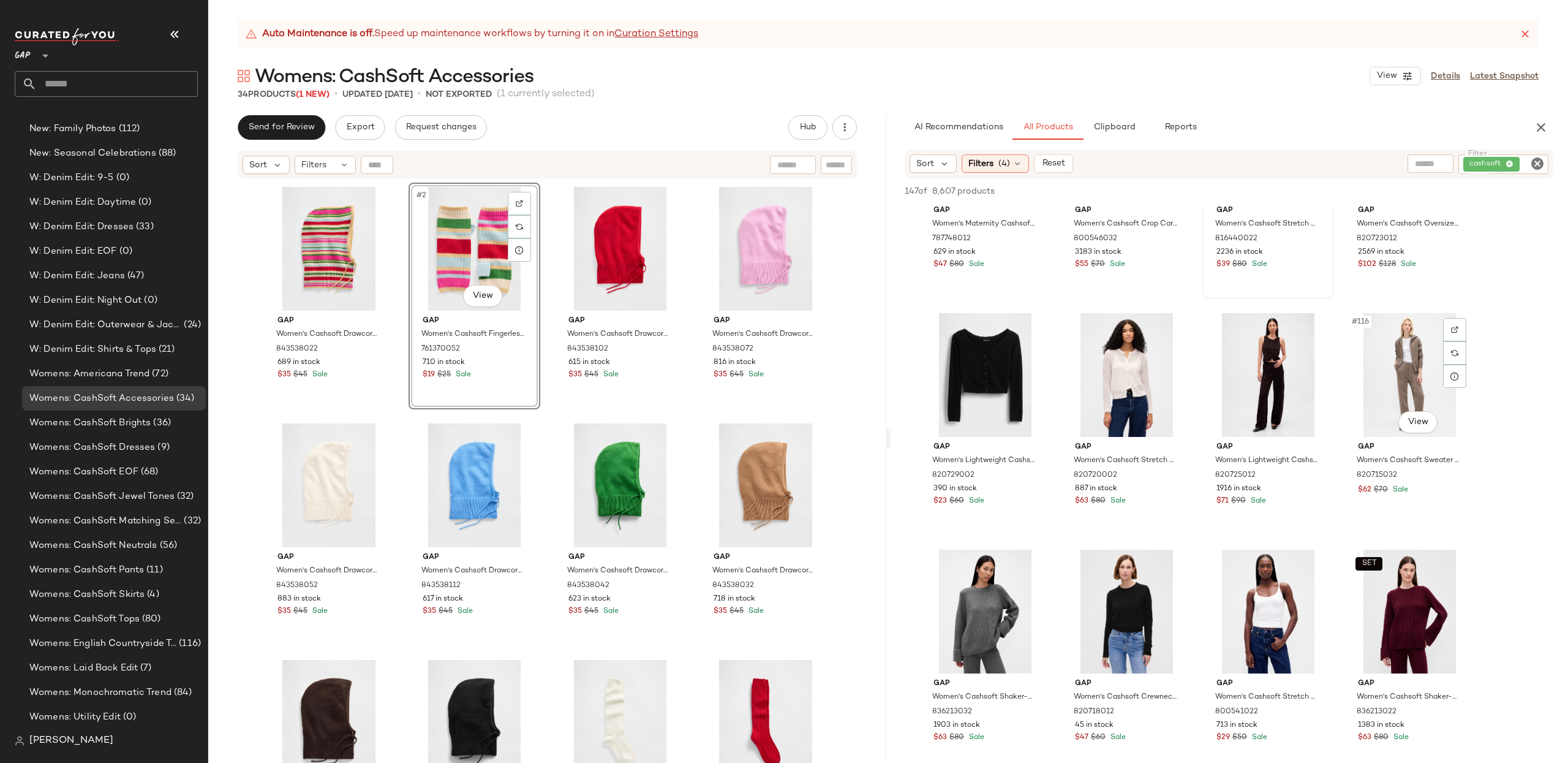
scroll to position [6520, 0]
click at [993, 161] on span "Filters" at bounding box center [981, 164] width 25 height 12
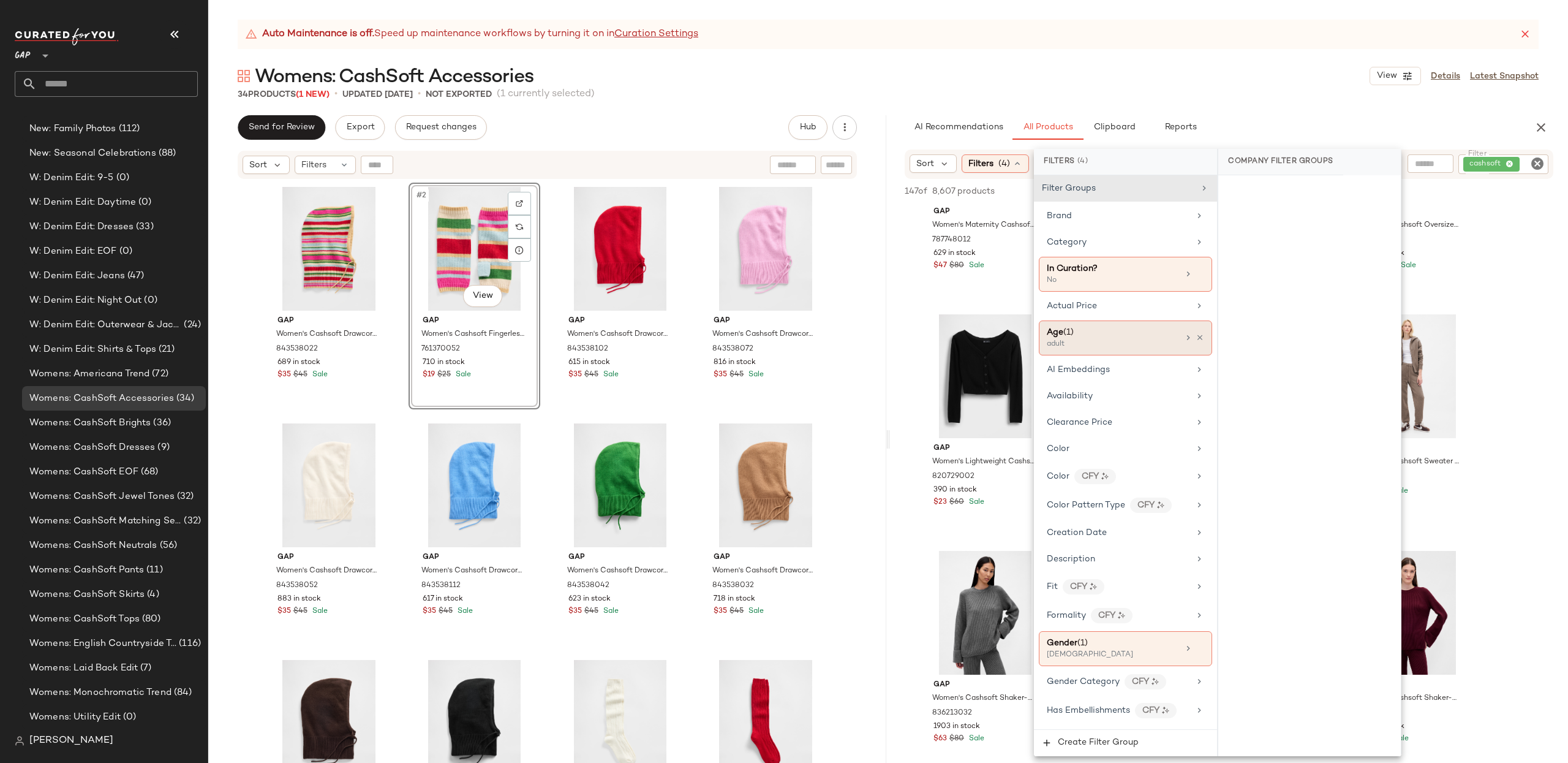
click at [1195, 342] on icon at bounding box center [1199, 337] width 9 height 9
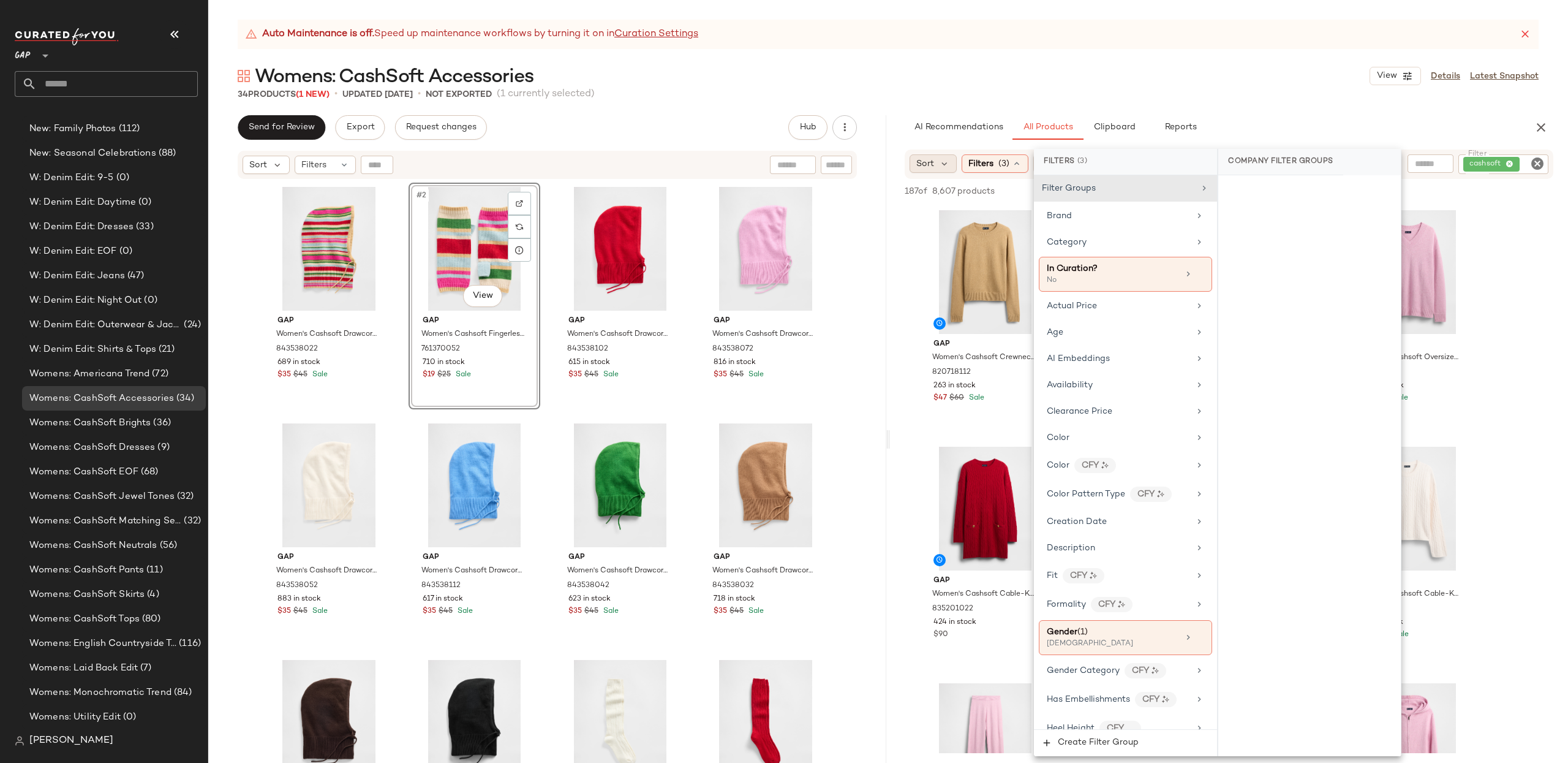
drag, startPoint x: 901, startPoint y: 157, endPoint x: 926, endPoint y: 158, distance: 25.0
click at [901, 157] on div "Sort Filters (3) Reset Filter cashsoft Filter" at bounding box center [1229, 165] width 678 height 30
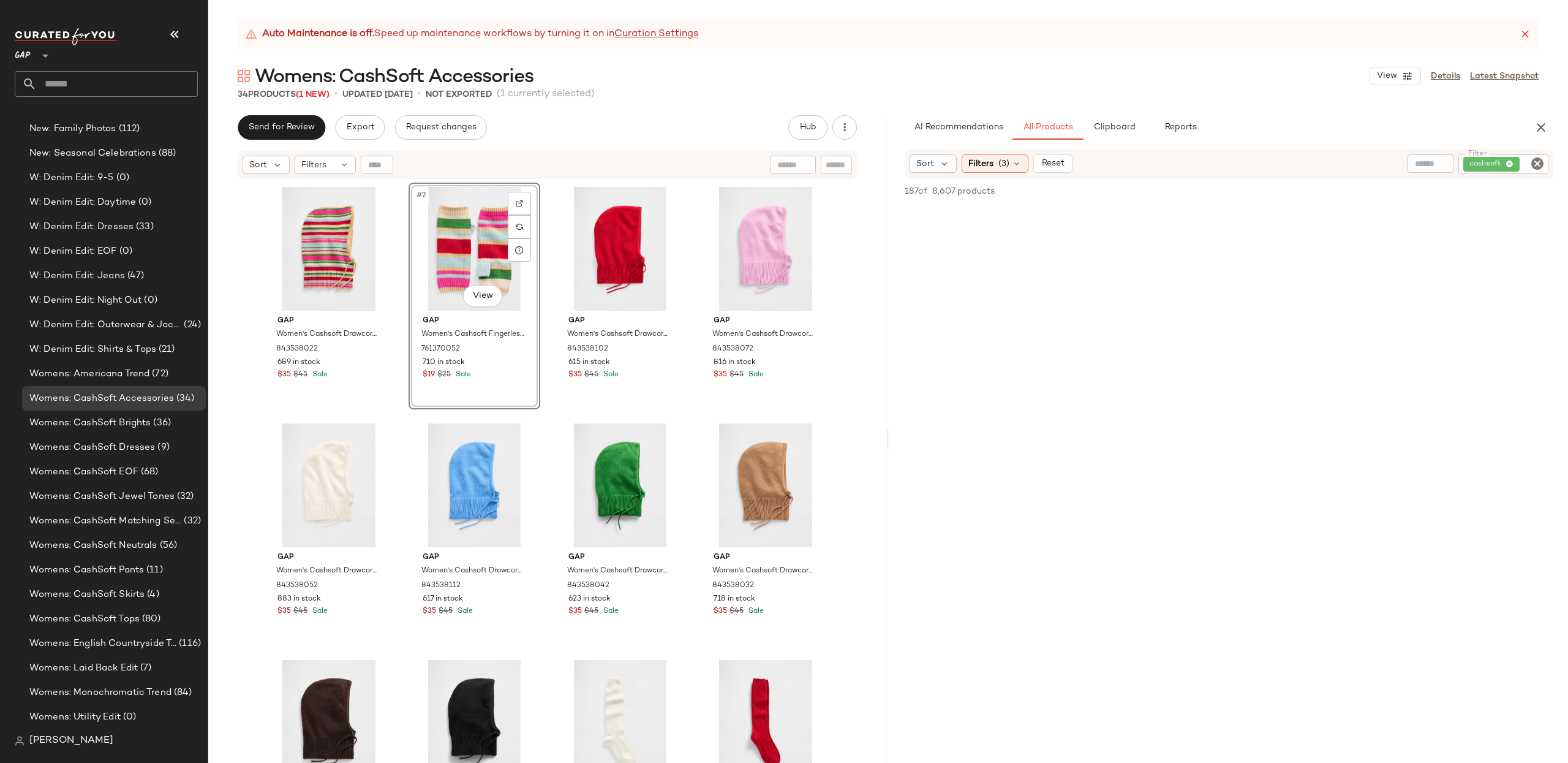
scroll to position [30117, 0]
click at [1424, 158] on input "text" at bounding box center [1431, 164] width 31 height 12
type input "******"
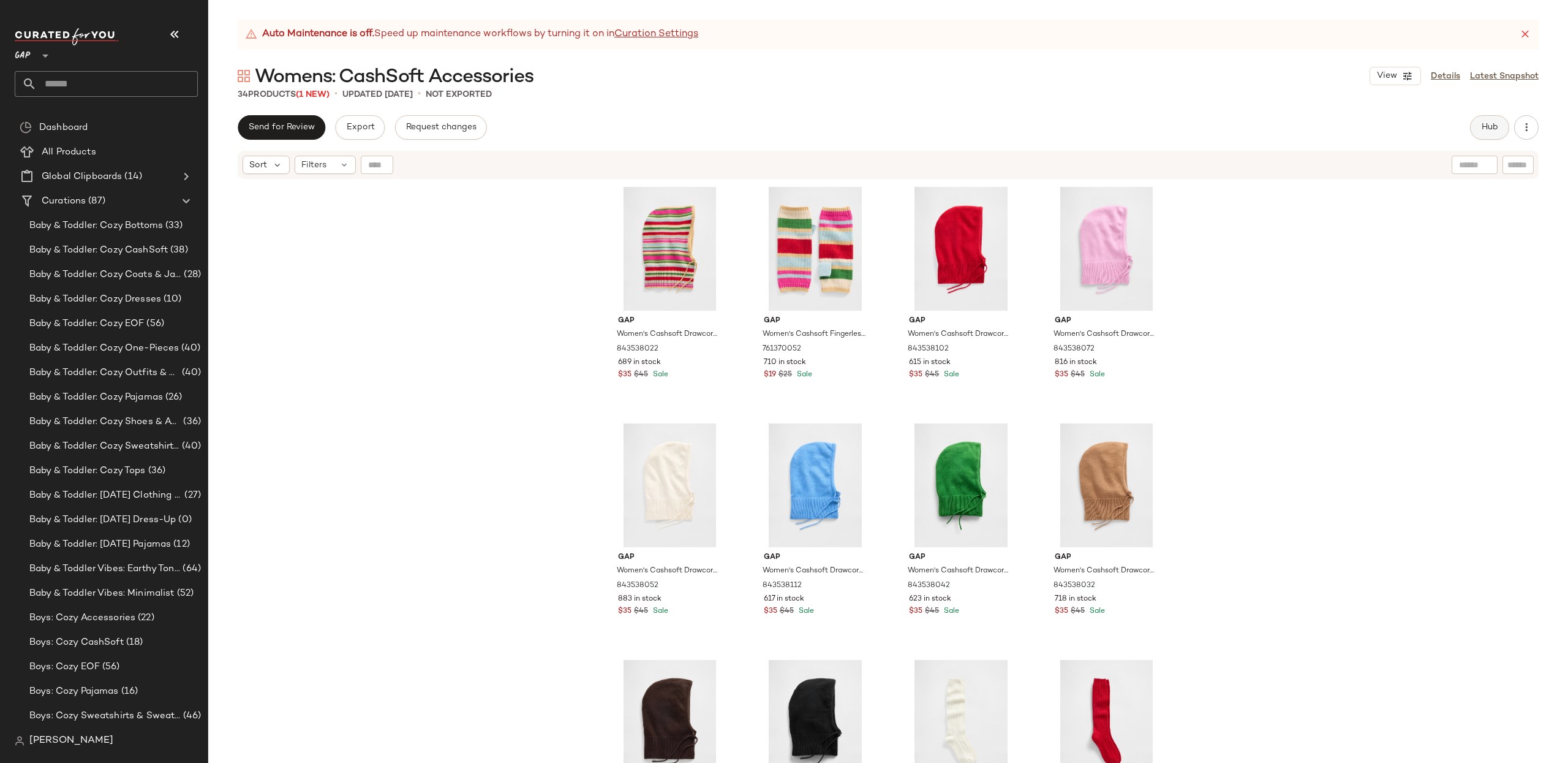
click at [1470, 127] on button "Hub" at bounding box center [1489, 127] width 39 height 24
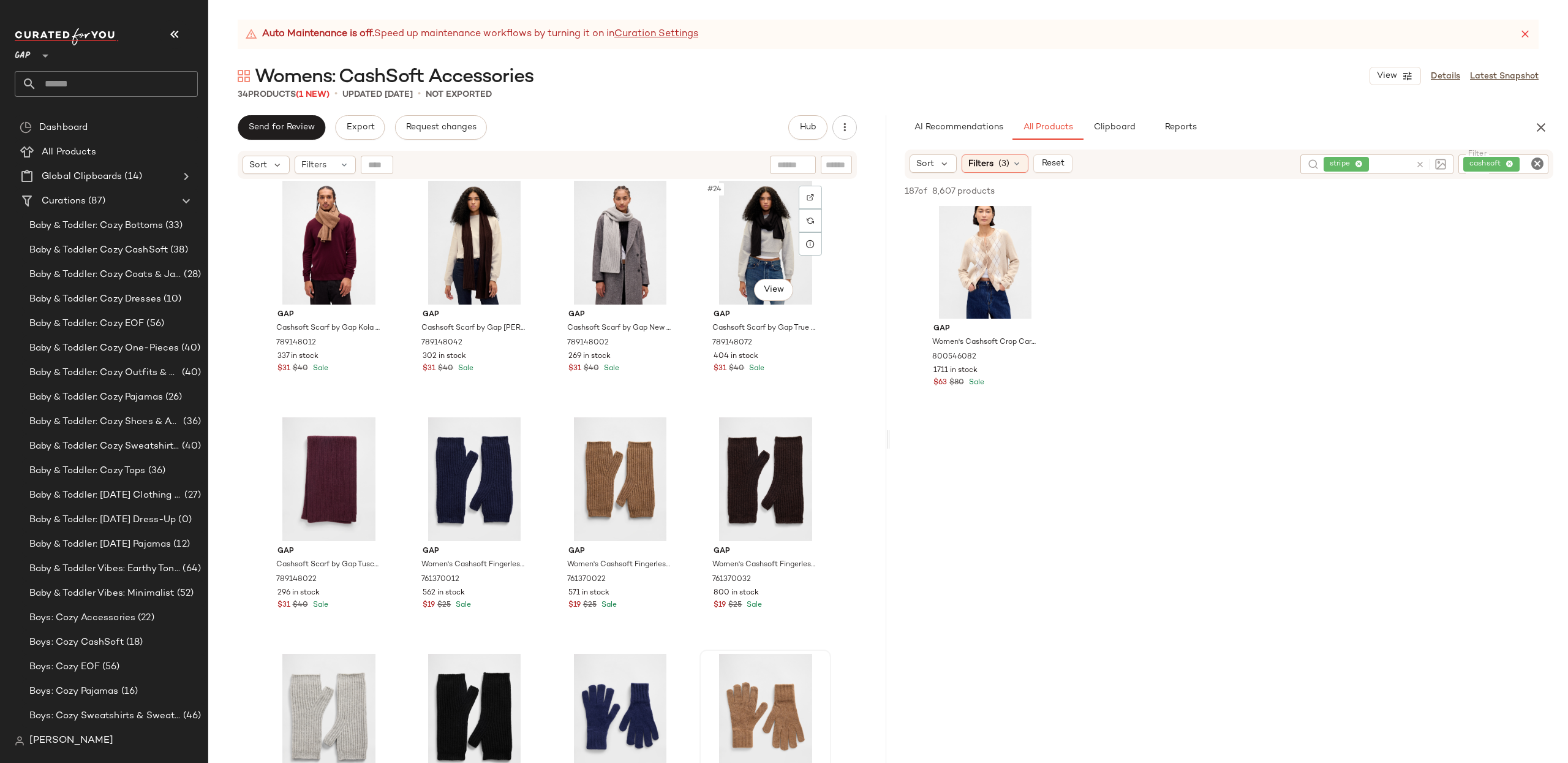
scroll to position [1015, 0]
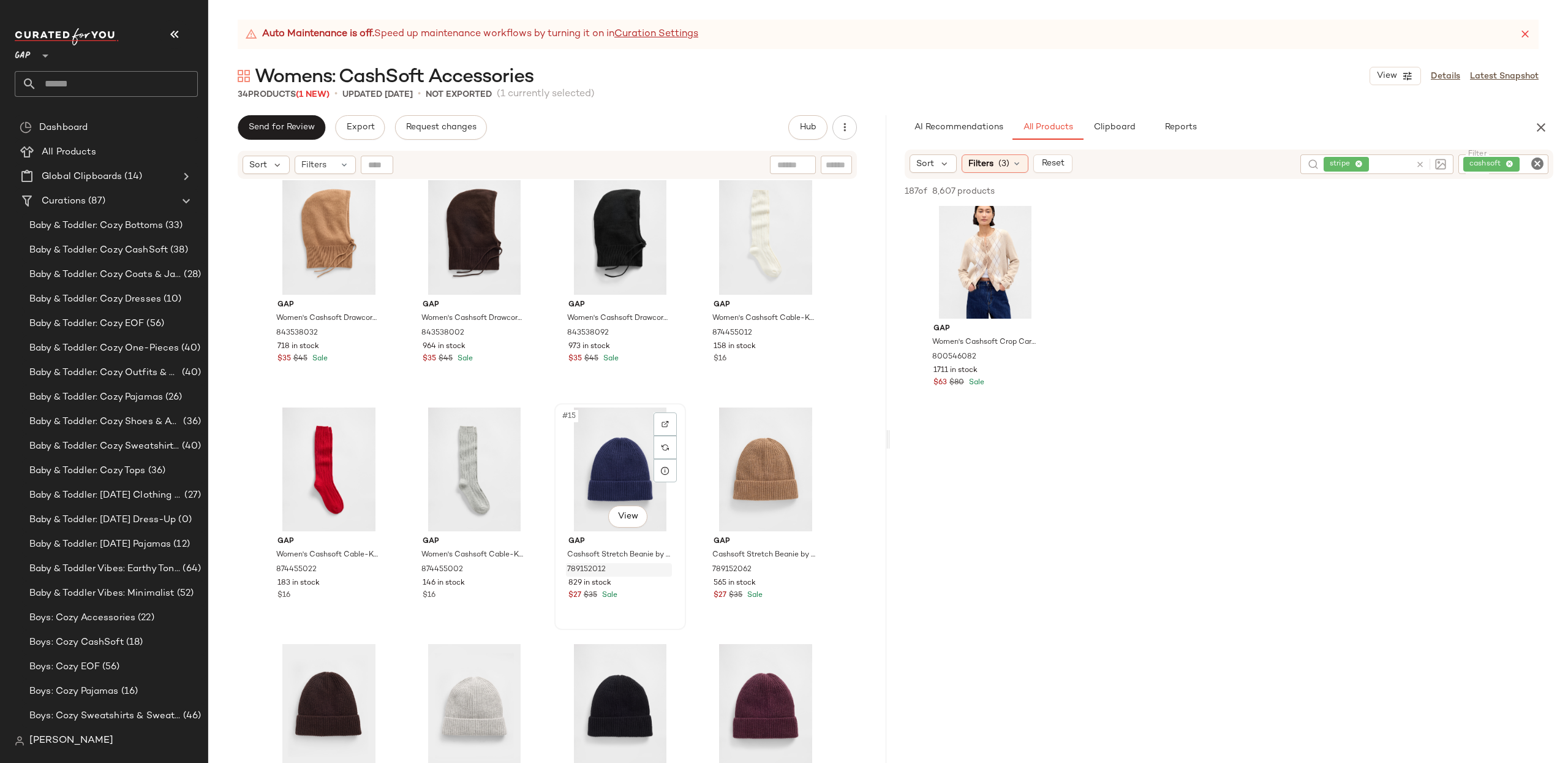
scroll to position [714, 0]
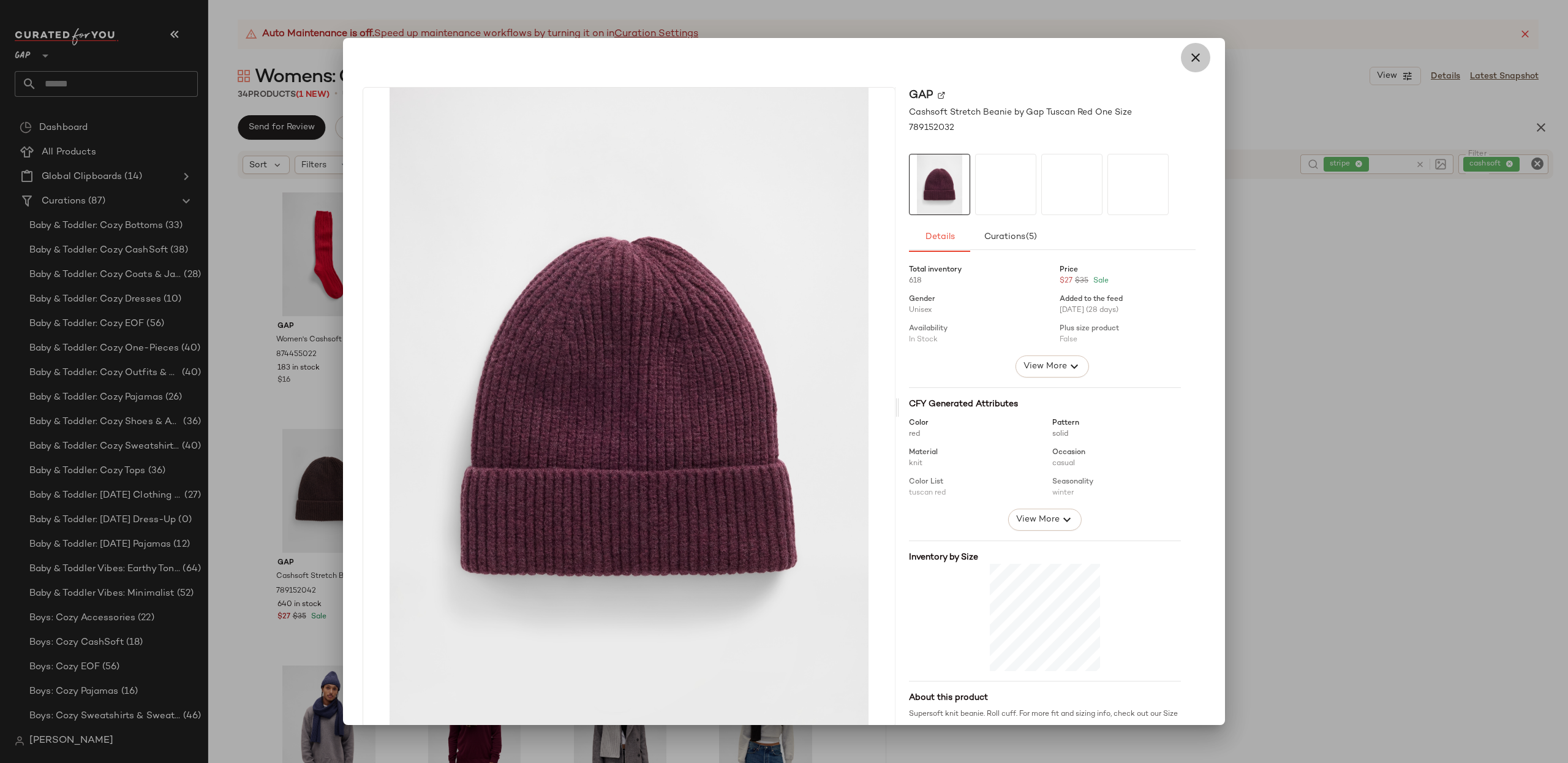
drag, startPoint x: 1185, startPoint y: 58, endPoint x: 1113, endPoint y: 145, distance: 112.9
click at [1188, 58] on icon "button" at bounding box center [1195, 57] width 15 height 15
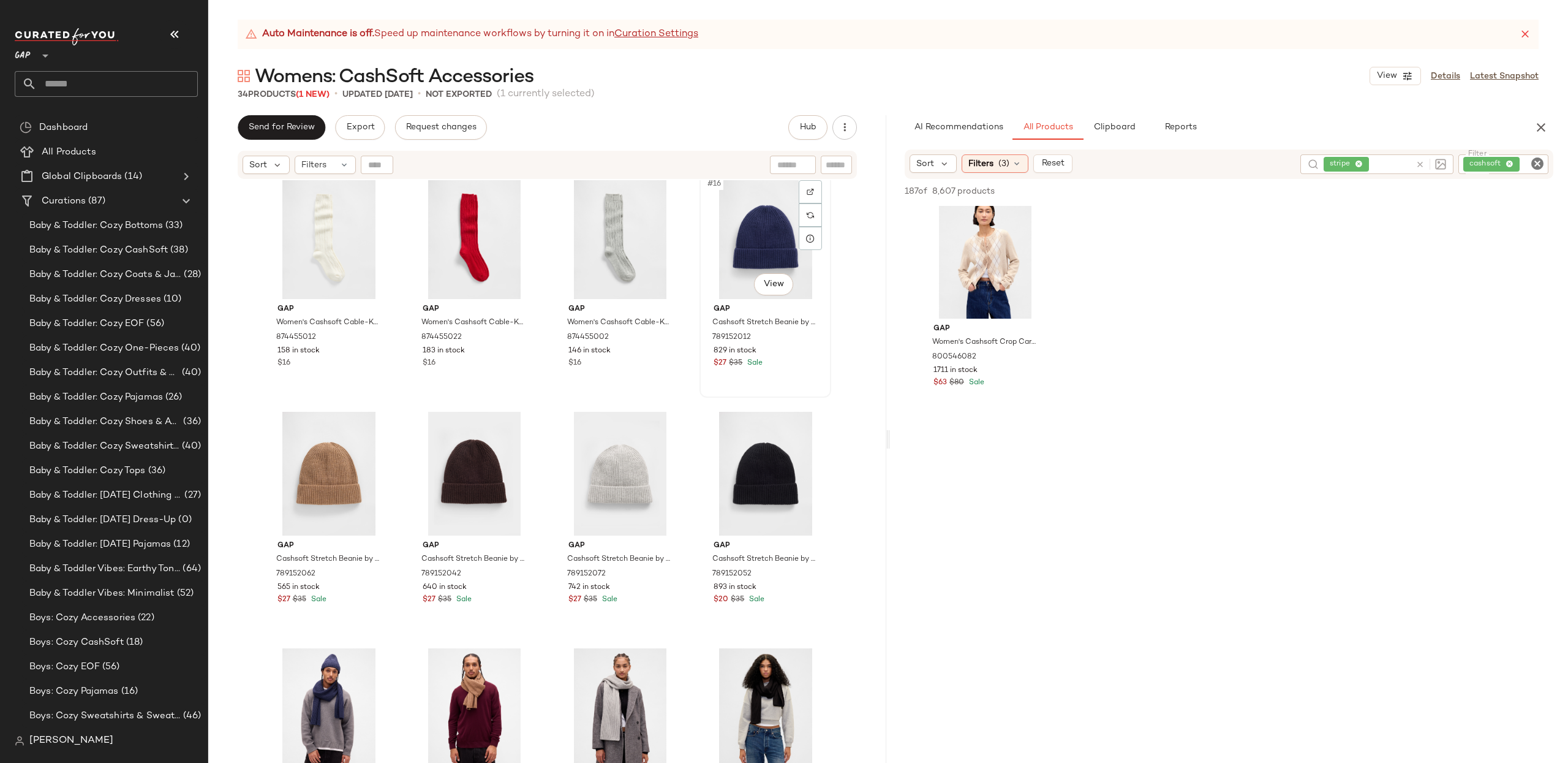
scroll to position [742, 0]
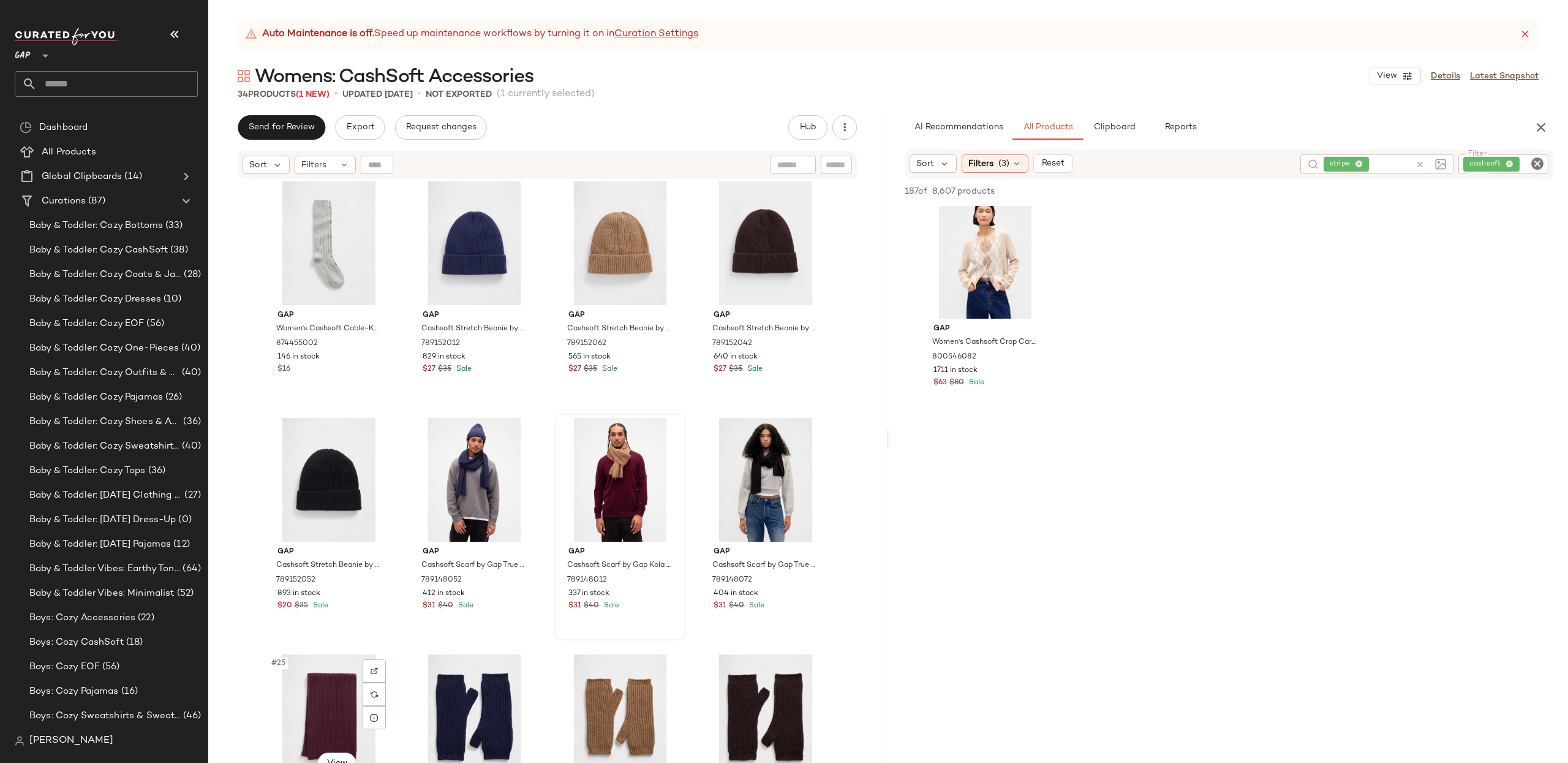
scroll to position [954, 0]
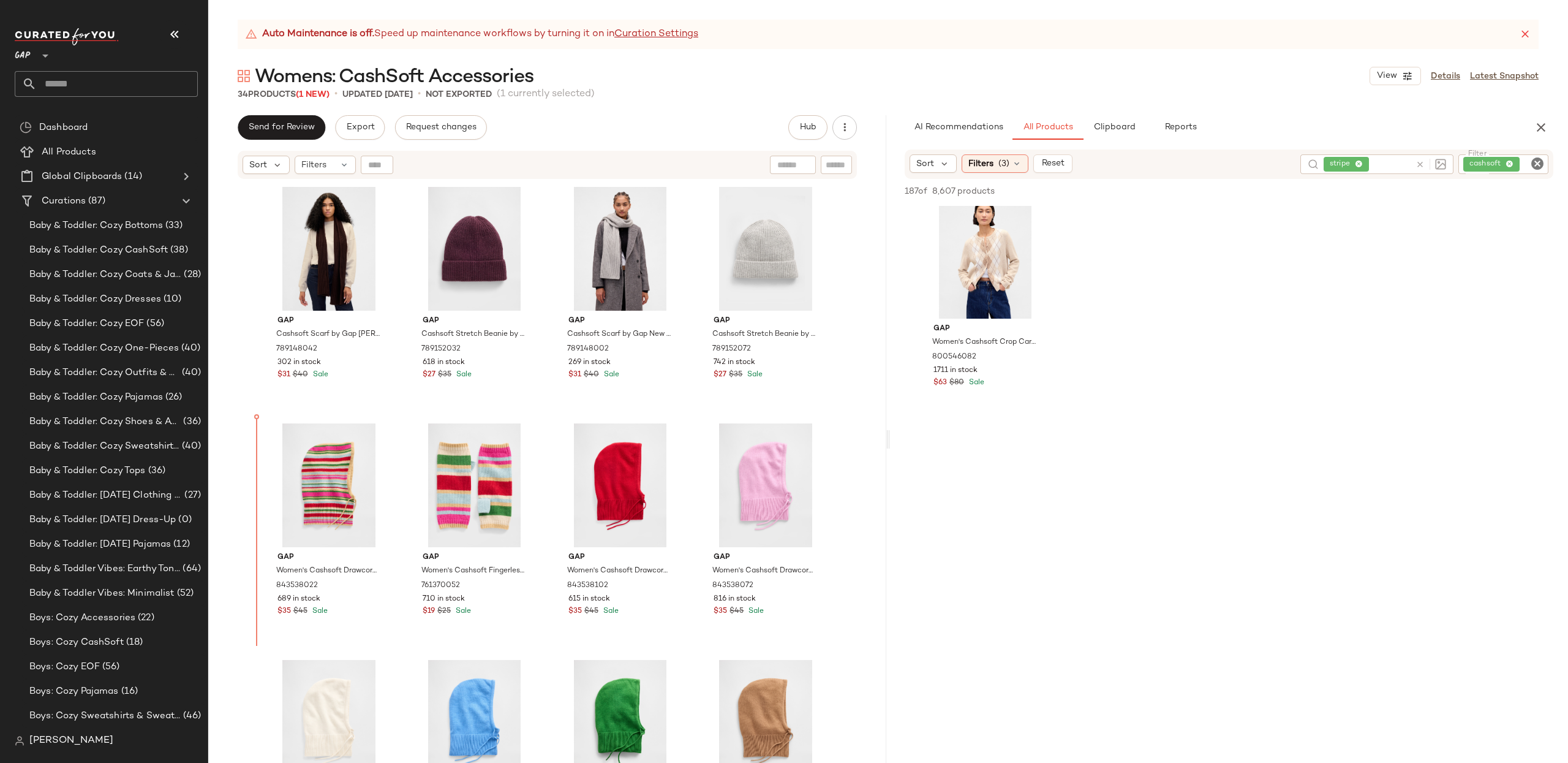
scroll to position [7, 0]
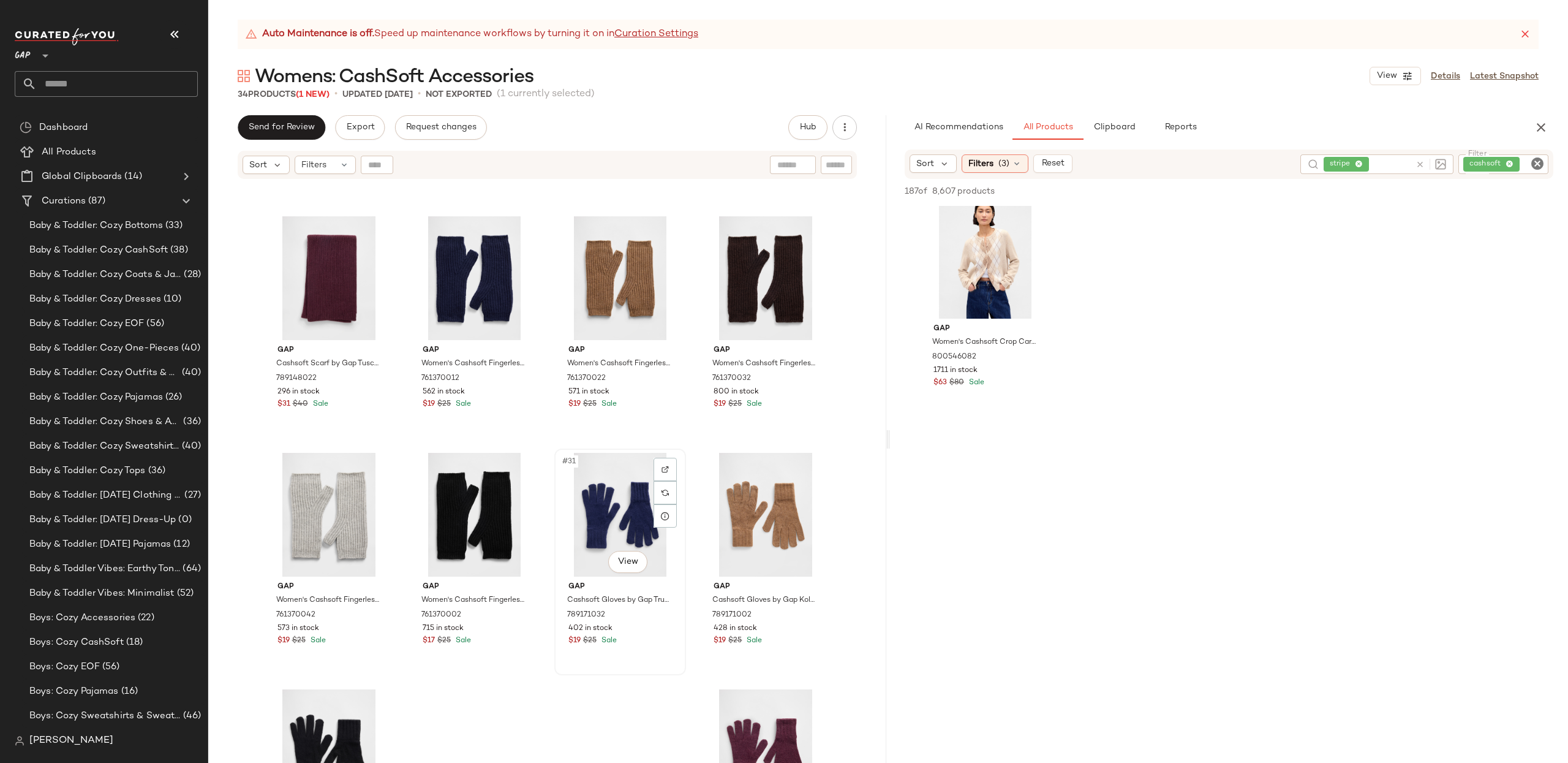
scroll to position [1517, 0]
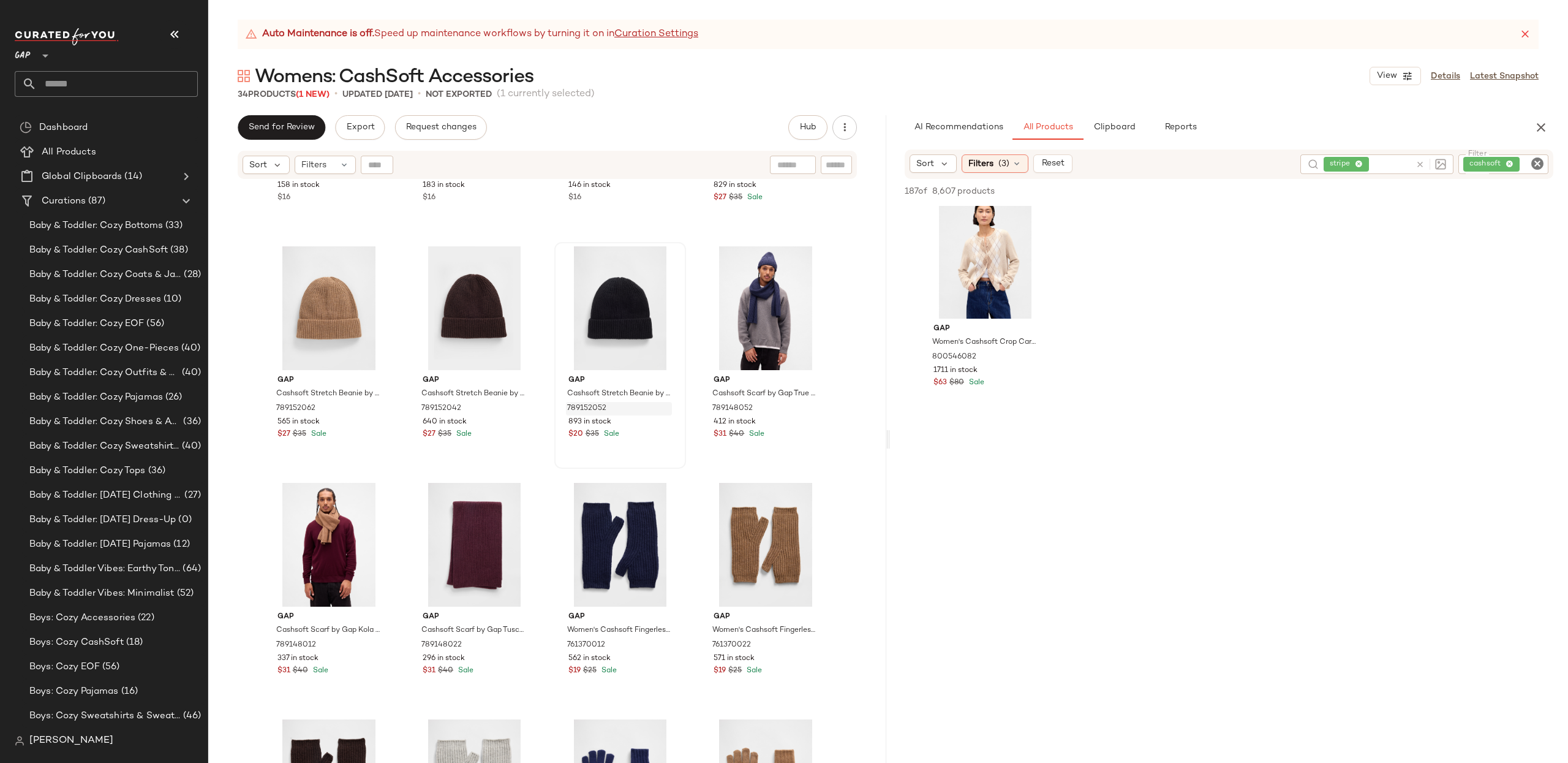
scroll to position [1143, 0]
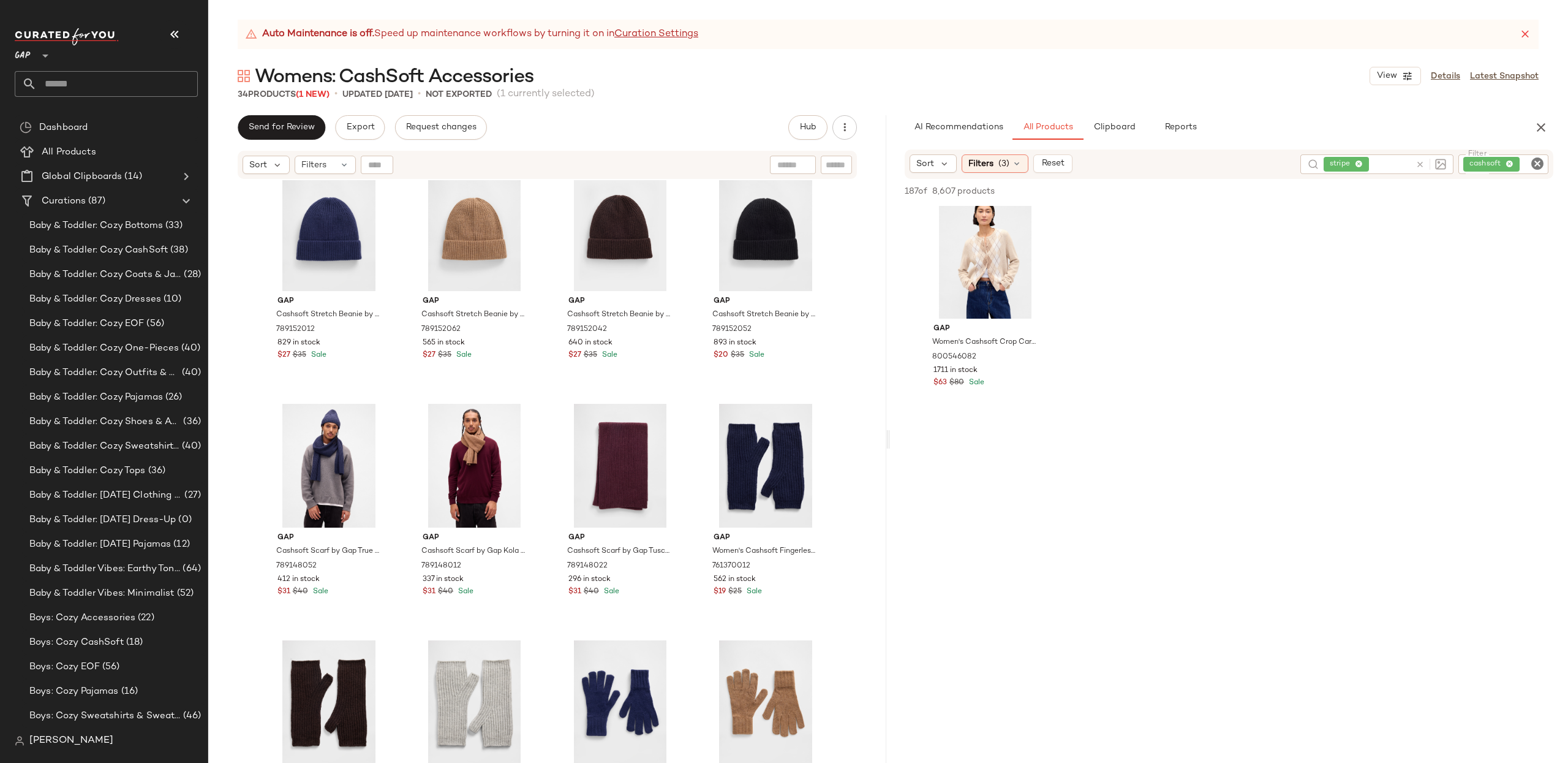
scroll to position [1094, 0]
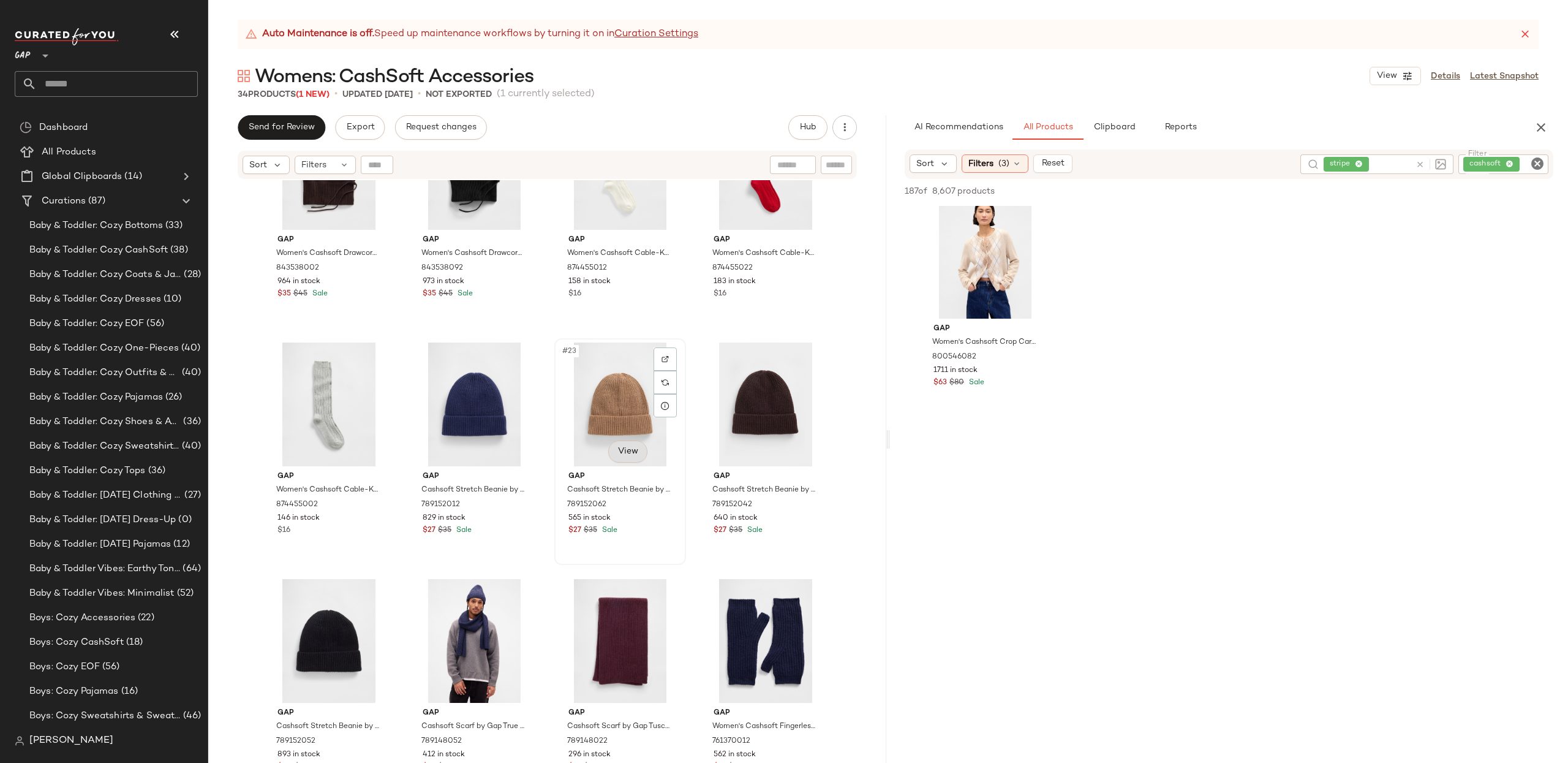
scroll to position [1045, 0]
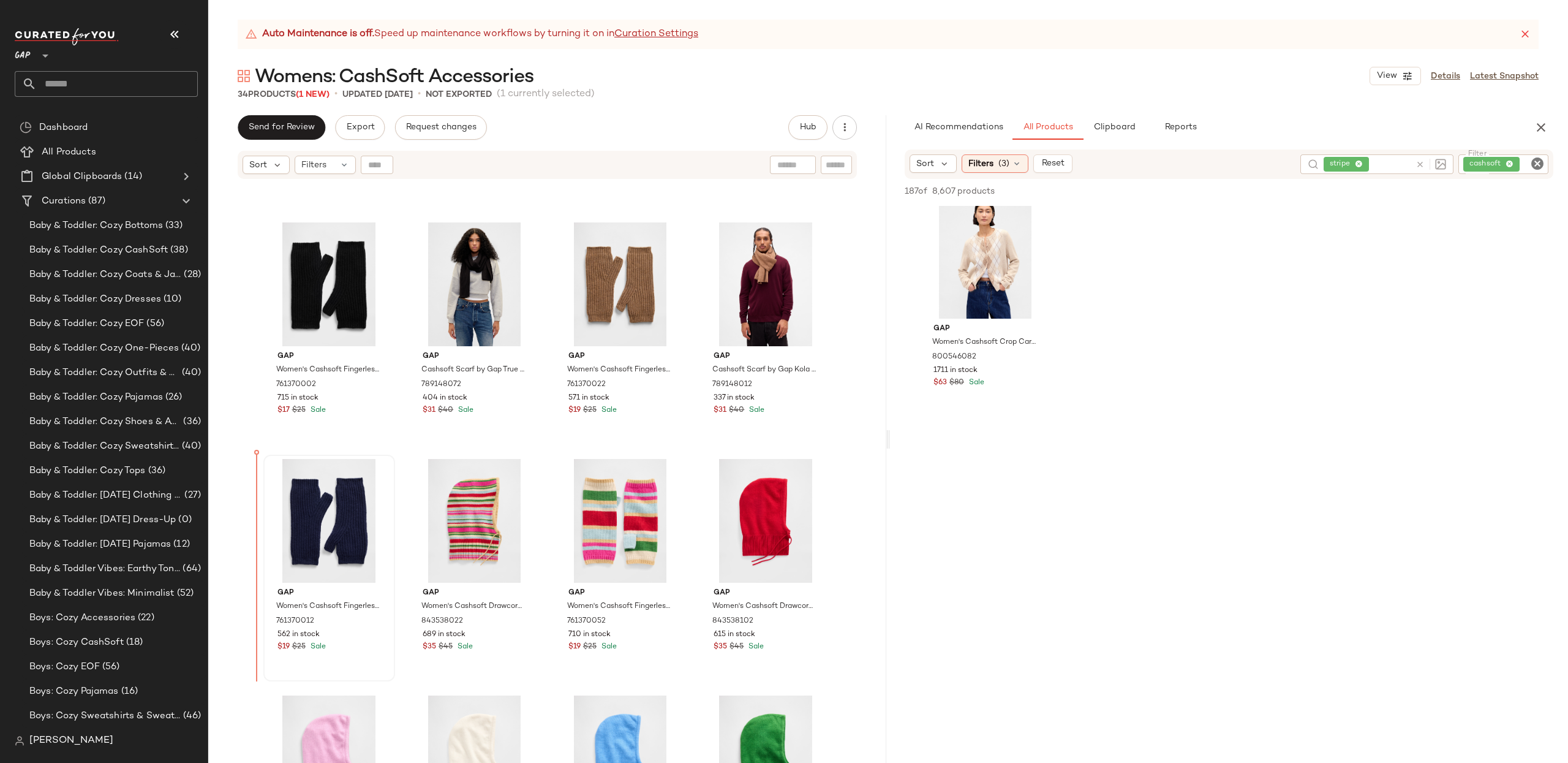
scroll to position [204, 0]
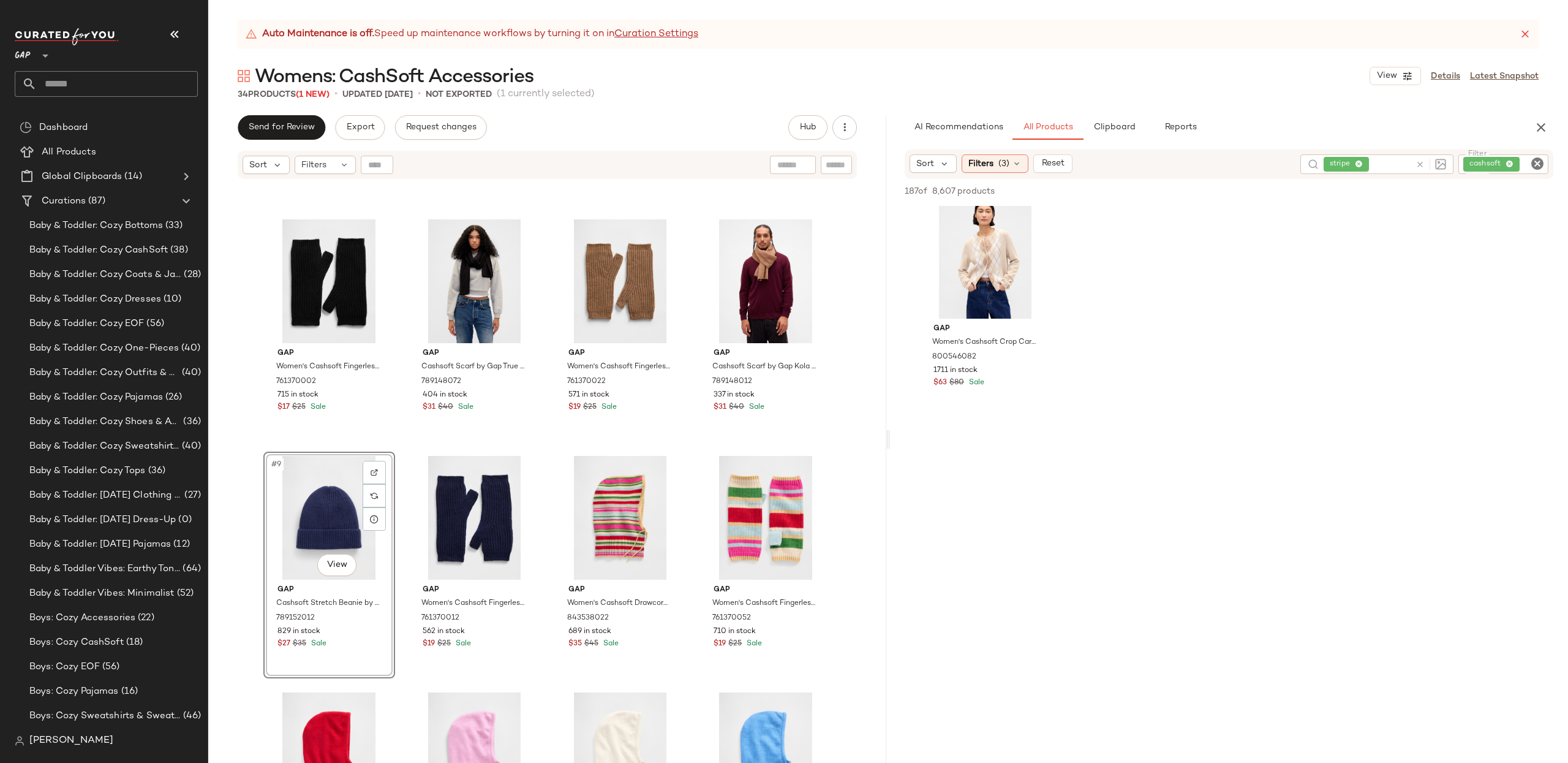
drag, startPoint x: 608, startPoint y: 587, endPoint x: 278, endPoint y: 53, distance: 627.7
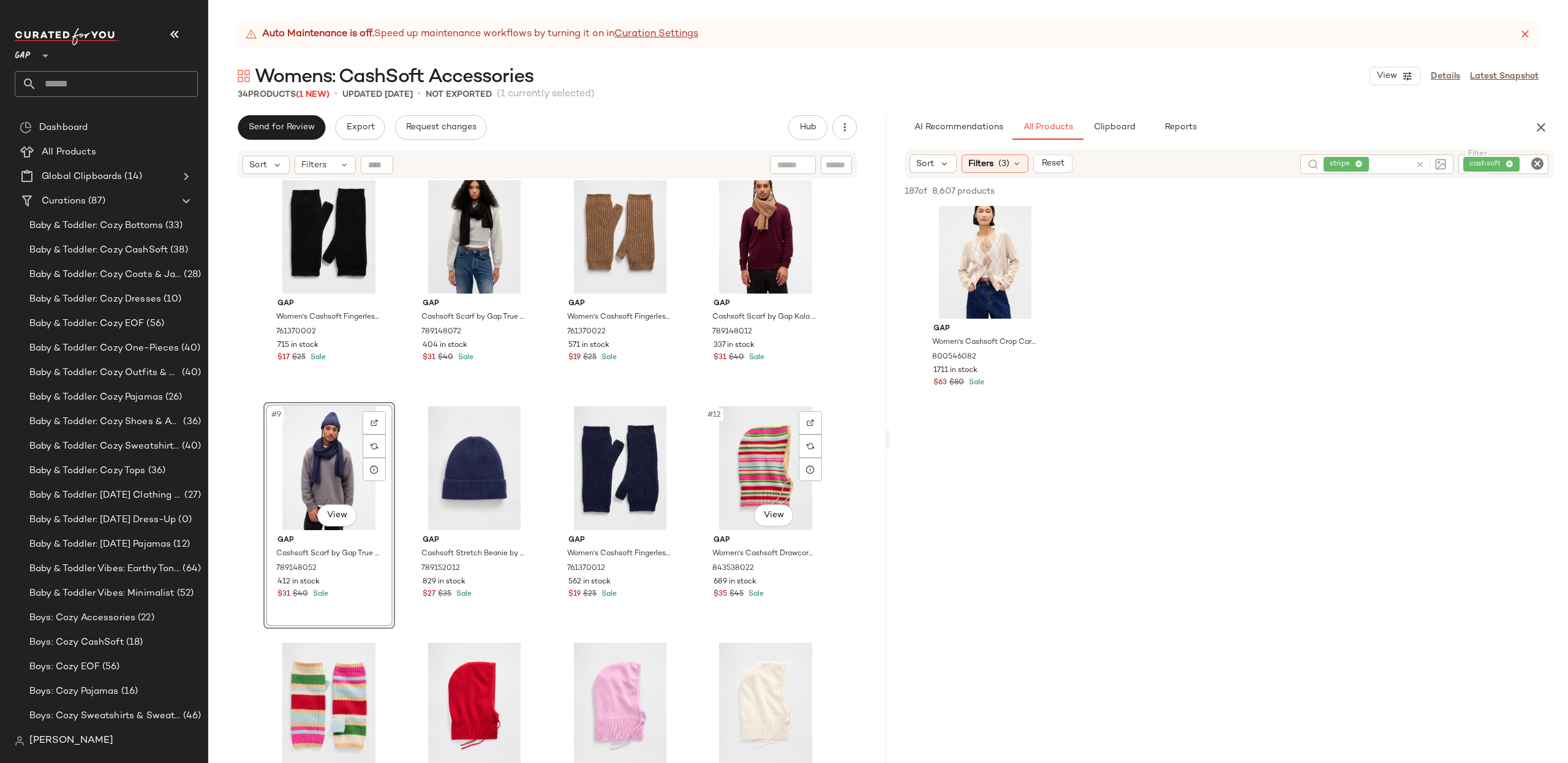
scroll to position [261, 0]
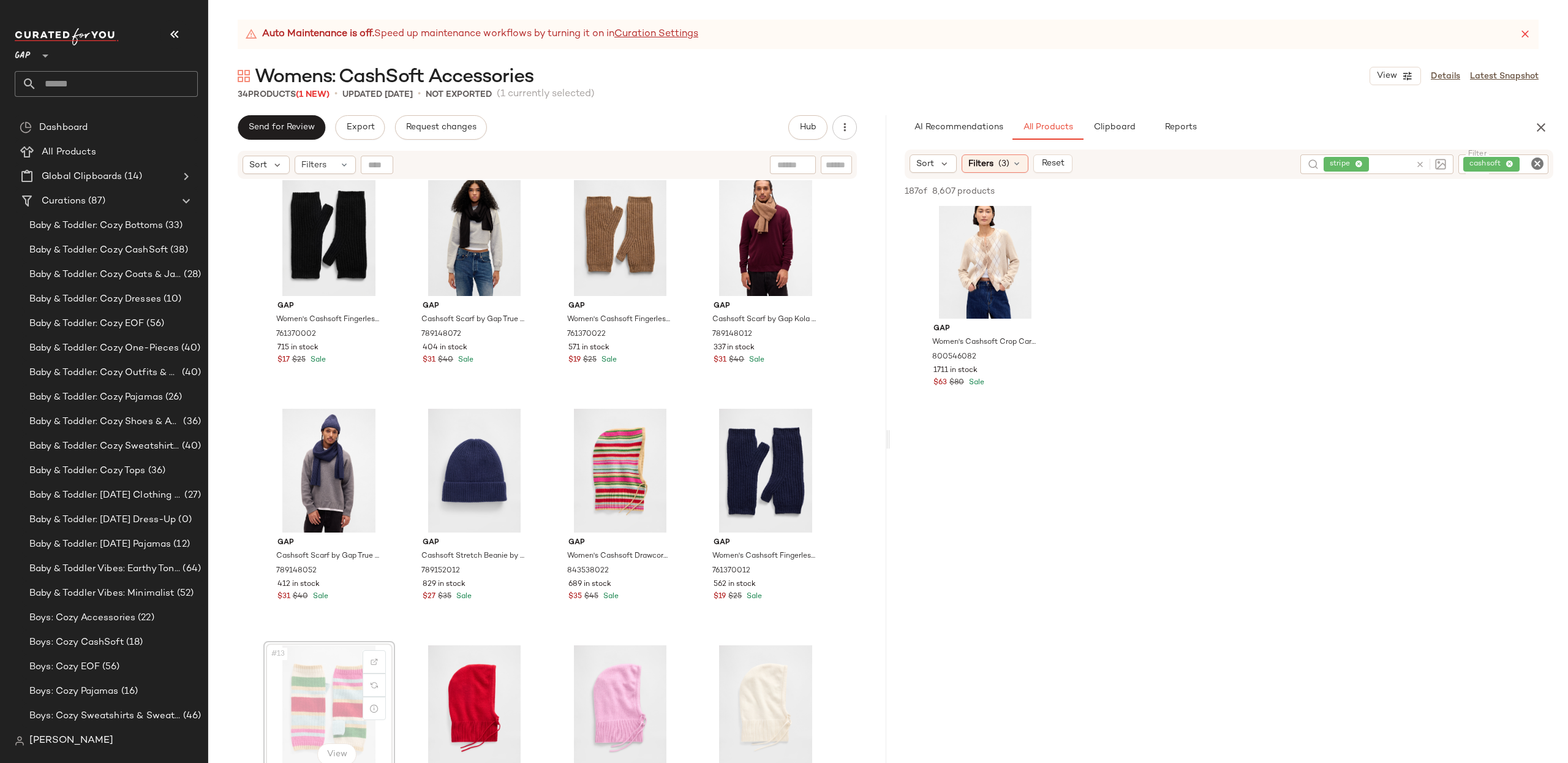
scroll to position [264, 0]
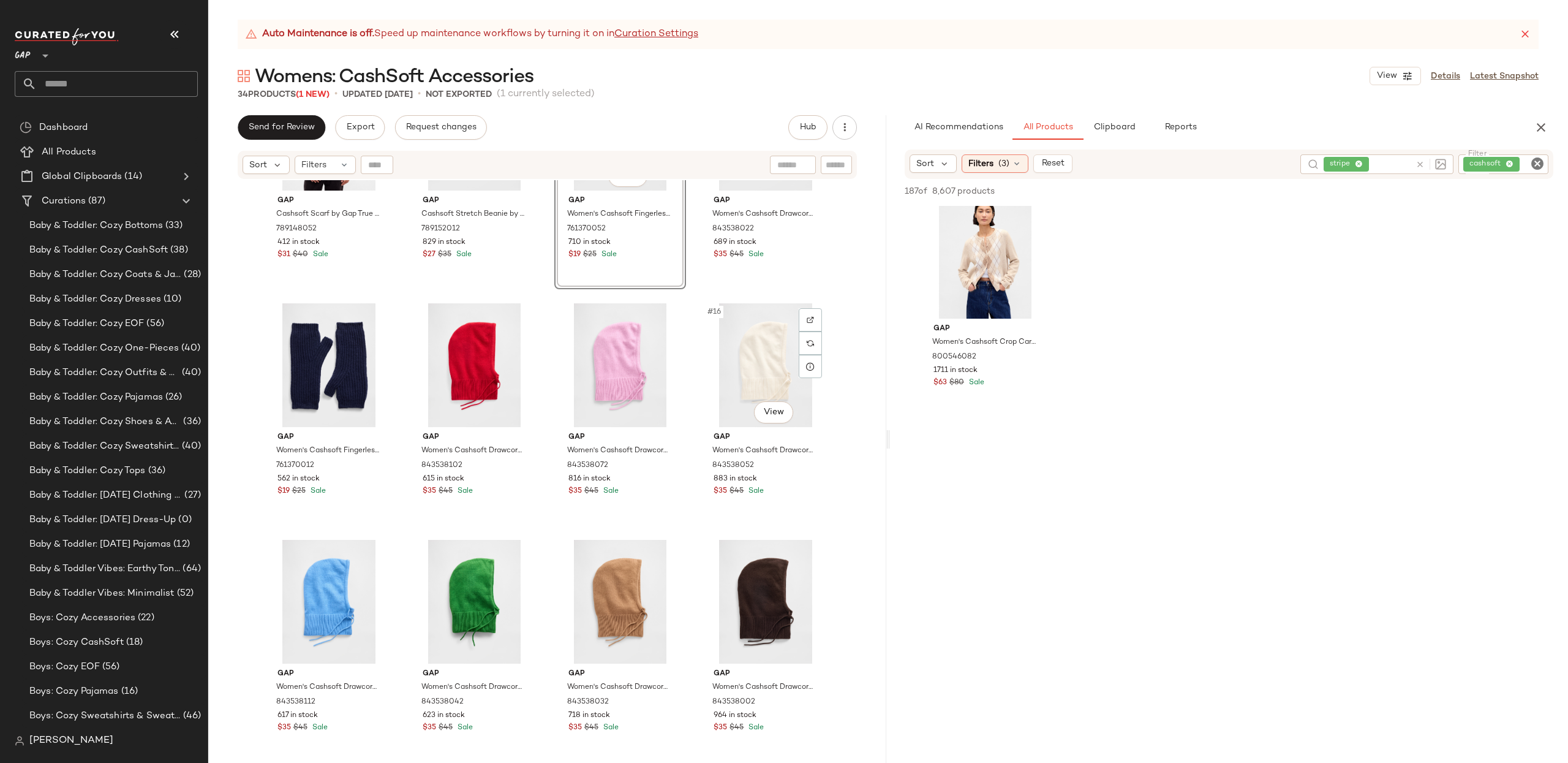
scroll to position [607, 0]
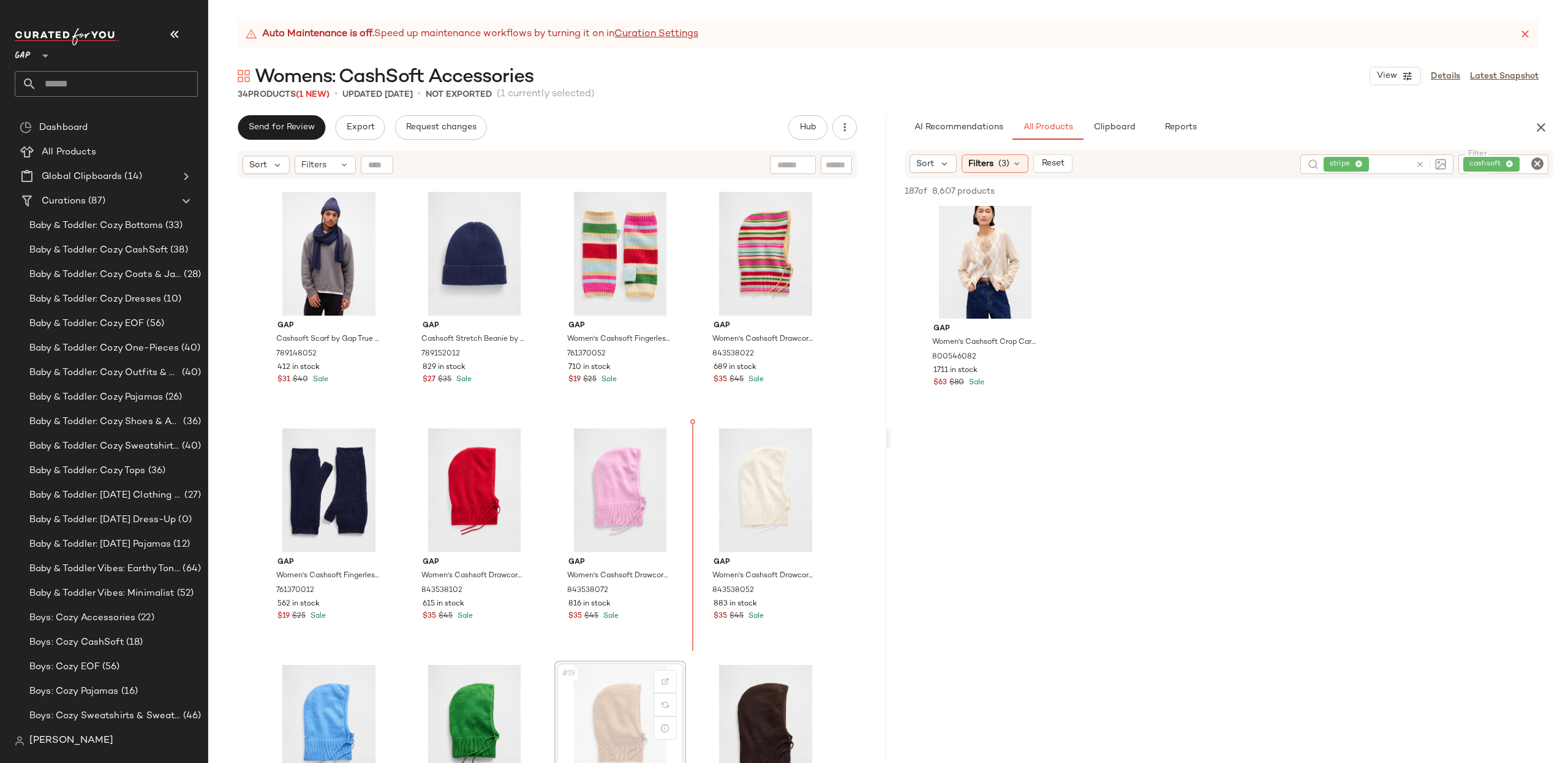
scroll to position [383, 0]
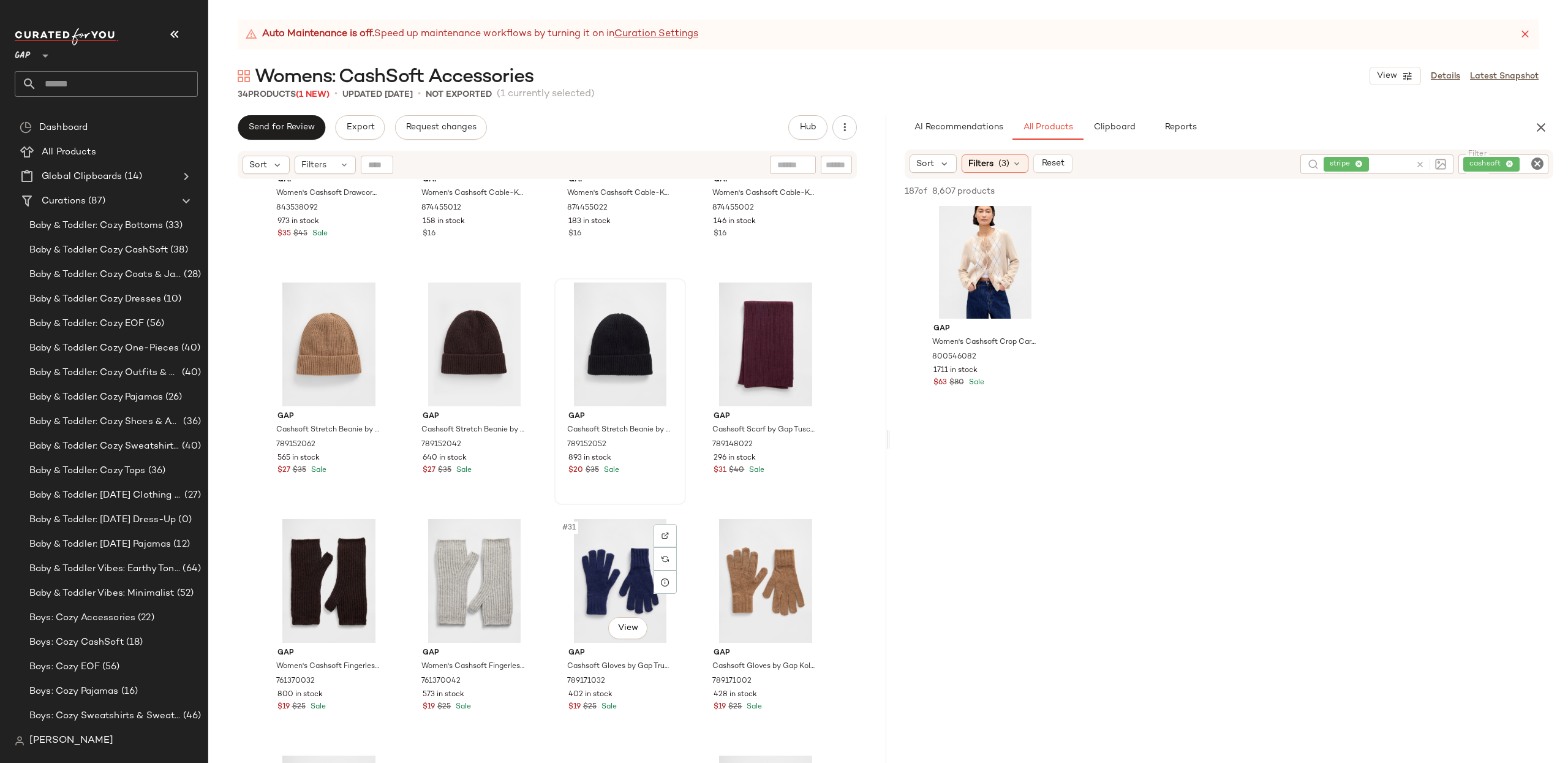
scroll to position [1379, 0]
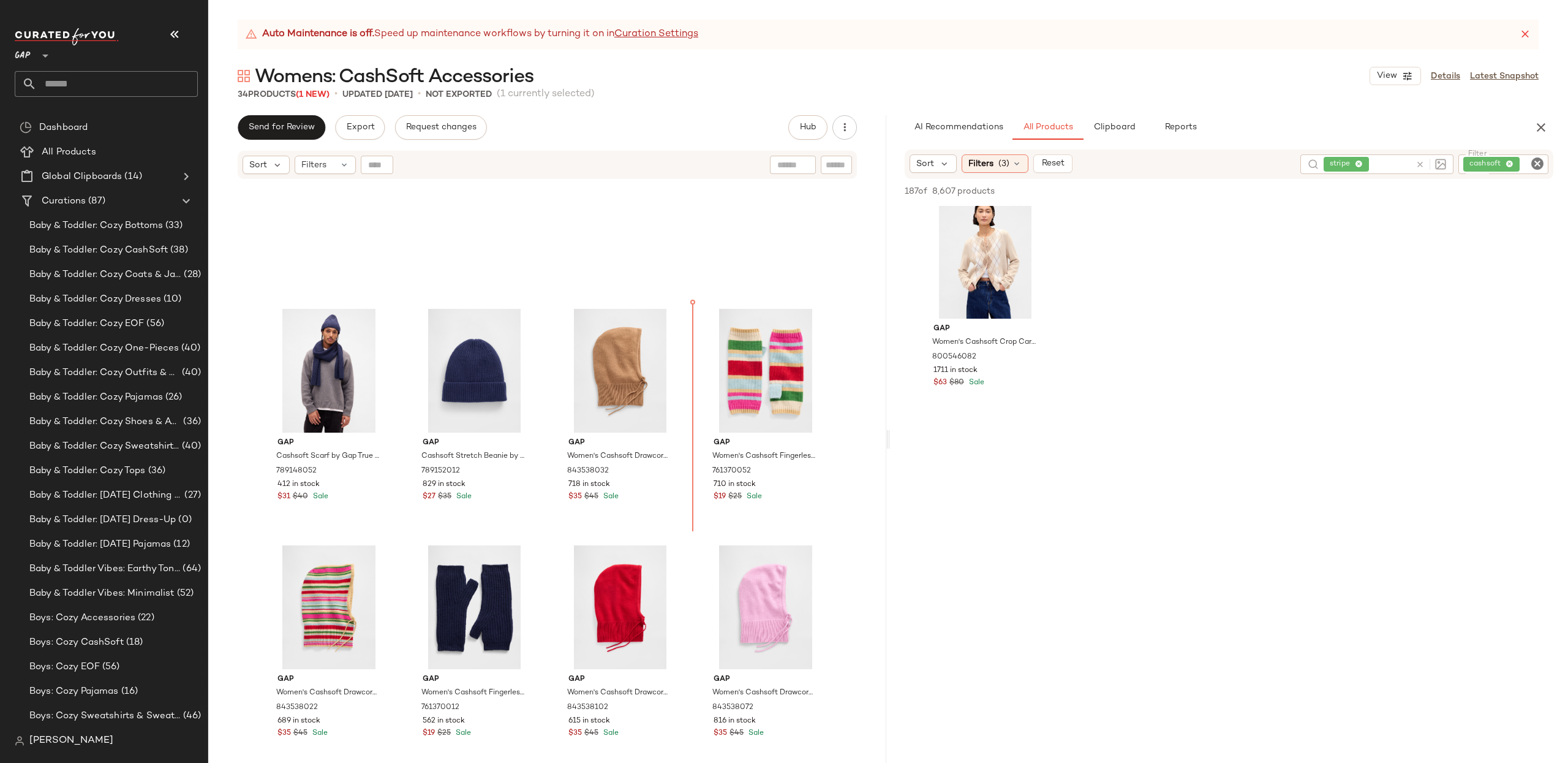
scroll to position [321, 0]
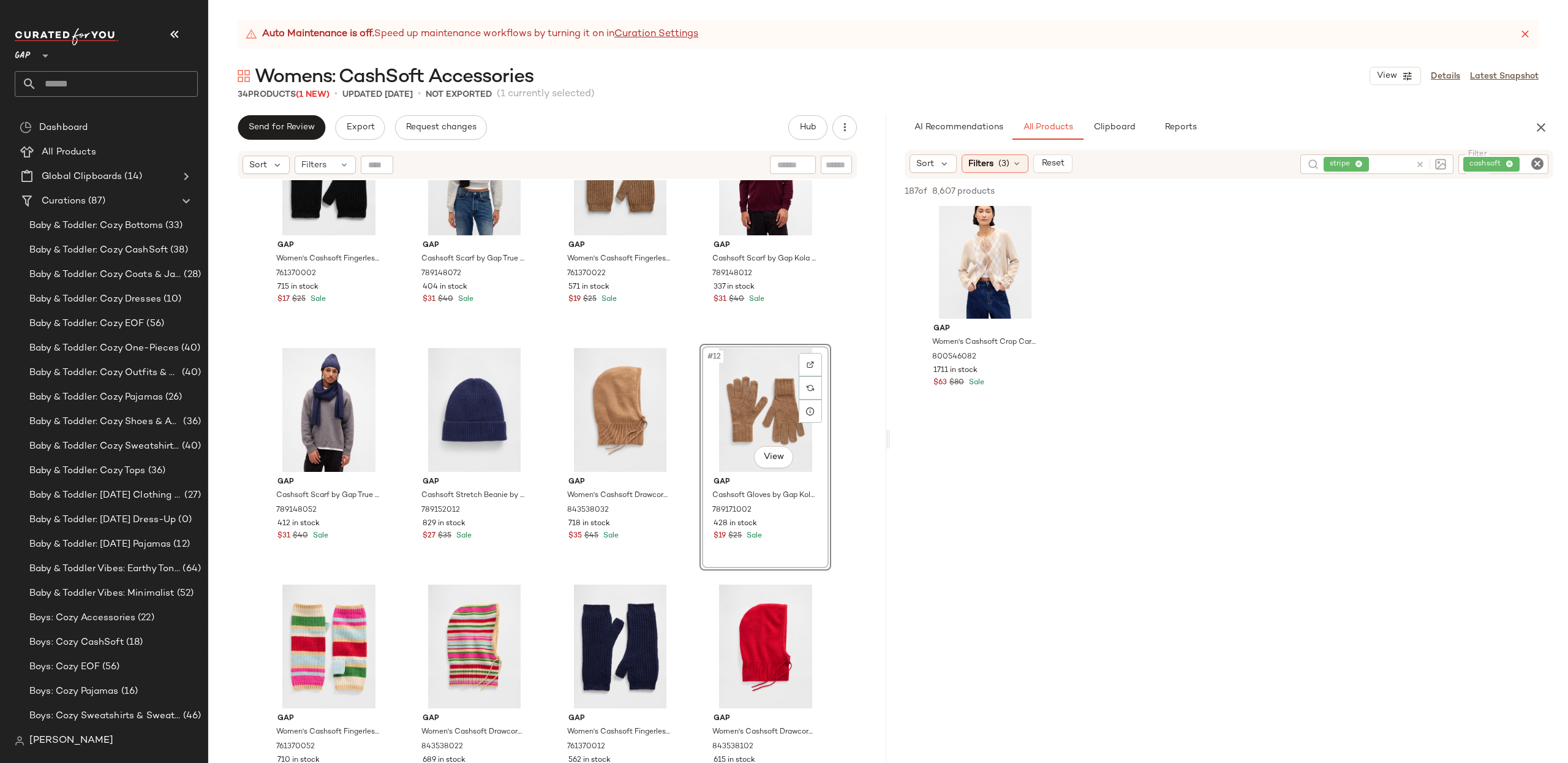
drag, startPoint x: 727, startPoint y: 549, endPoint x: 356, endPoint y: 37, distance: 632.3
